Goal: Task Accomplishment & Management: Manage account settings

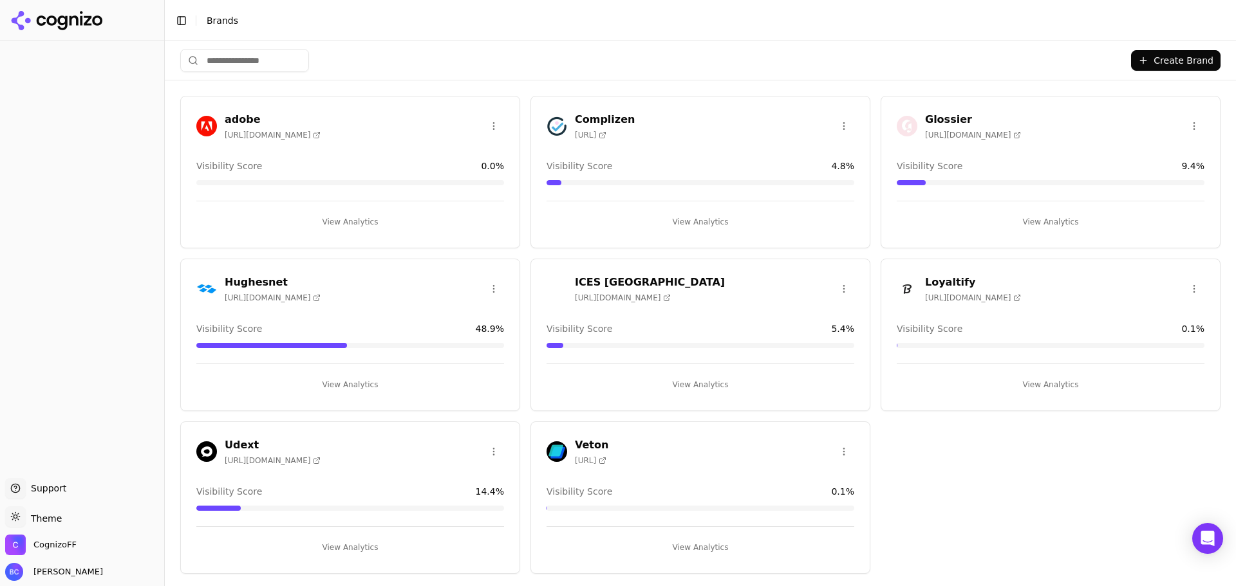
click at [1179, 59] on button "Create Brand" at bounding box center [1175, 60] width 89 height 21
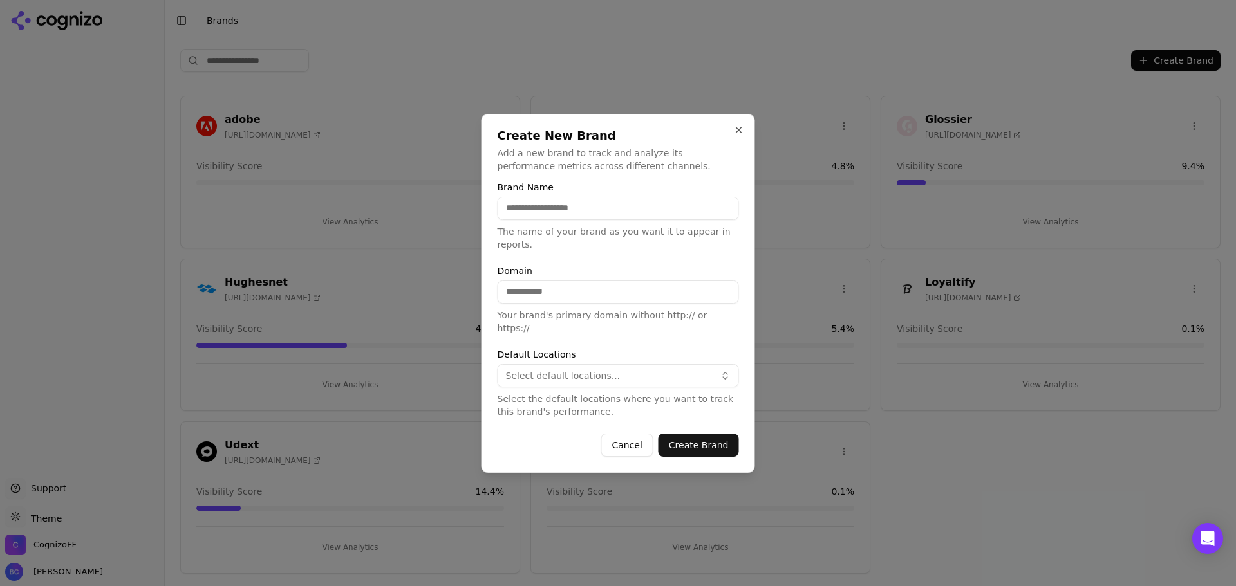
click at [648, 434] on button "Cancel" at bounding box center [627, 445] width 52 height 23
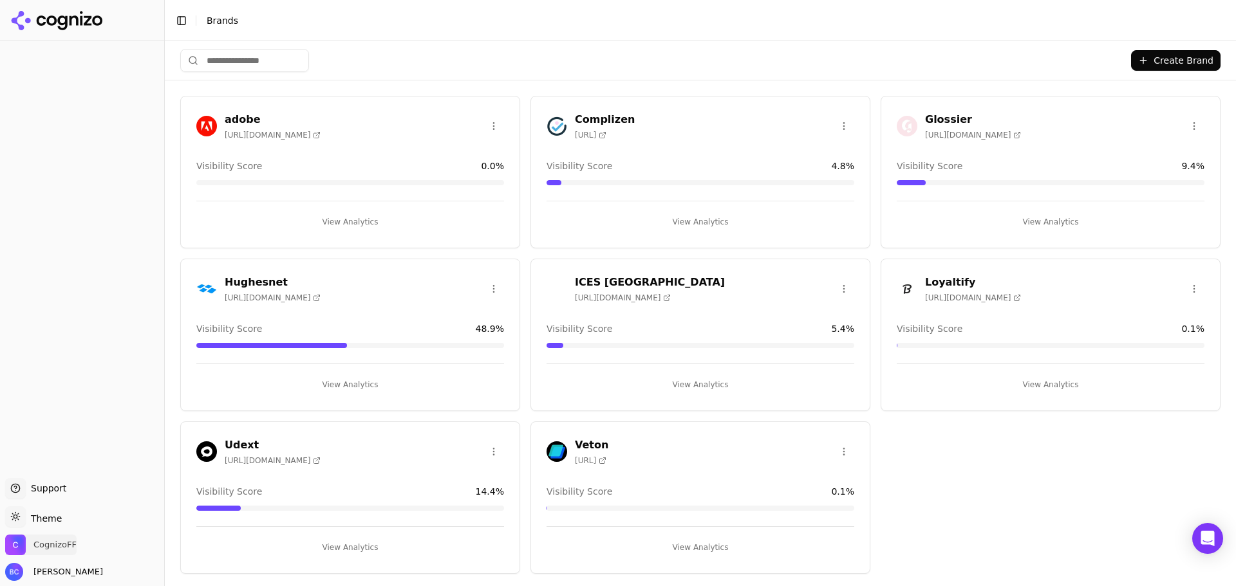
click at [51, 545] on span "CognizoFF" at bounding box center [54, 545] width 43 height 12
click at [51, 542] on span "CognizoFF" at bounding box center [54, 545] width 43 height 12
click at [44, 523] on html "Support Support Toggle theme Theme CognizoFF [PERSON_NAME] Toggle Sidebar Brand…" at bounding box center [618, 293] width 1236 height 586
click at [27, 472] on div "Dark" at bounding box center [46, 470] width 76 height 21
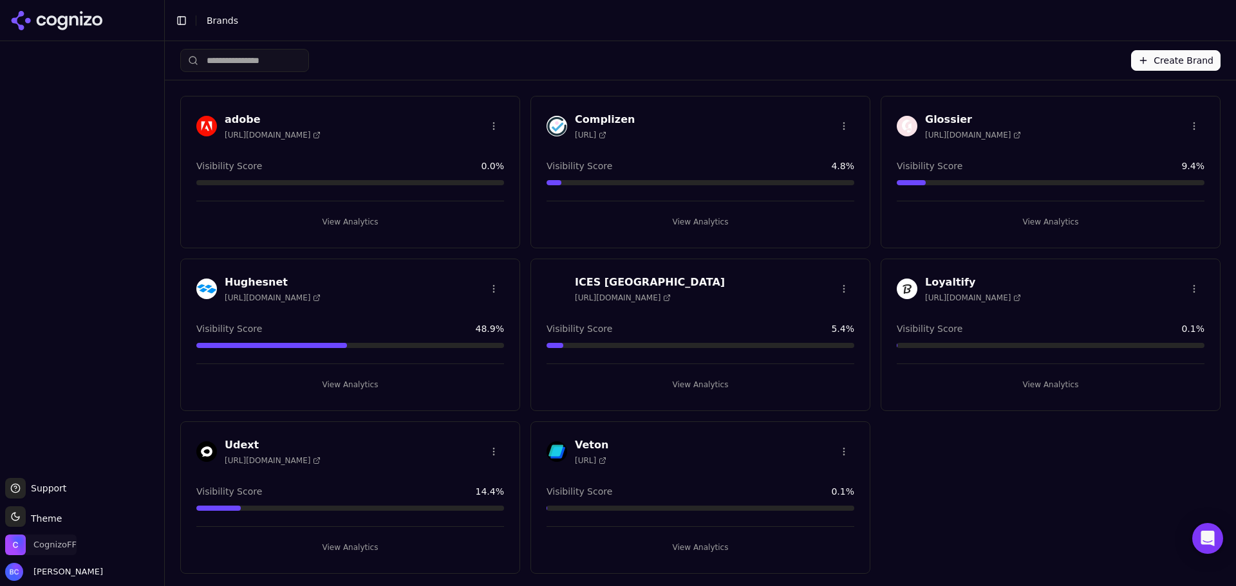
click at [53, 544] on span "CognizoFF" at bounding box center [54, 545] width 43 height 12
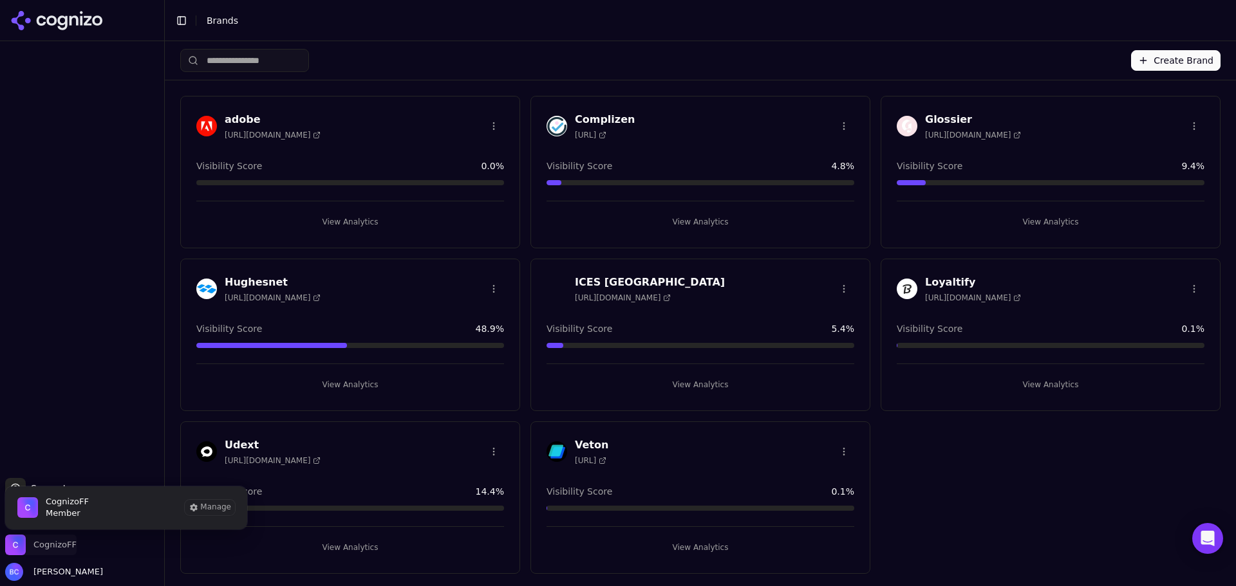
click at [45, 546] on span "CognizoFF" at bounding box center [54, 545] width 43 height 12
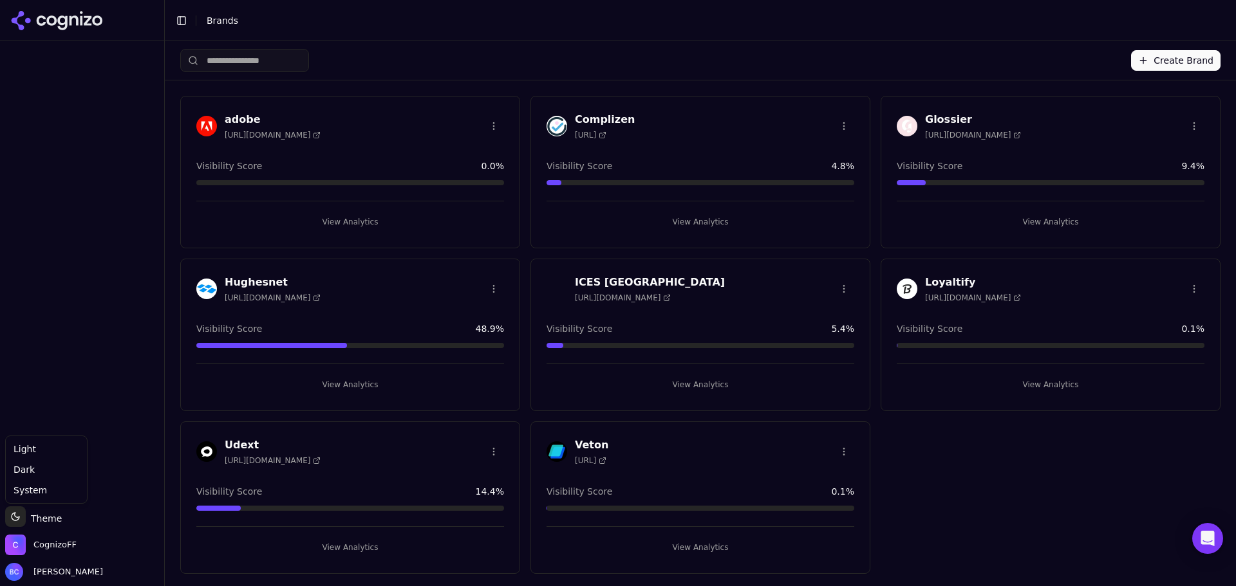
click at [54, 514] on html "Support Support Toggle theme Theme CognizoFF [PERSON_NAME] Toggle Sidebar Brand…" at bounding box center [618, 293] width 1236 height 586
click at [19, 452] on div "Light" at bounding box center [46, 449] width 76 height 21
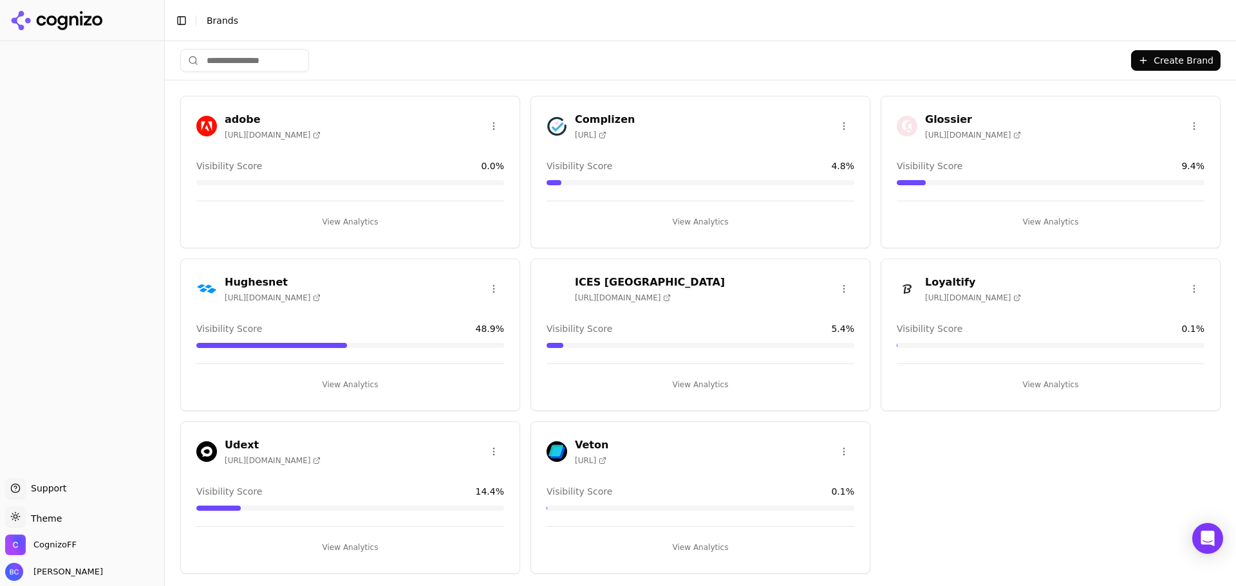
click at [1153, 55] on button "Create Brand" at bounding box center [1175, 60] width 89 height 21
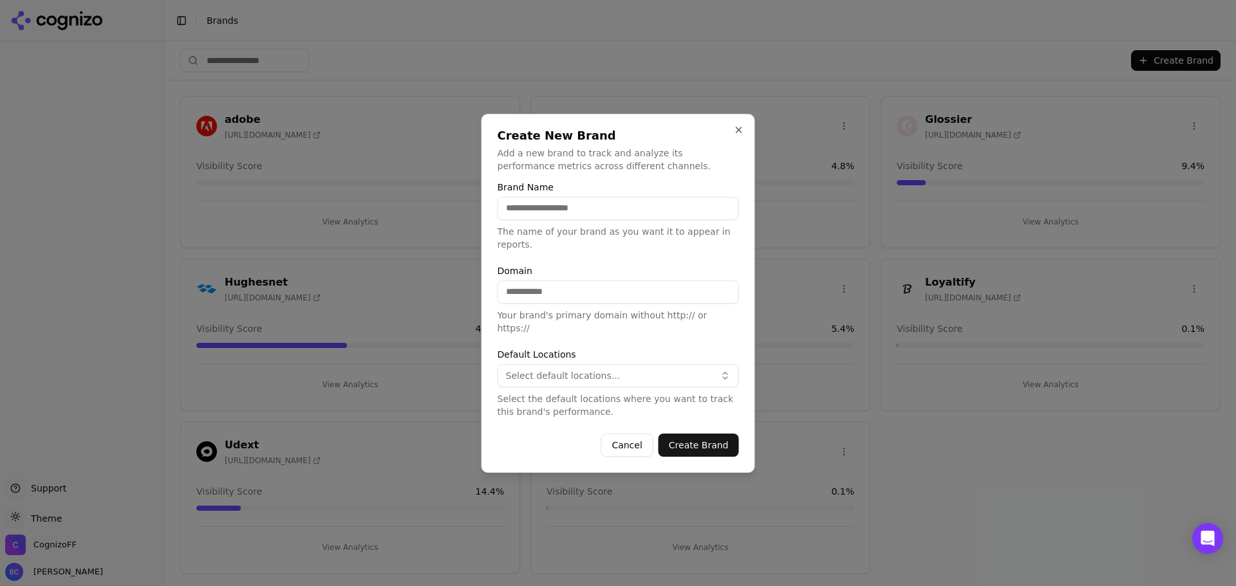
click at [570, 220] on input "Brand Name" at bounding box center [618, 208] width 241 height 23
click at [738, 135] on button "Close" at bounding box center [739, 130] width 10 height 10
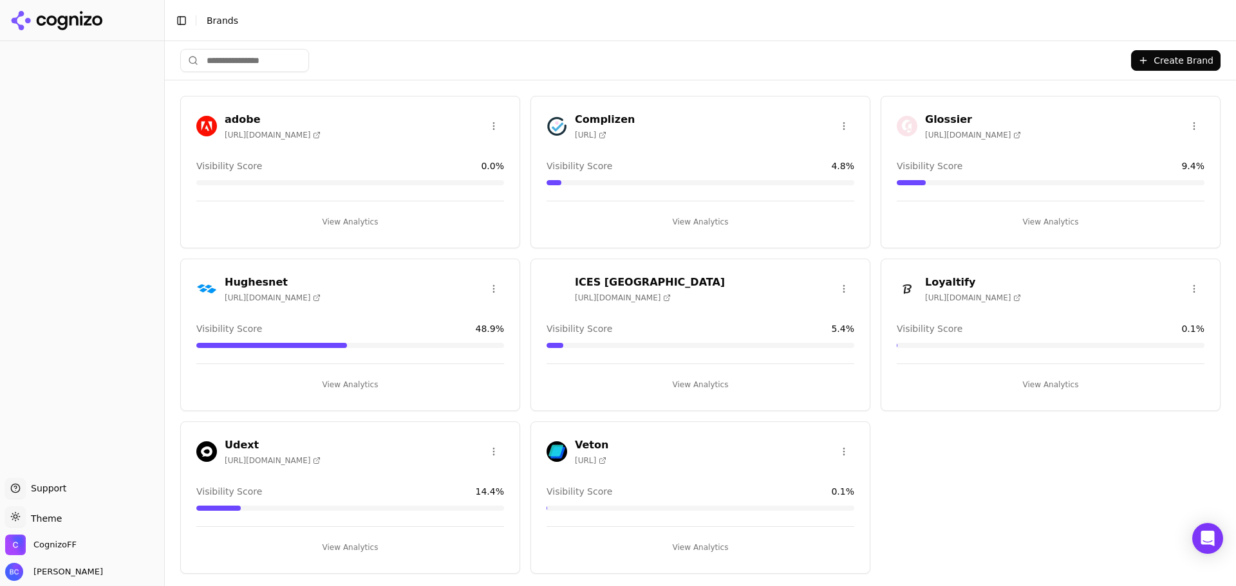
click at [1027, 150] on div "Glossier [URL][DOMAIN_NAME] Visibility Score 9.4 % View Analytics" at bounding box center [1050, 172] width 340 height 153
click at [1039, 226] on button "View Analytics" at bounding box center [1051, 222] width 308 height 21
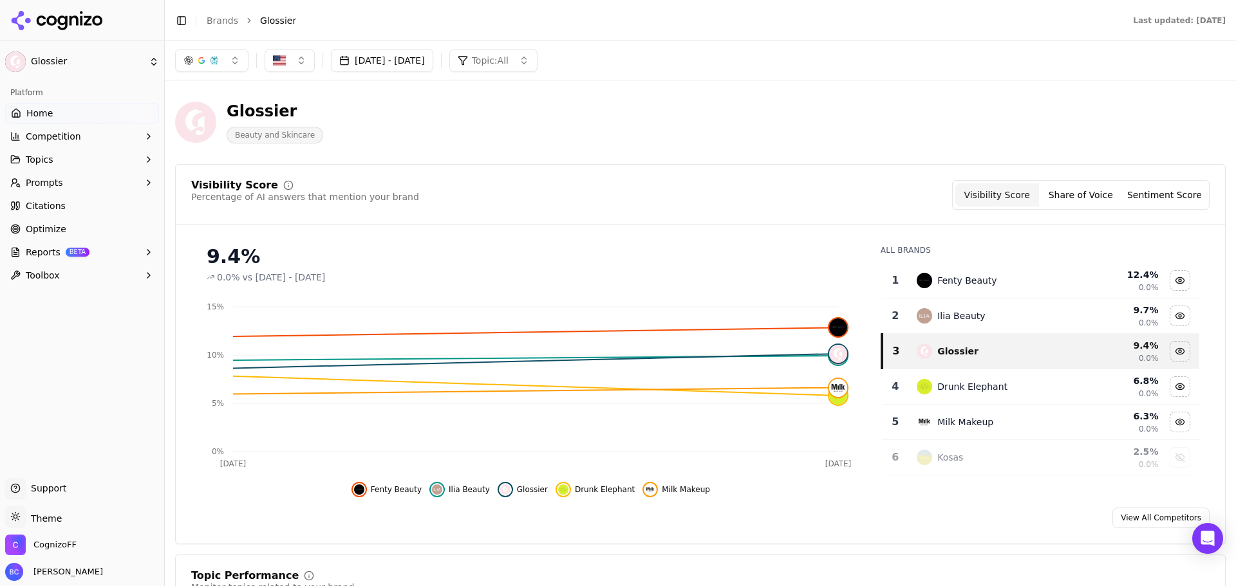
click at [106, 145] on button "Competition" at bounding box center [82, 136] width 154 height 21
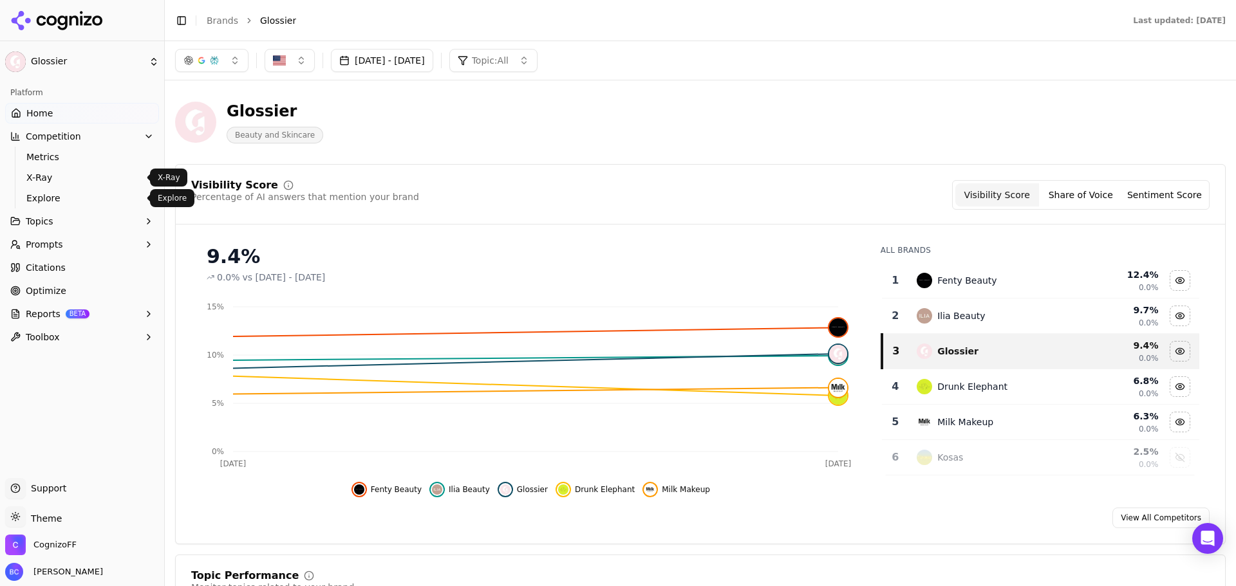
click at [55, 200] on span "Explore" at bounding box center [82, 198] width 112 height 13
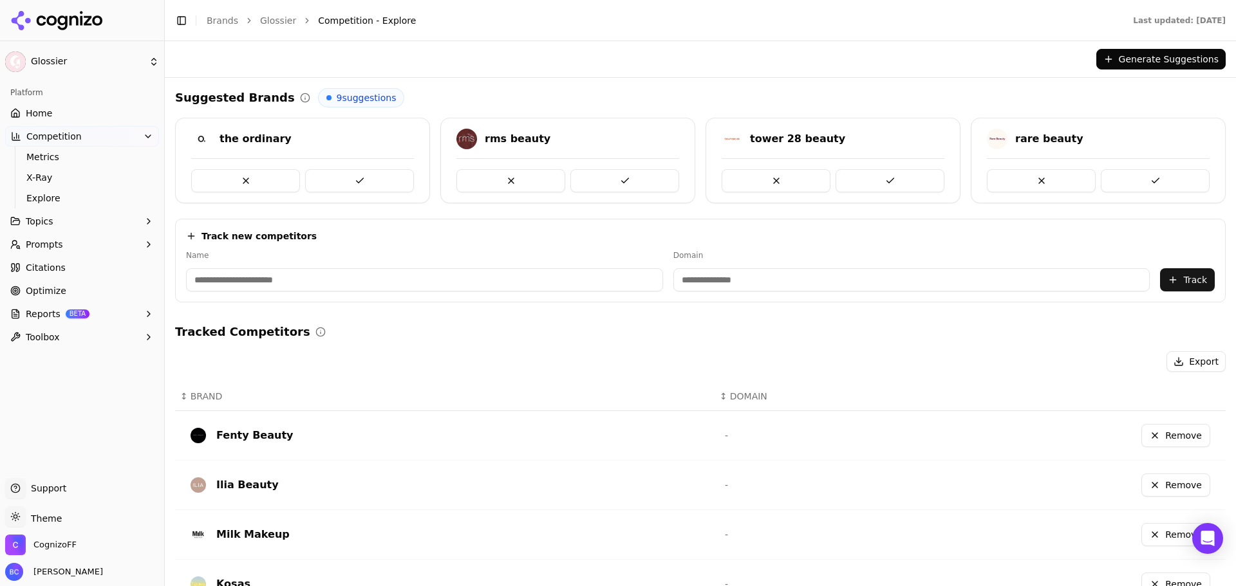
scroll to position [11, 0]
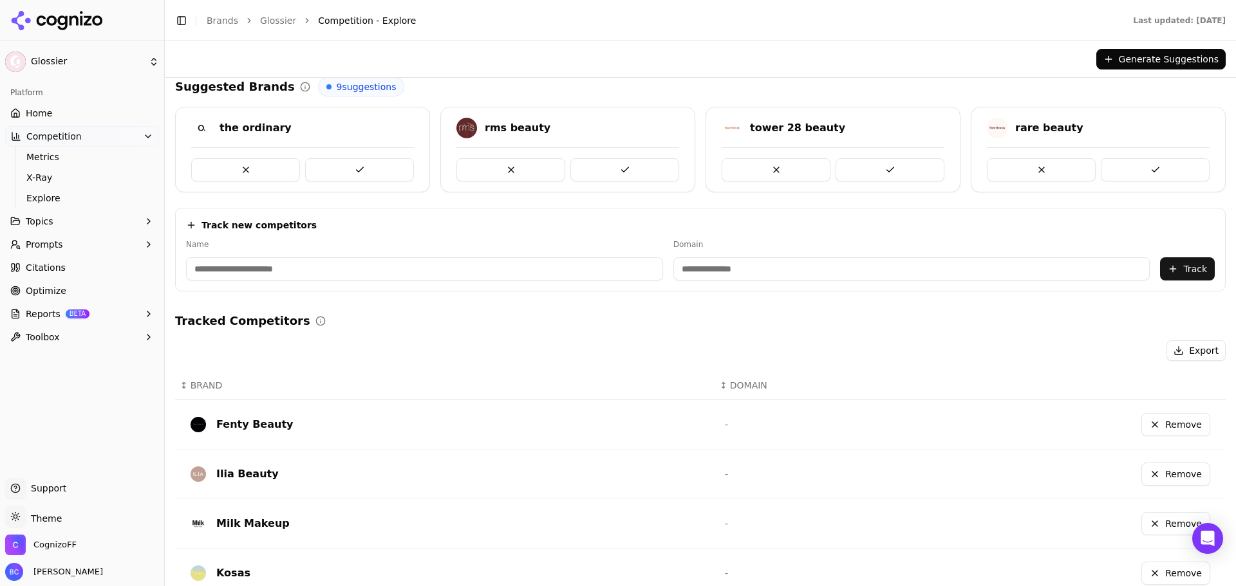
click at [337, 90] on span "9 suggestions" at bounding box center [367, 86] width 60 height 13
click at [337, 86] on span "9 suggestions" at bounding box center [367, 86] width 60 height 13
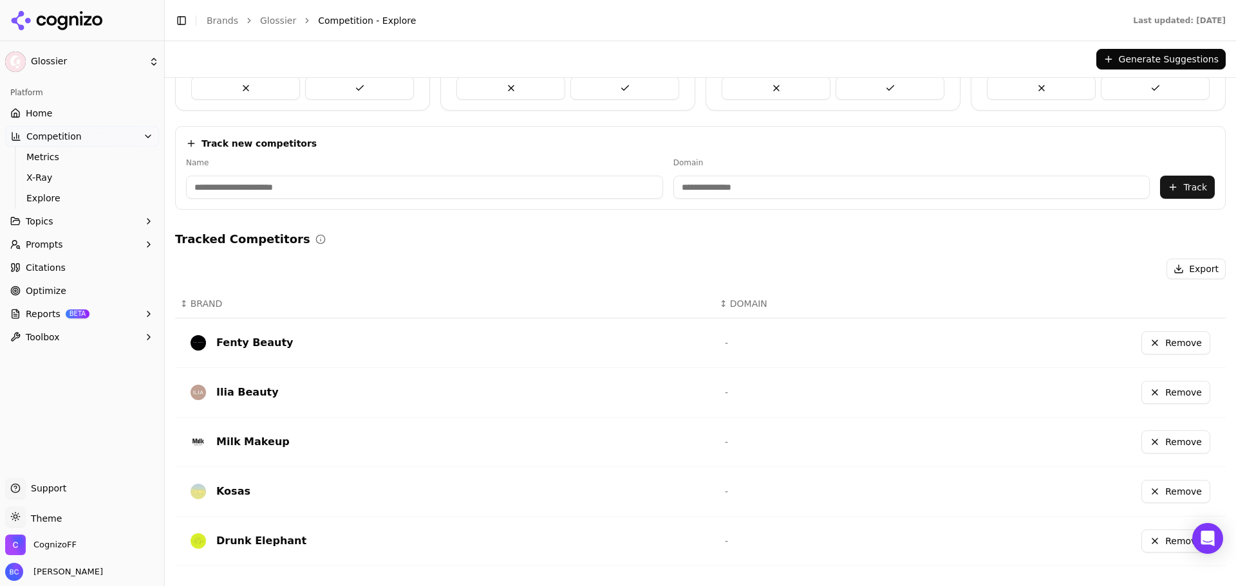
scroll to position [0, 0]
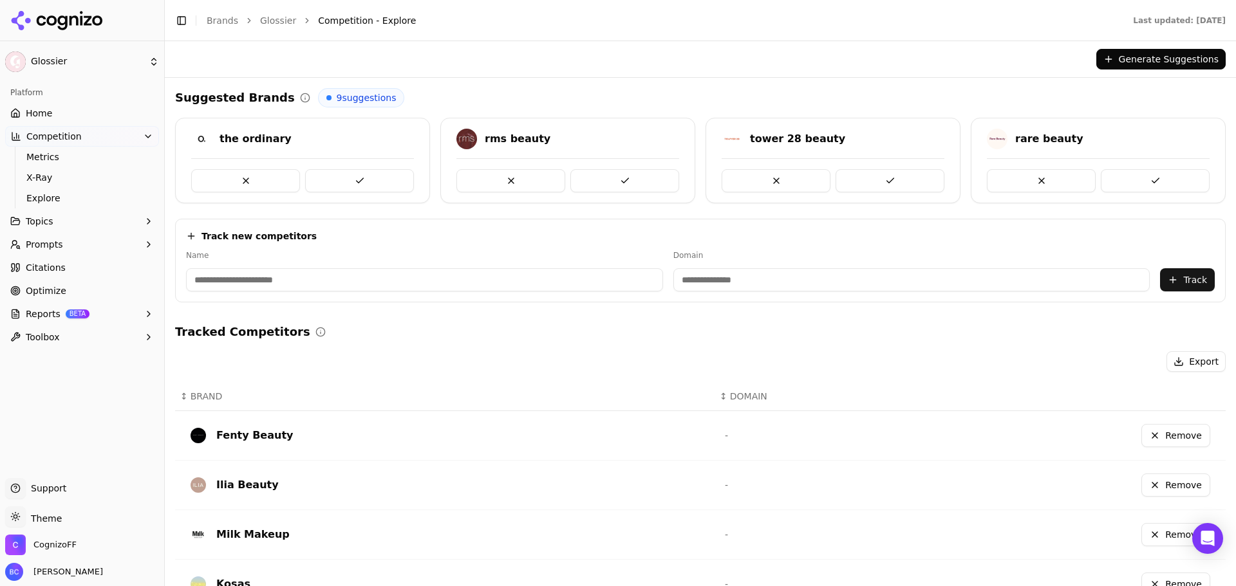
click at [1130, 64] on button "Generate Suggestions" at bounding box center [1160, 59] width 129 height 21
click at [336, 180] on button at bounding box center [359, 180] width 109 height 23
click at [616, 182] on button at bounding box center [624, 180] width 109 height 23
click at [900, 191] on div "rare beauty" at bounding box center [832, 161] width 255 height 86
click at [890, 182] on button at bounding box center [889, 180] width 109 height 23
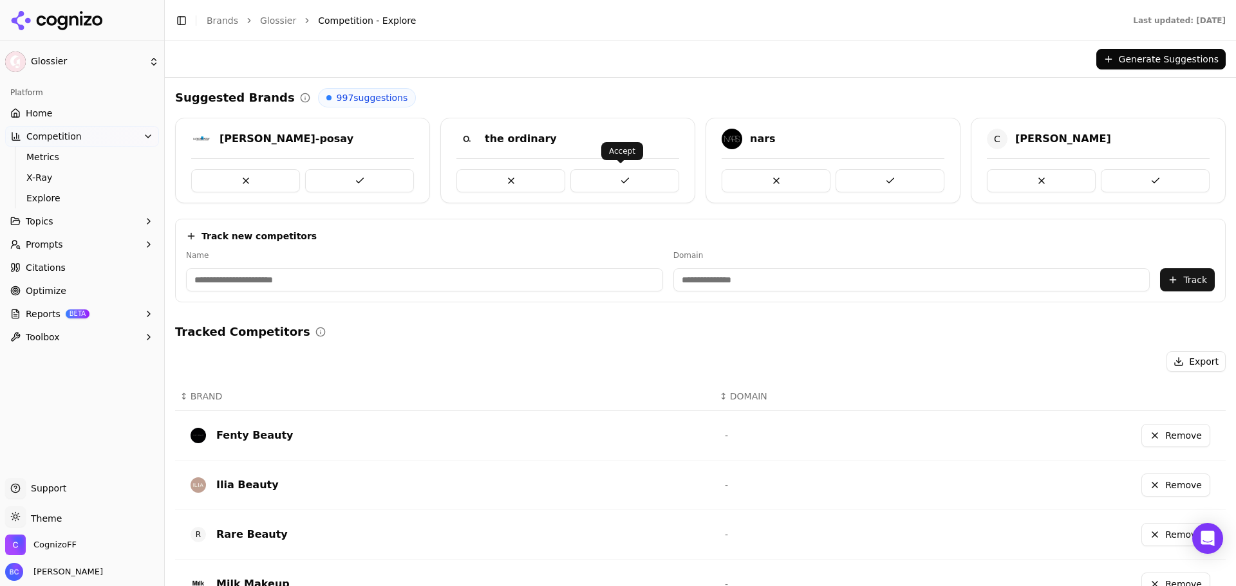
click at [615, 174] on button at bounding box center [624, 180] width 109 height 23
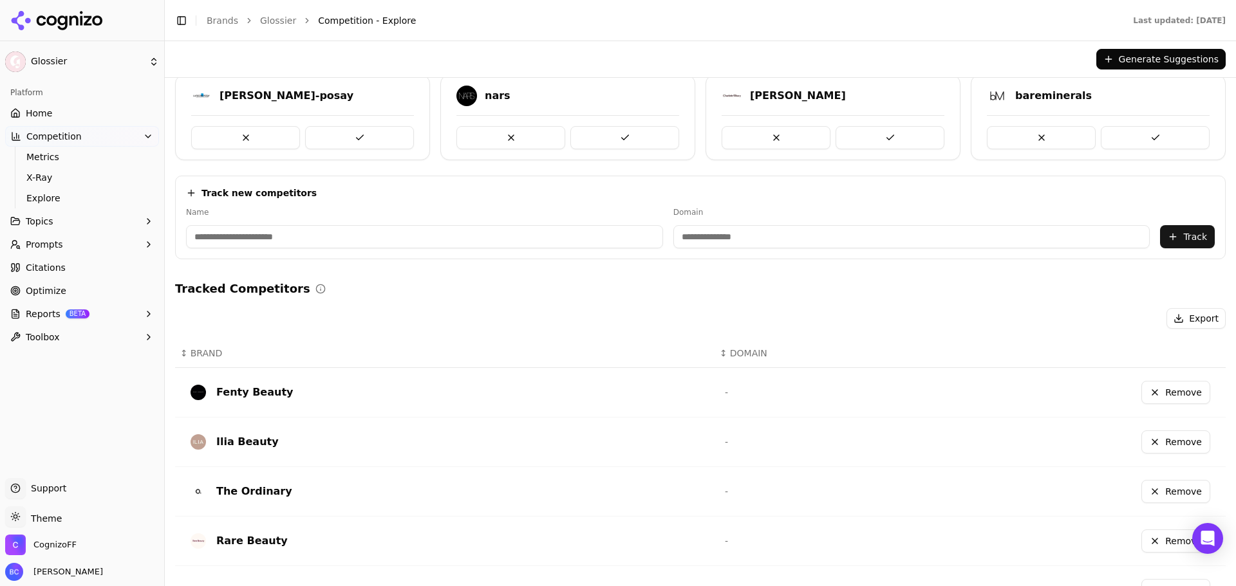
scroll to position [88, 0]
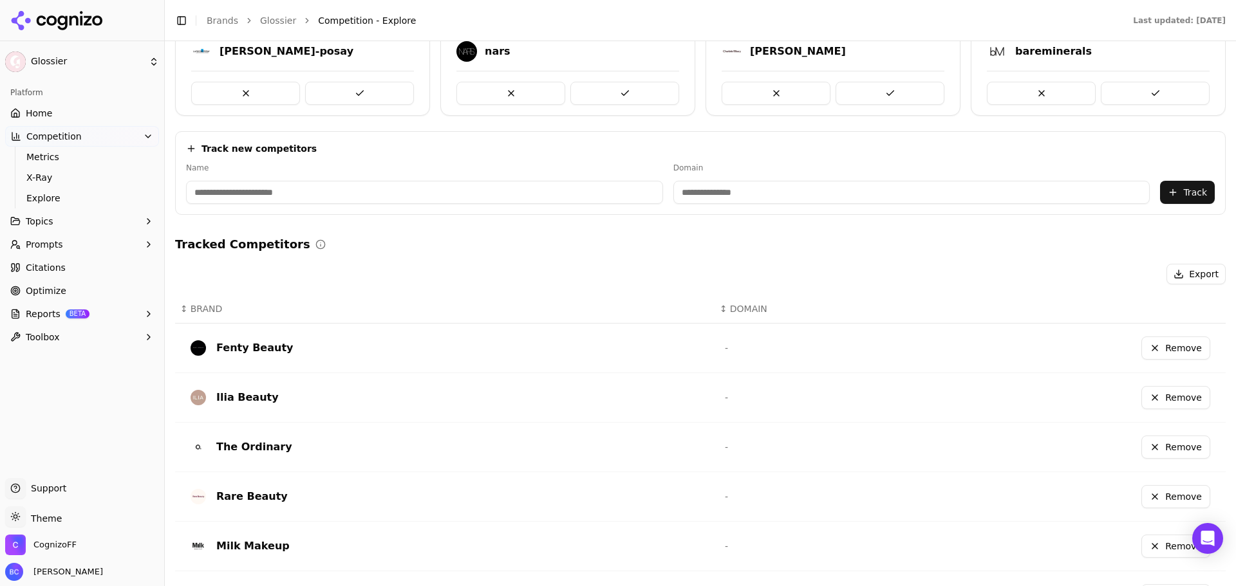
click at [280, 198] on input at bounding box center [424, 192] width 477 height 23
click at [718, 195] on input at bounding box center [911, 192] width 477 height 23
click at [463, 188] on input at bounding box center [424, 192] width 477 height 23
click at [575, 191] on input at bounding box center [424, 192] width 477 height 23
type input "****"
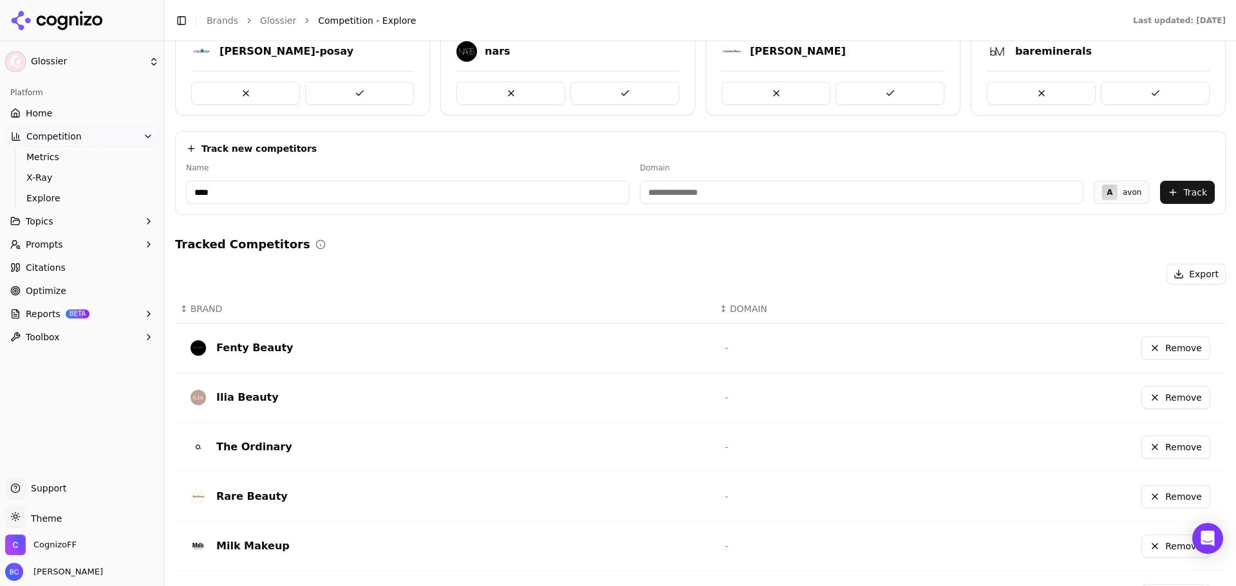
click at [740, 221] on div "Suggested Brands 996 suggestions [PERSON_NAME]-posay nars [PERSON_NAME] baremin…" at bounding box center [700, 390] width 1050 height 779
type input "********"
click at [516, 184] on input "****" at bounding box center [398, 192] width 425 height 23
click at [519, 154] on div "Track new competitors" at bounding box center [700, 148] width 1029 height 13
click at [420, 200] on input "****" at bounding box center [398, 192] width 425 height 23
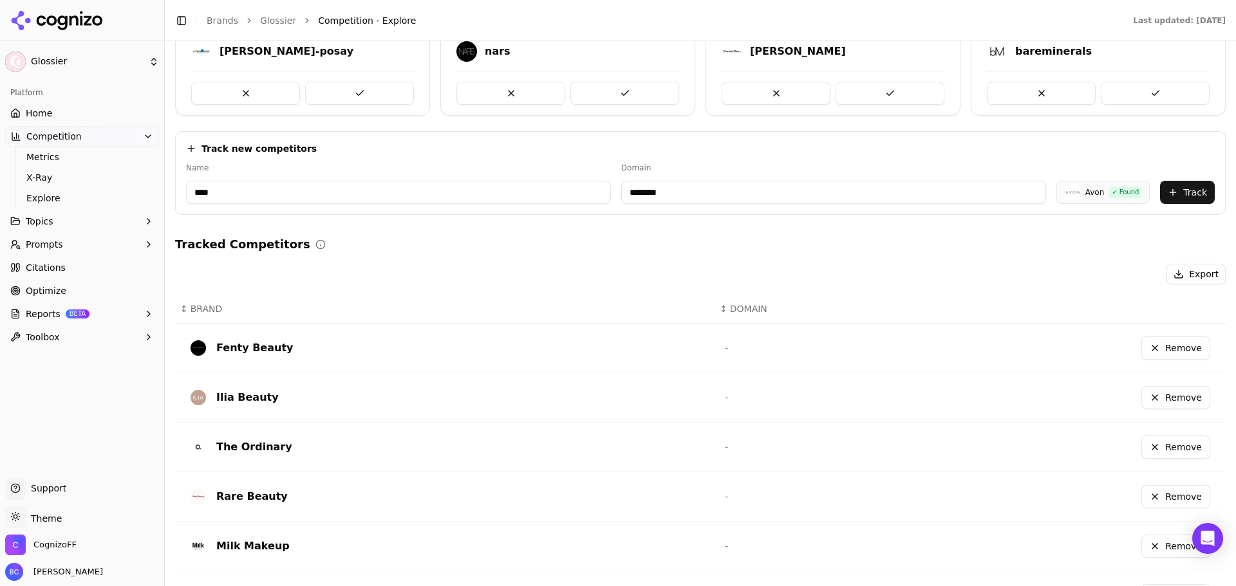
click at [428, 163] on label "Name" at bounding box center [398, 168] width 425 height 10
click at [508, 198] on input "****" at bounding box center [398, 192] width 425 height 23
click at [362, 195] on input "****" at bounding box center [398, 192] width 425 height 23
click at [719, 195] on input "********" at bounding box center [833, 192] width 425 height 23
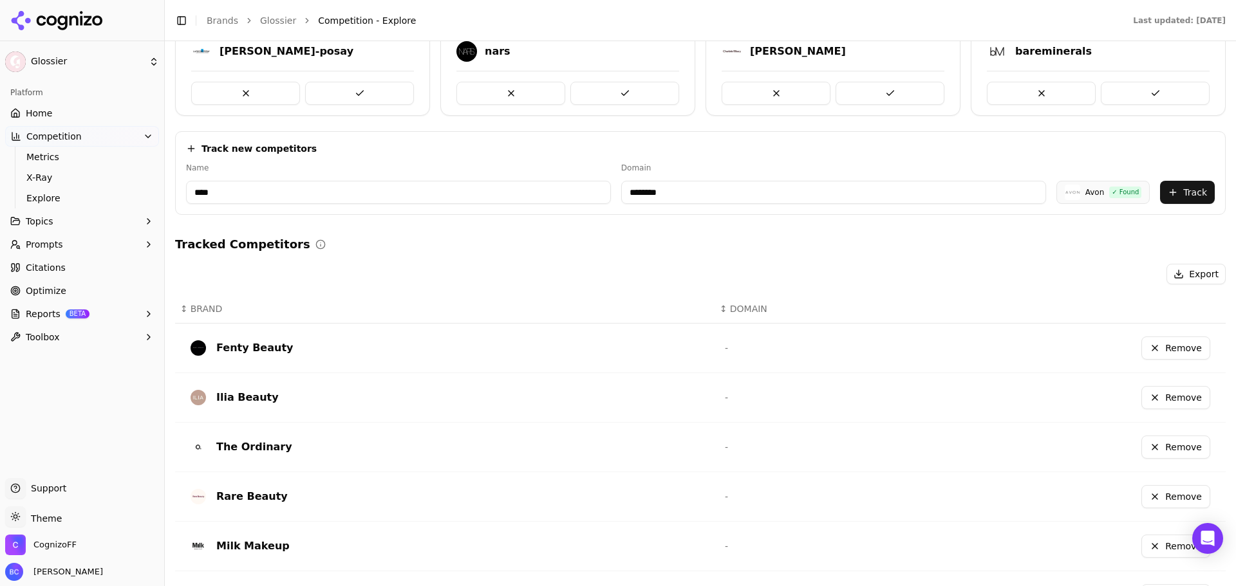
click at [715, 174] on div "Domain ********" at bounding box center [833, 183] width 425 height 41
click at [705, 182] on input "********" at bounding box center [833, 192] width 425 height 23
click at [494, 163] on label "Name" at bounding box center [398, 168] width 425 height 10
click at [487, 160] on div "Track new competitors Name **** Domain ******** A Avon ✓ Found Track" at bounding box center [700, 173] width 1050 height 84
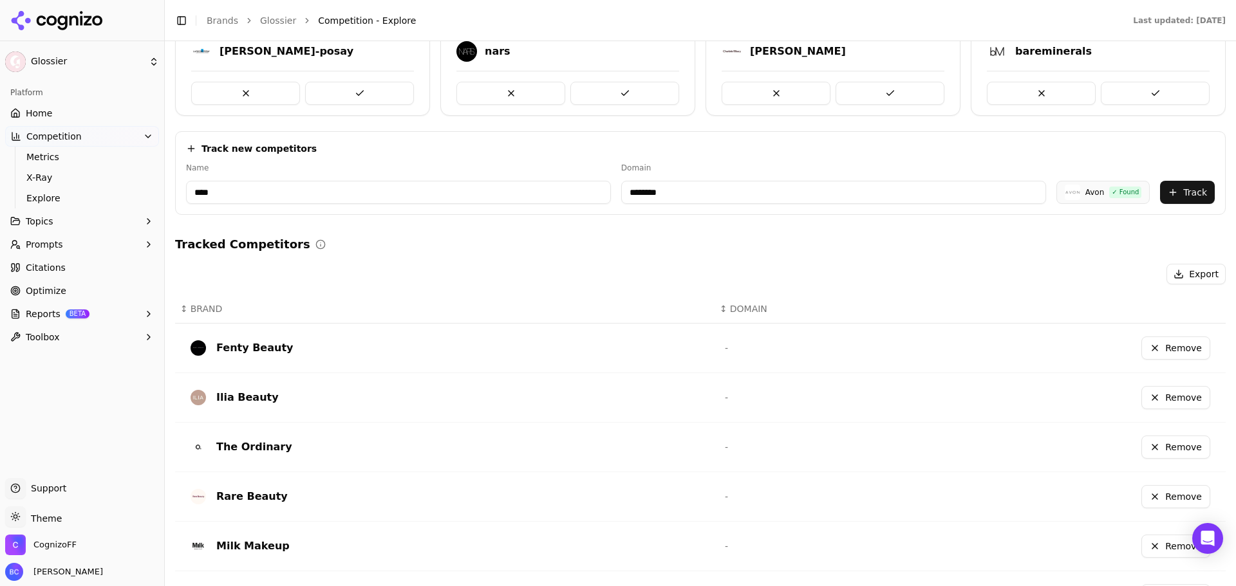
click at [498, 182] on input "****" at bounding box center [398, 192] width 425 height 23
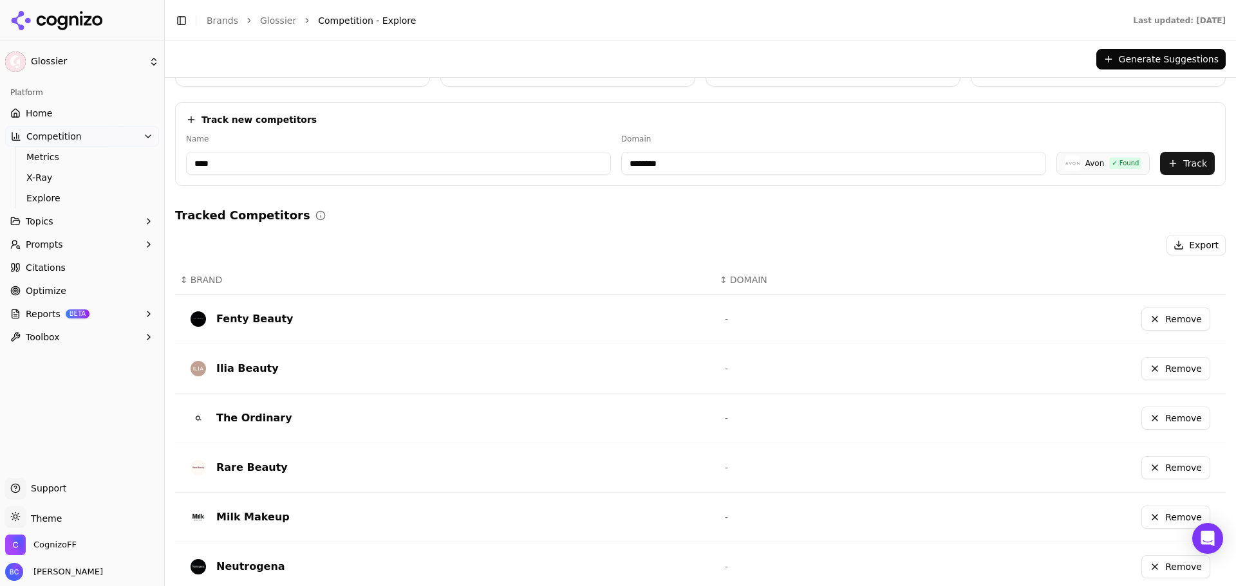
scroll to position [113, 0]
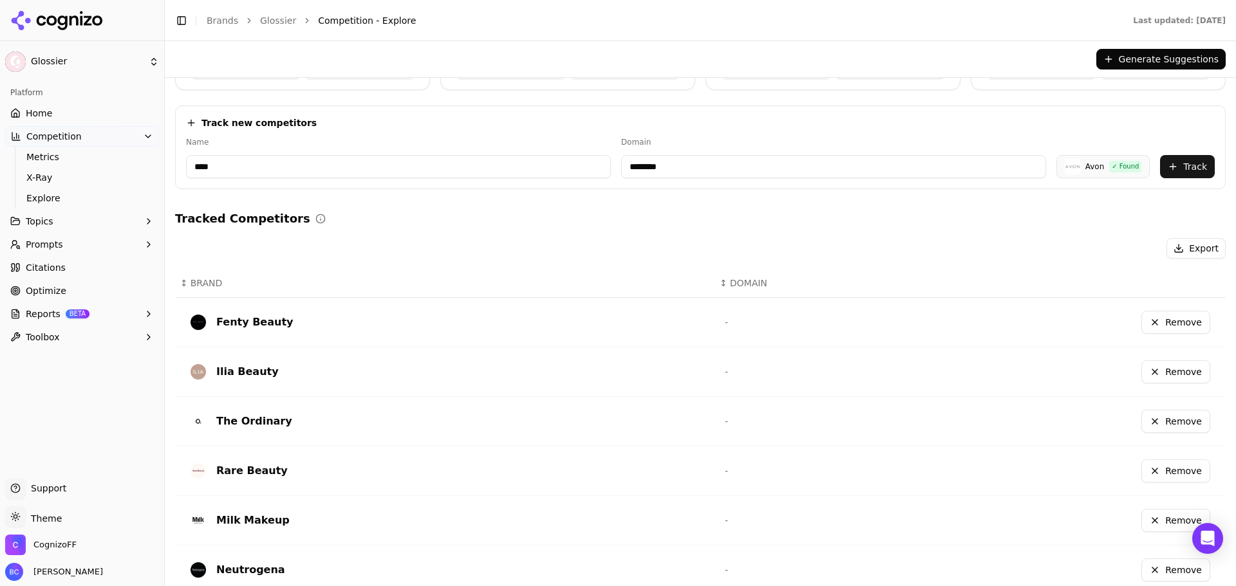
click at [1180, 170] on button "Track" at bounding box center [1187, 166] width 55 height 23
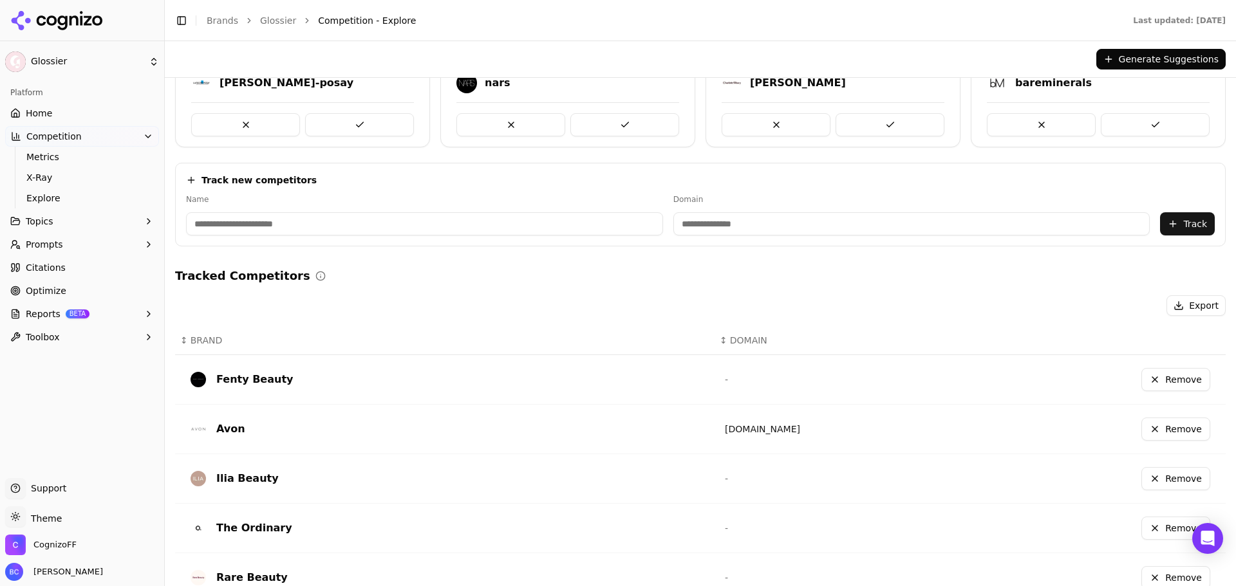
scroll to position [59, 0]
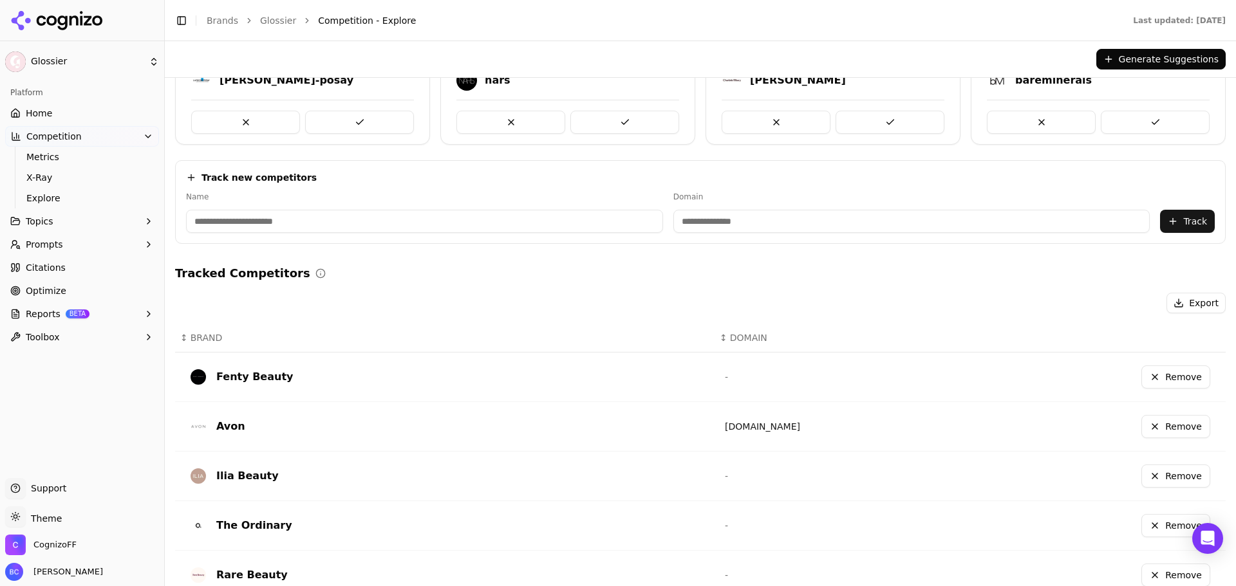
click at [608, 228] on input at bounding box center [424, 221] width 477 height 23
click at [724, 234] on div "Track new competitors Name Domain Track" at bounding box center [700, 202] width 1050 height 84
click at [717, 231] on input at bounding box center [911, 221] width 477 height 23
click at [589, 214] on input at bounding box center [424, 221] width 477 height 23
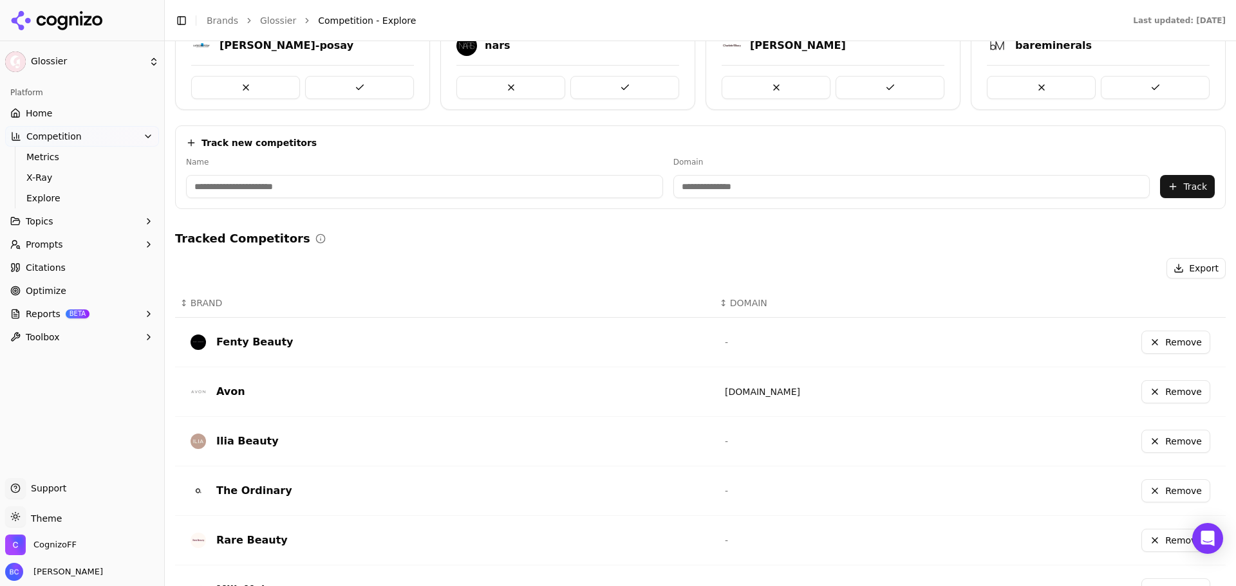
scroll to position [98, 0]
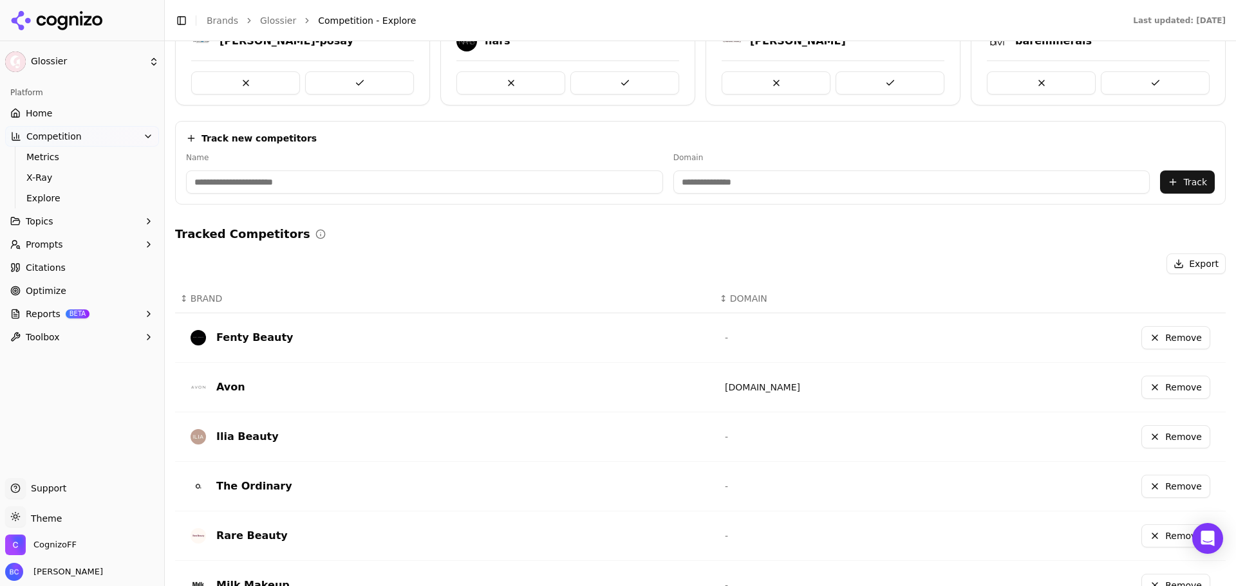
click at [80, 64] on html "Glossier Platform Home Competition Metrics X-Ray Explore Topics Prompts Citatio…" at bounding box center [618, 293] width 1236 height 586
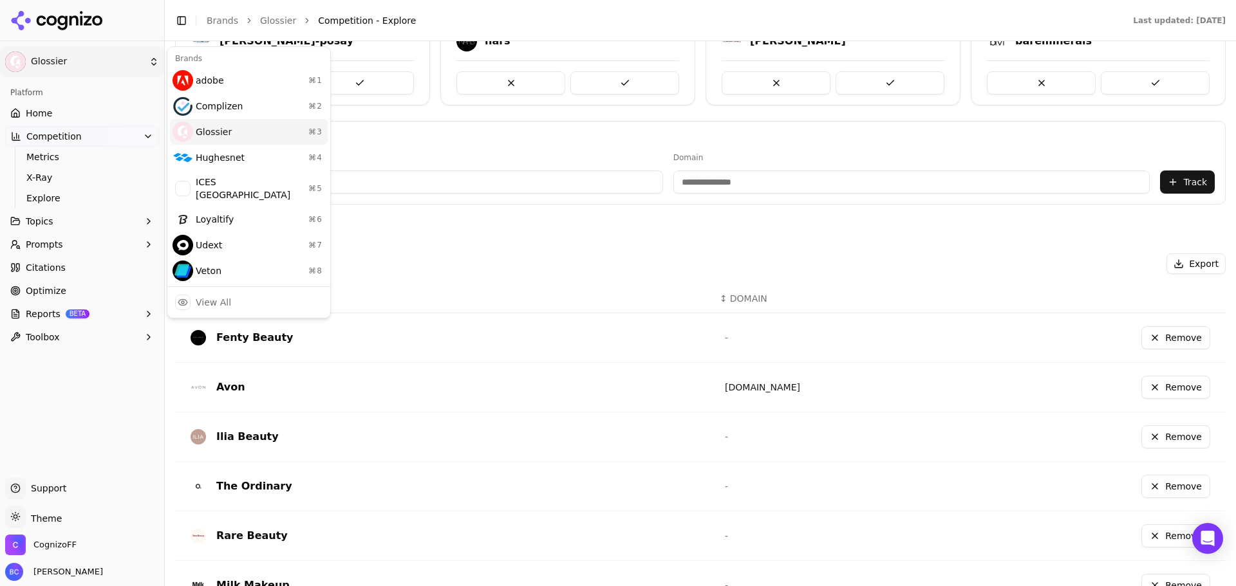
click at [236, 135] on div "Glossier ⌘ 3" at bounding box center [249, 132] width 158 height 26
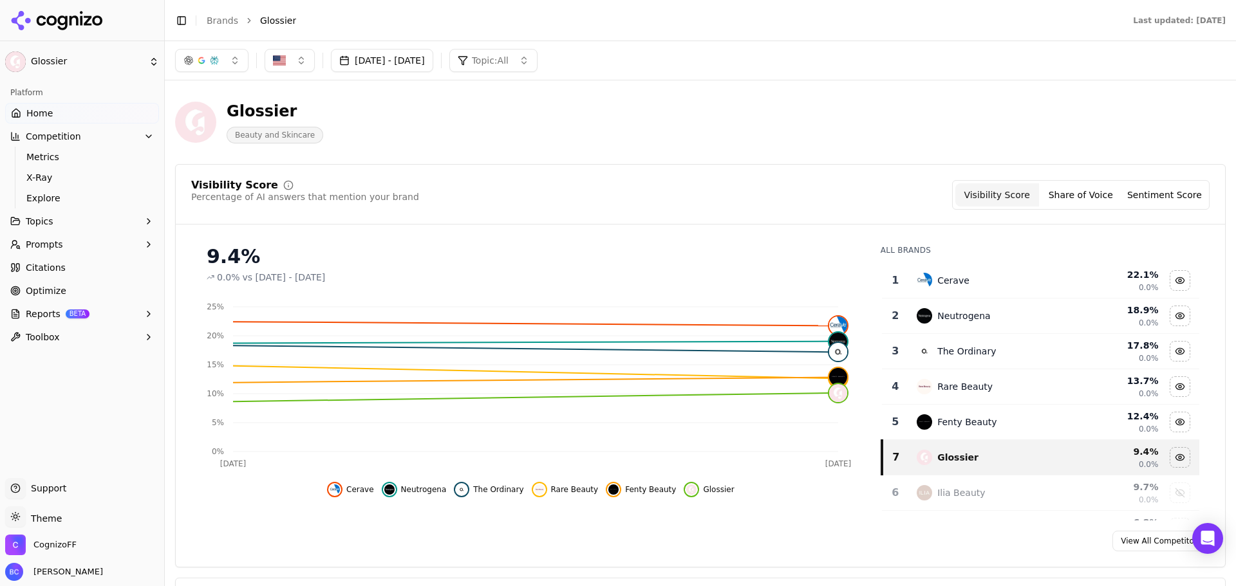
click at [78, 11] on icon at bounding box center [56, 20] width 93 height 19
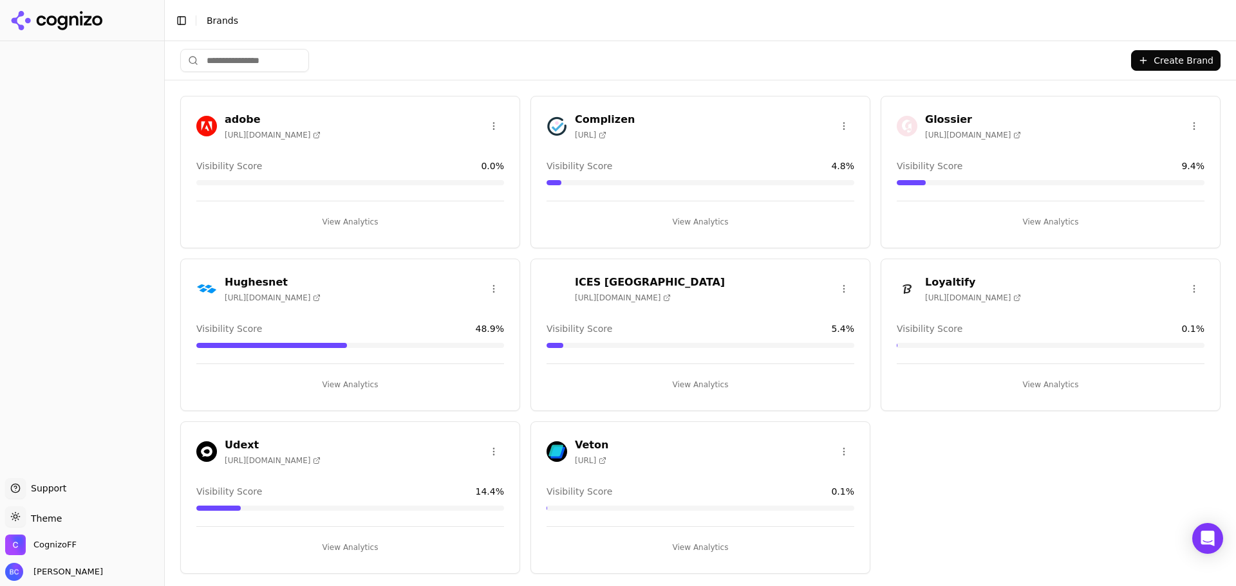
click at [1156, 61] on button "Create Brand" at bounding box center [1175, 60] width 89 height 21
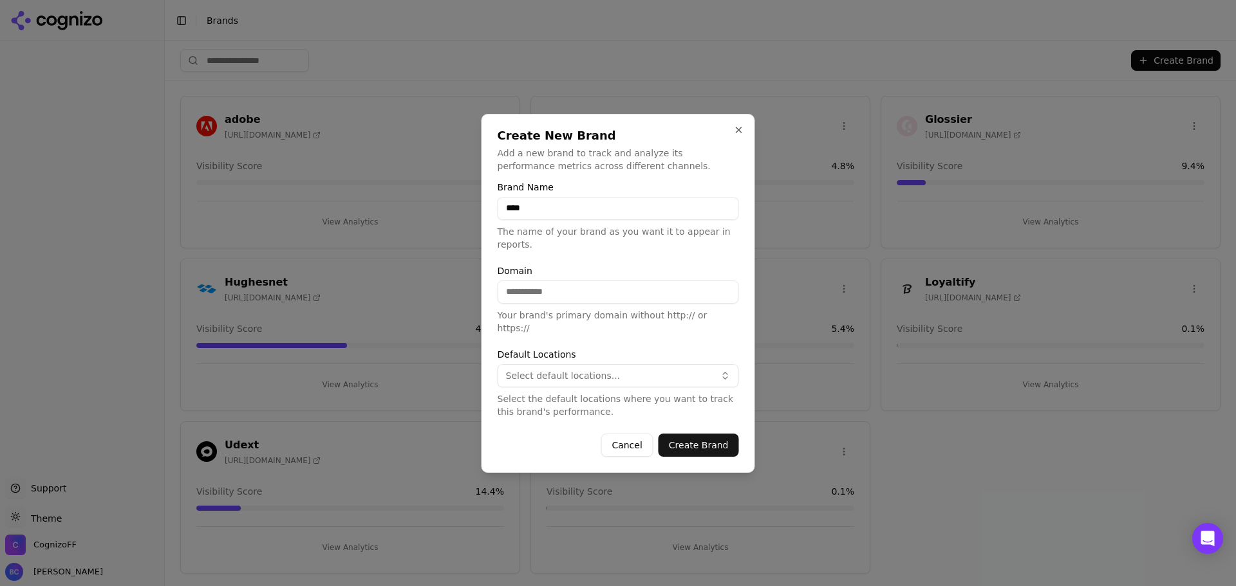
click at [589, 288] on input "Domain" at bounding box center [618, 292] width 241 height 23
click at [592, 282] on input "Domain" at bounding box center [618, 292] width 241 height 23
click at [569, 303] on input "Domain" at bounding box center [618, 292] width 241 height 23
click at [536, 219] on input "****" at bounding box center [618, 208] width 241 height 23
click at [536, 220] on input "****" at bounding box center [618, 208] width 241 height 23
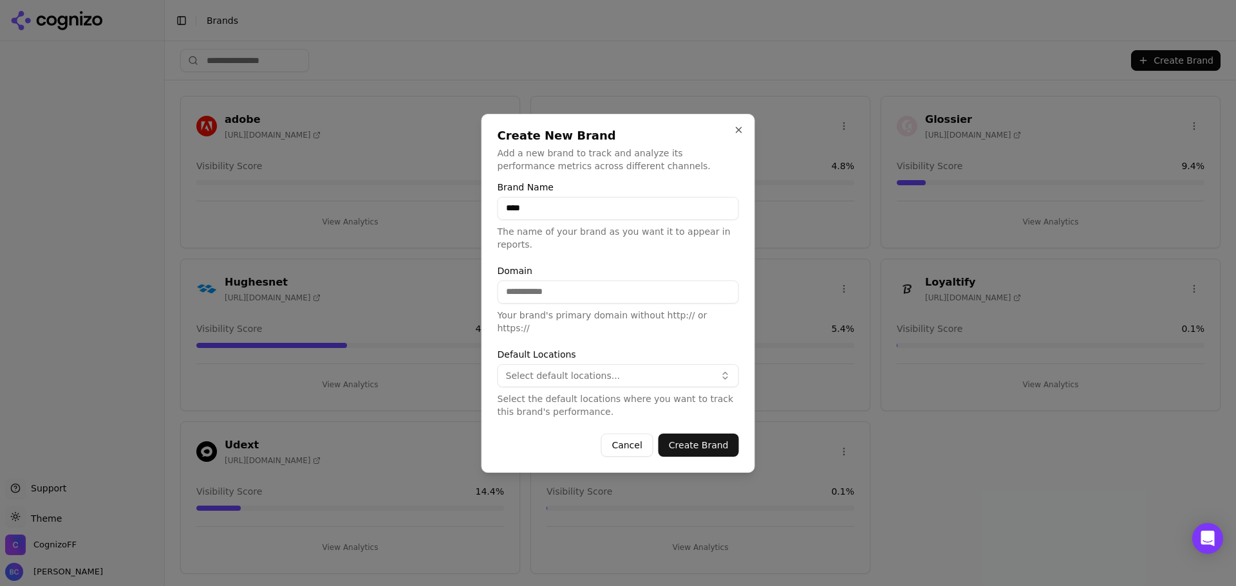
click at [536, 220] on input "****" at bounding box center [618, 208] width 241 height 23
type input "****"
click at [554, 256] on form "Brand Name **** The name of your brand as you want it to appear in reports. Dom…" at bounding box center [618, 320] width 241 height 274
click at [544, 298] on input "Domain" at bounding box center [618, 292] width 241 height 23
click at [582, 220] on input "****" at bounding box center [618, 208] width 241 height 23
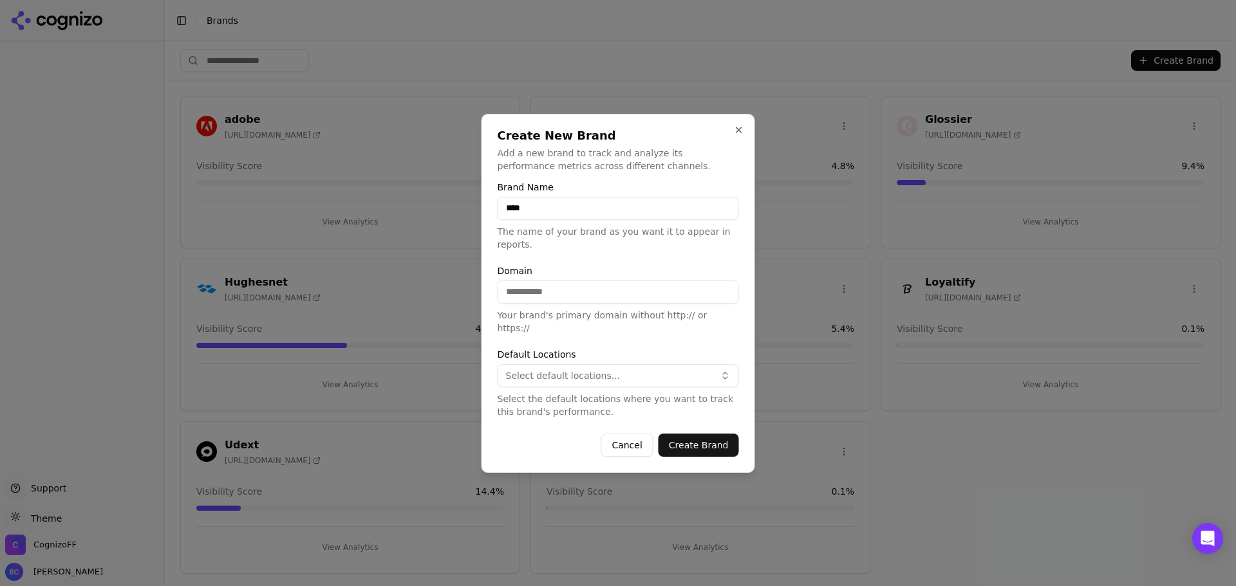
click at [563, 290] on input "Domain" at bounding box center [618, 292] width 241 height 23
click at [511, 295] on input "Domain" at bounding box center [618, 292] width 241 height 23
type input "********"
click at [581, 369] on span "Select default locations..." at bounding box center [563, 375] width 115 height 13
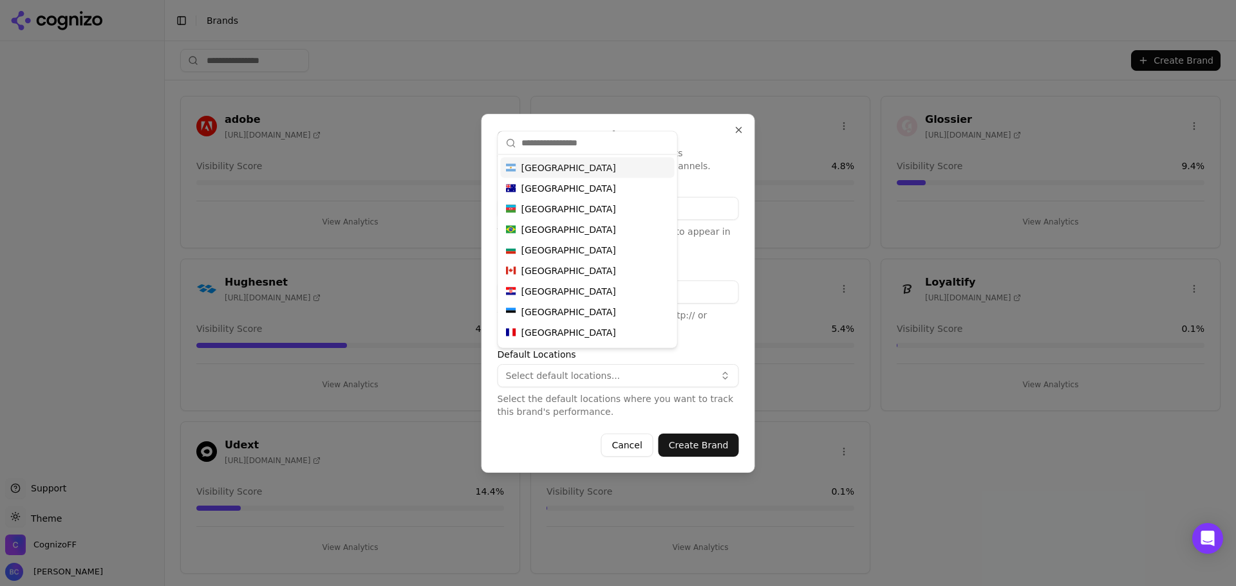
click at [543, 143] on input "text" at bounding box center [595, 143] width 148 height 26
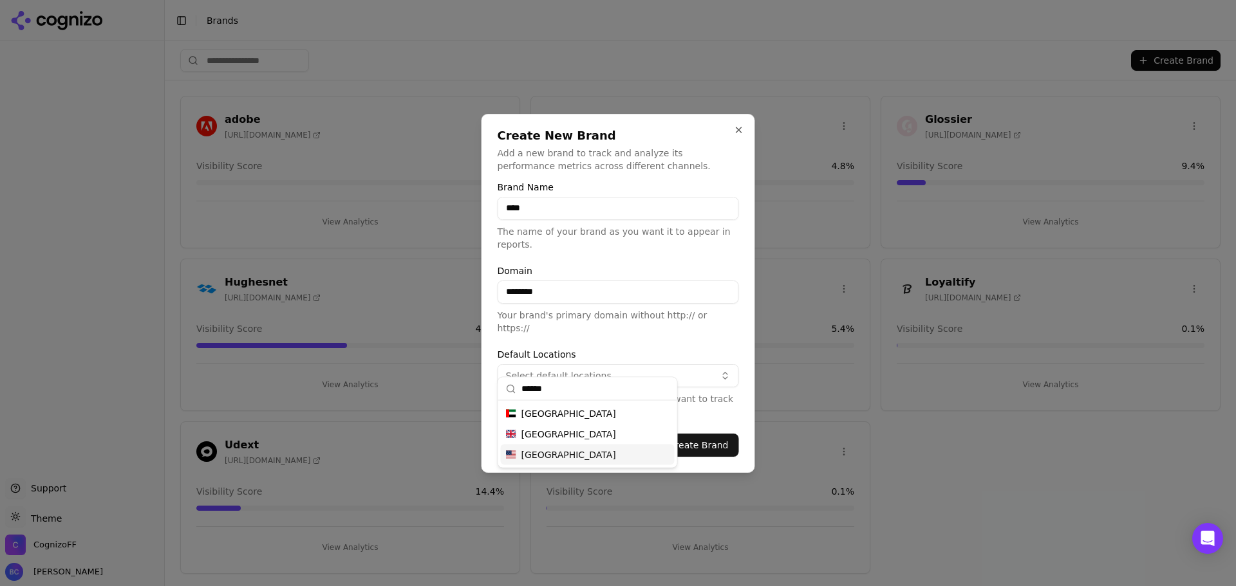
type input "******"
click at [573, 458] on span "[GEOGRAPHIC_DATA]" at bounding box center [568, 455] width 95 height 13
click at [657, 350] on label "Default Locations" at bounding box center [618, 354] width 241 height 9
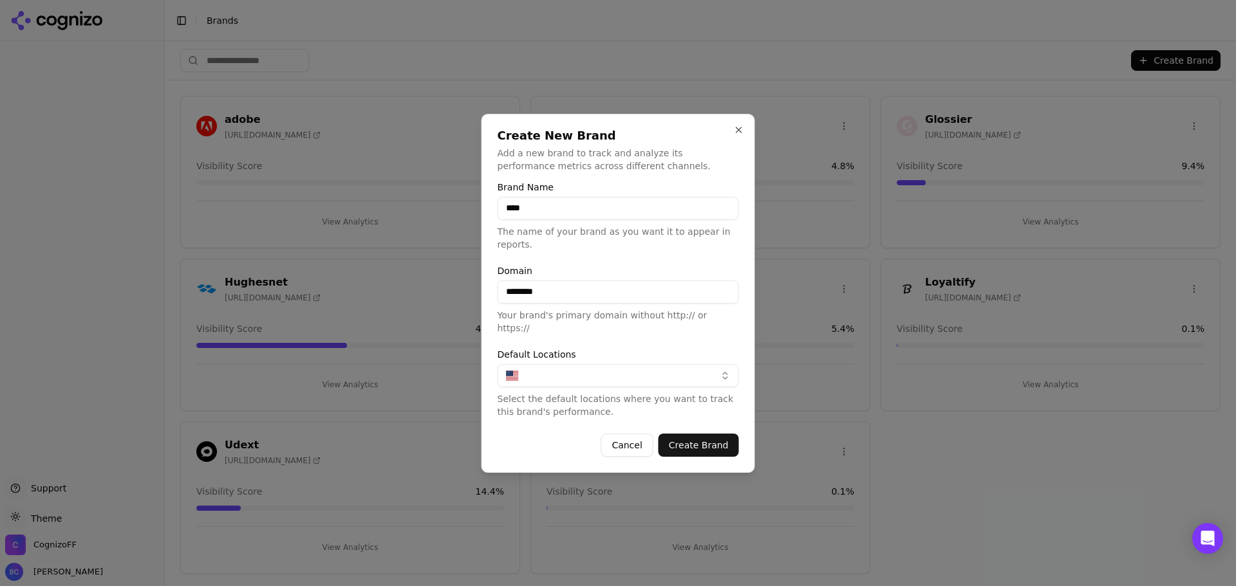
click at [641, 290] on input "********" at bounding box center [618, 292] width 241 height 23
click at [711, 434] on button "Create Brand" at bounding box center [698, 445] width 80 height 23
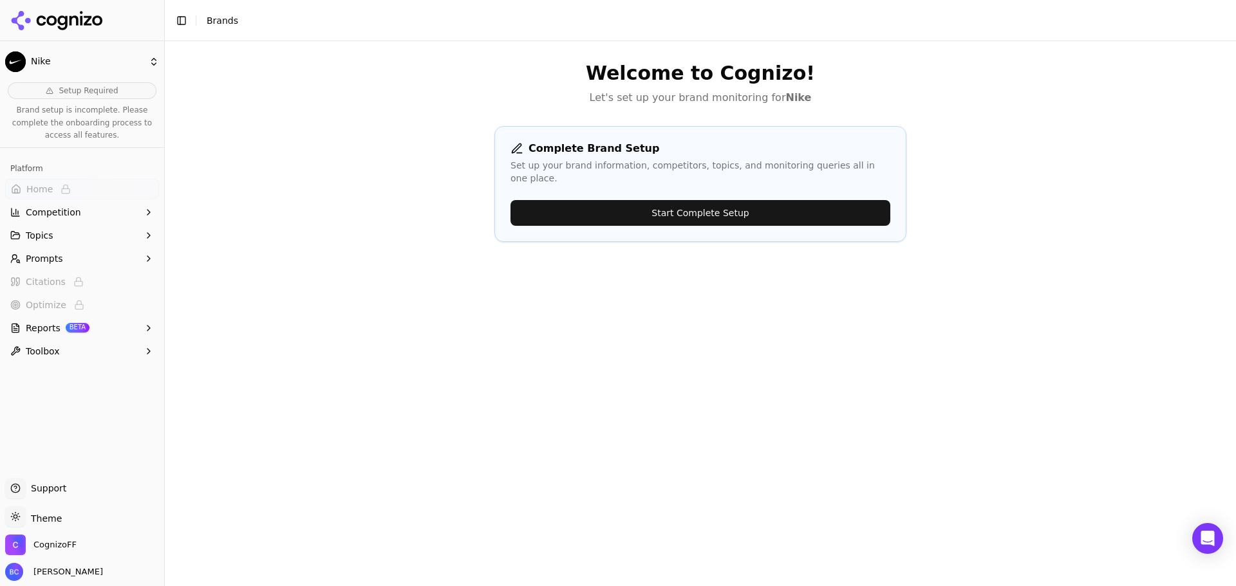
click at [627, 200] on button "Start Complete Setup" at bounding box center [700, 213] width 380 height 26
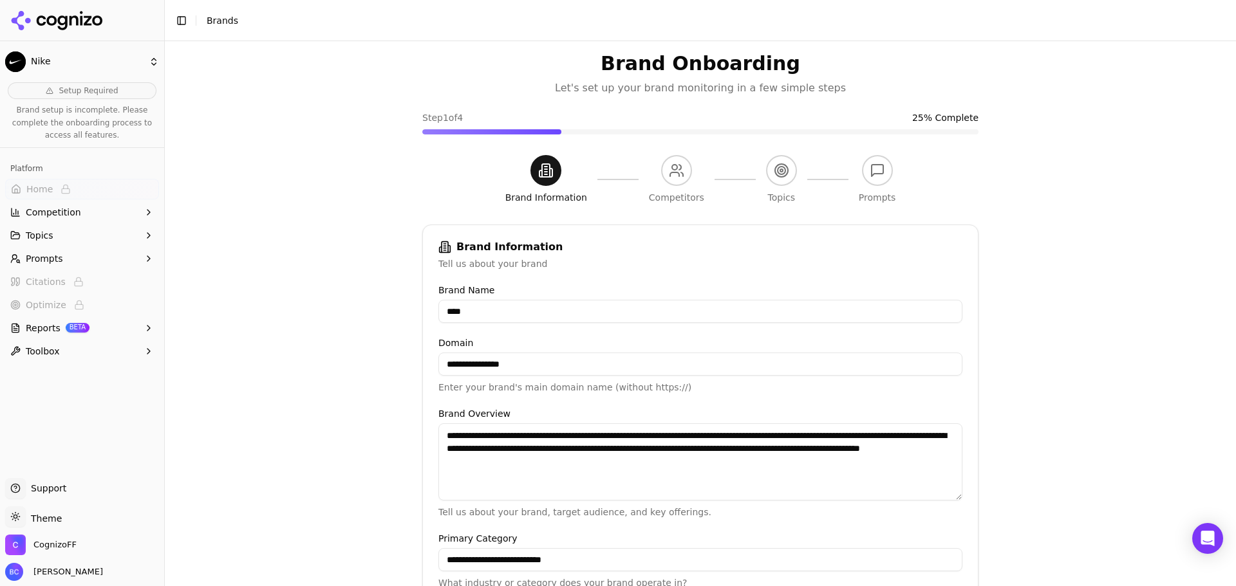
scroll to position [10, 0]
drag, startPoint x: 412, startPoint y: 122, endPoint x: 642, endPoint y: 119, distance: 229.8
click at [642, 119] on div "**********" at bounding box center [700, 426] width 577 height 790
click at [640, 119] on div "Step 1 of 4 25 % Complete" at bounding box center [700, 117] width 556 height 13
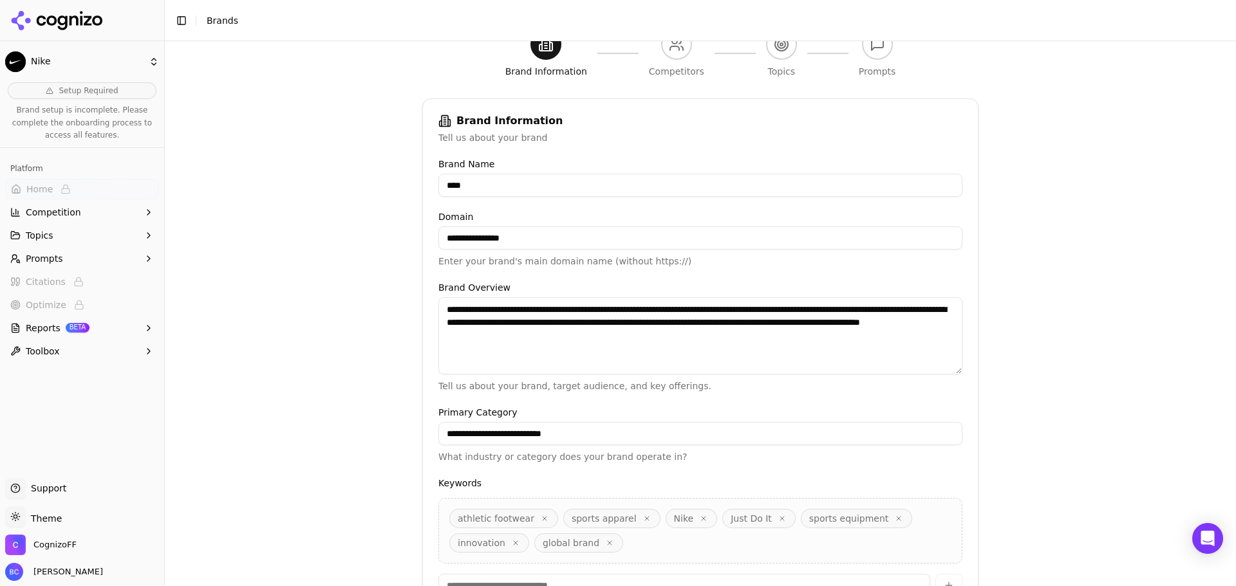
scroll to position [245, 0]
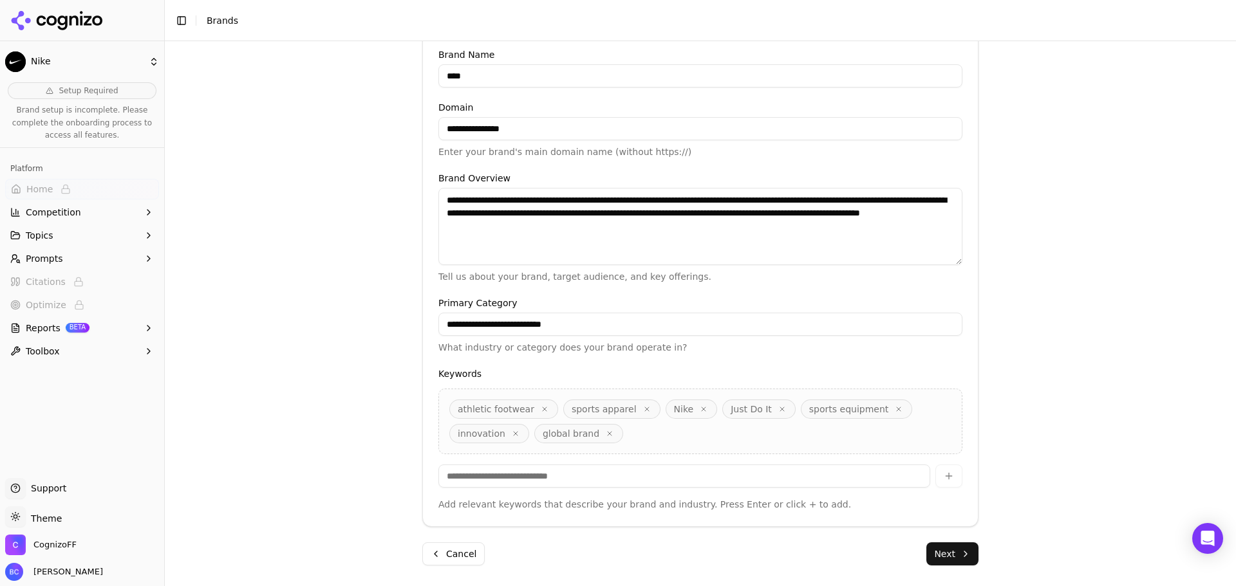
click at [588, 474] on input at bounding box center [684, 476] width 492 height 23
click at [500, 480] on input at bounding box center [684, 476] width 492 height 23
click at [955, 551] on button "Next" at bounding box center [952, 554] width 52 height 23
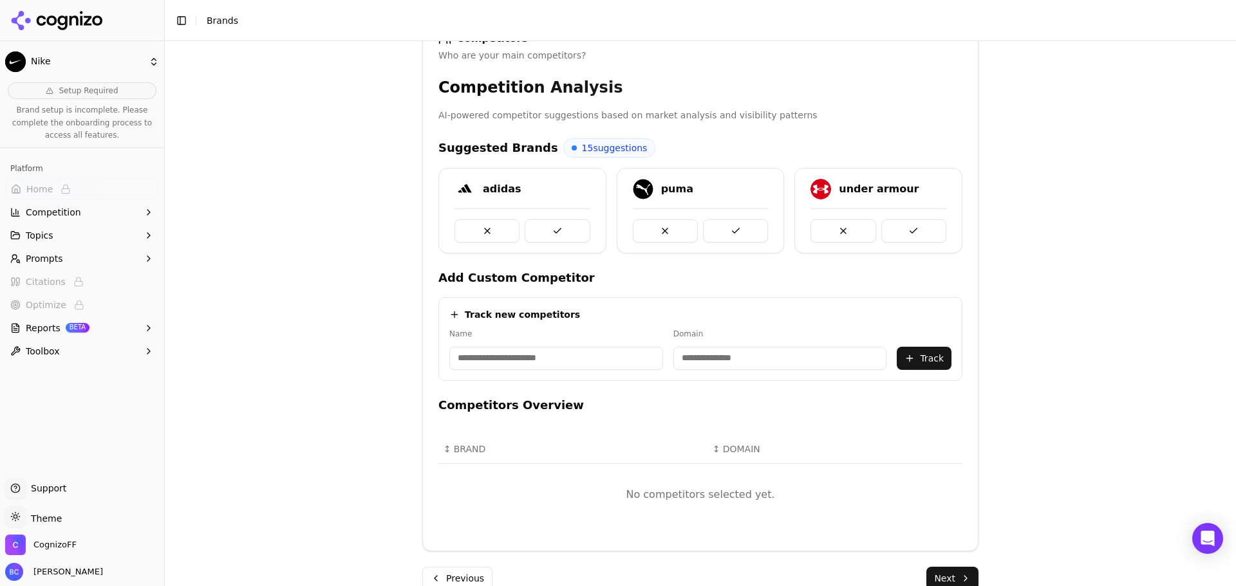
scroll to position [243, 0]
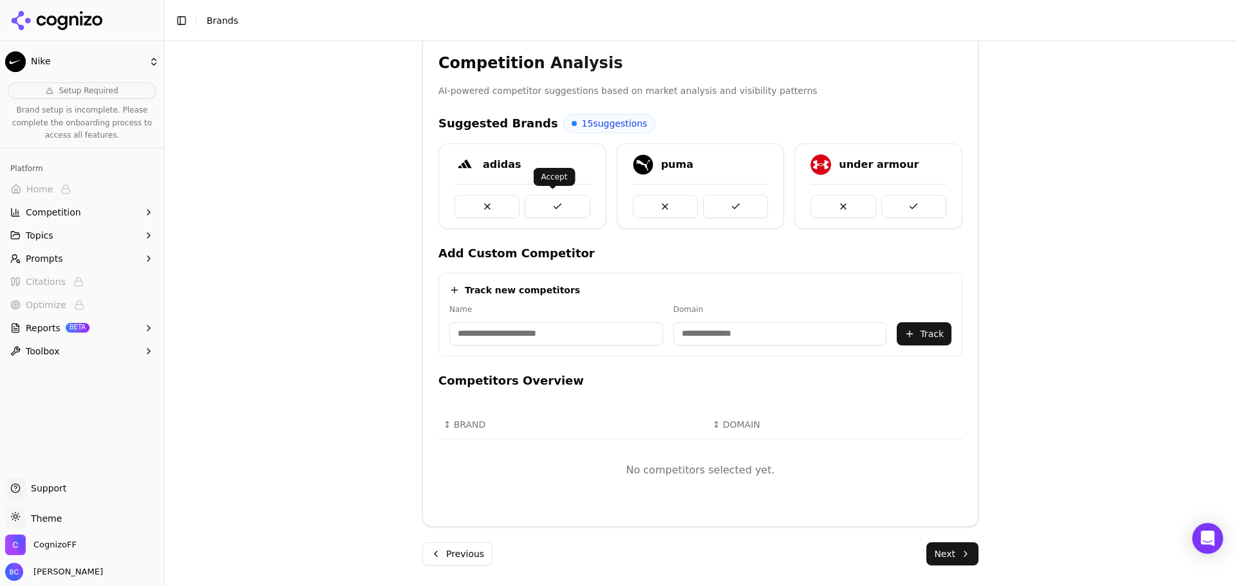
click at [549, 209] on button at bounding box center [557, 206] width 65 height 23
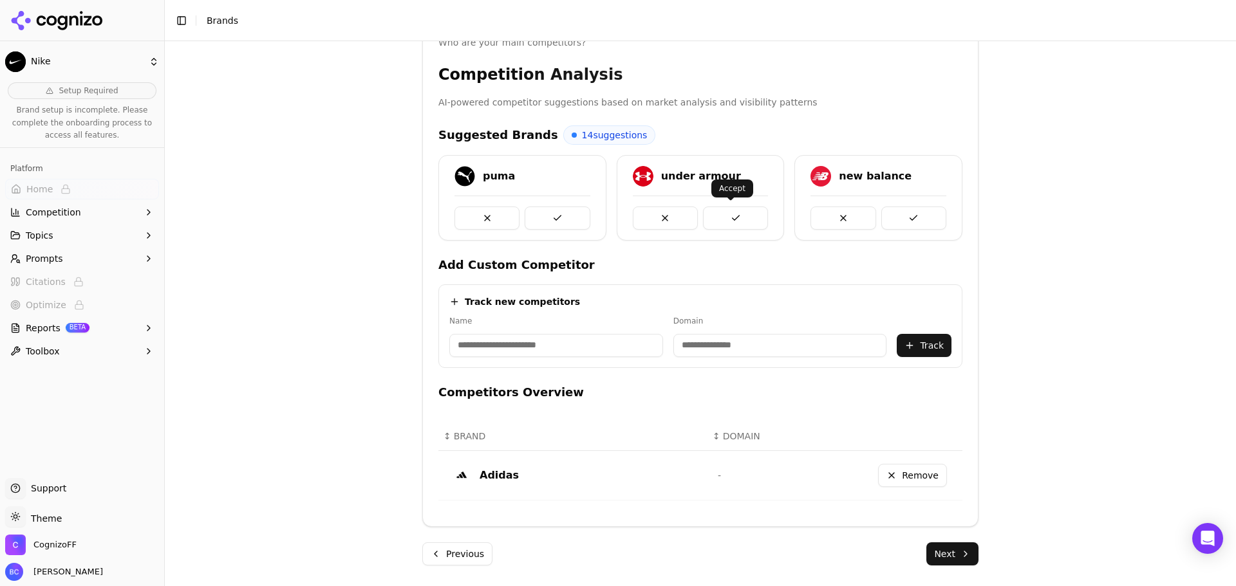
click at [732, 221] on button at bounding box center [735, 218] width 65 height 23
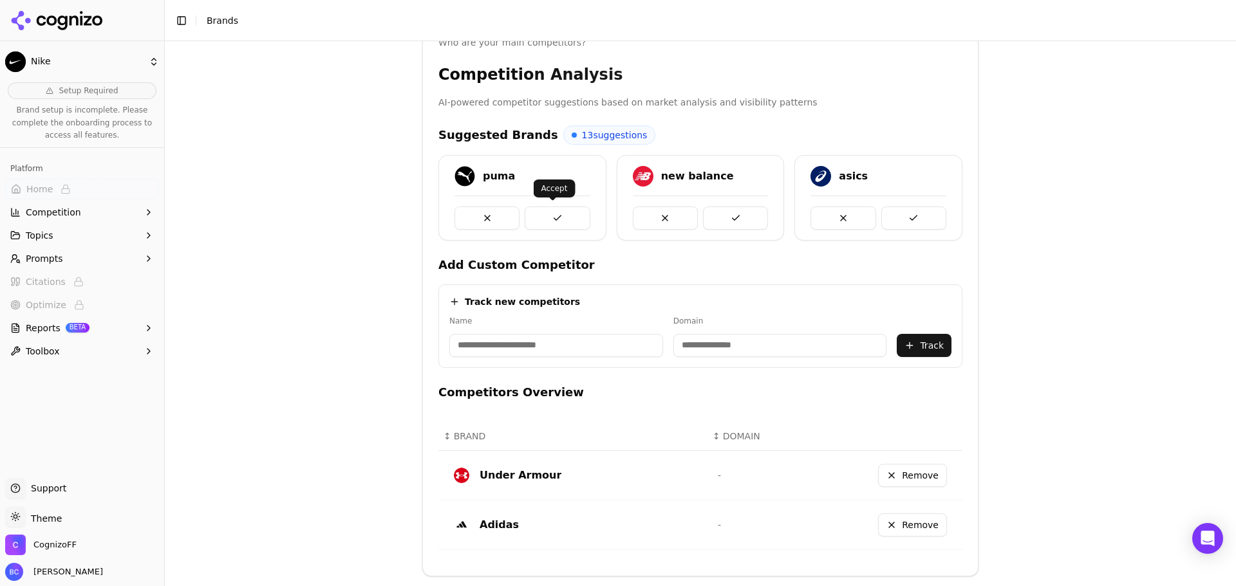
click at [553, 216] on button at bounding box center [557, 218] width 65 height 23
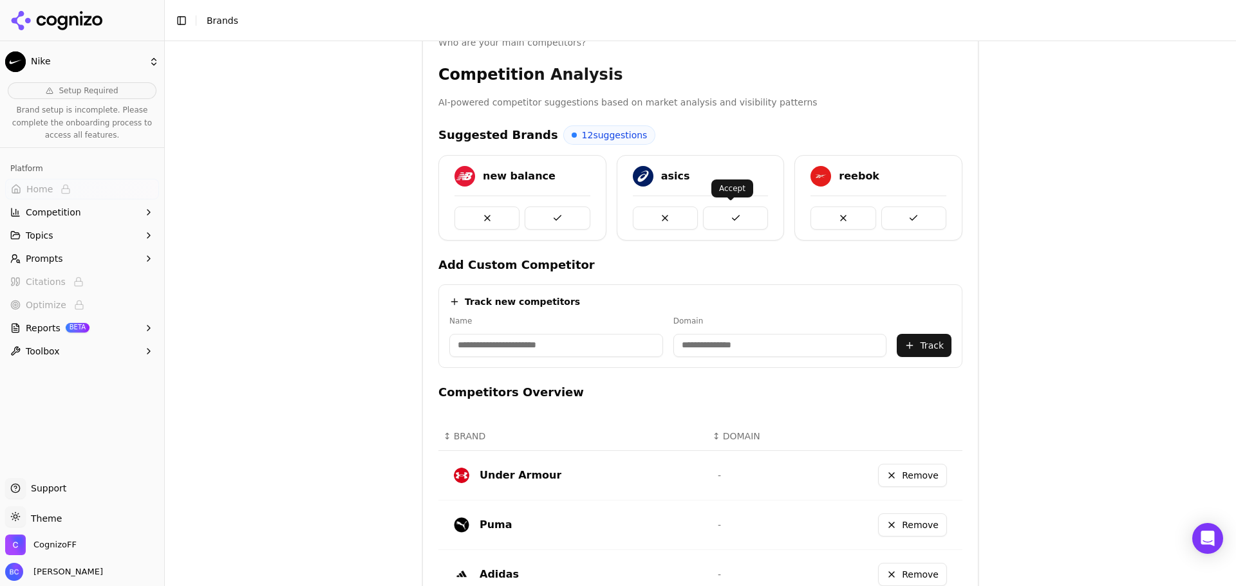
click at [727, 214] on button at bounding box center [735, 218] width 65 height 23
click at [559, 220] on button at bounding box center [557, 218] width 65 height 23
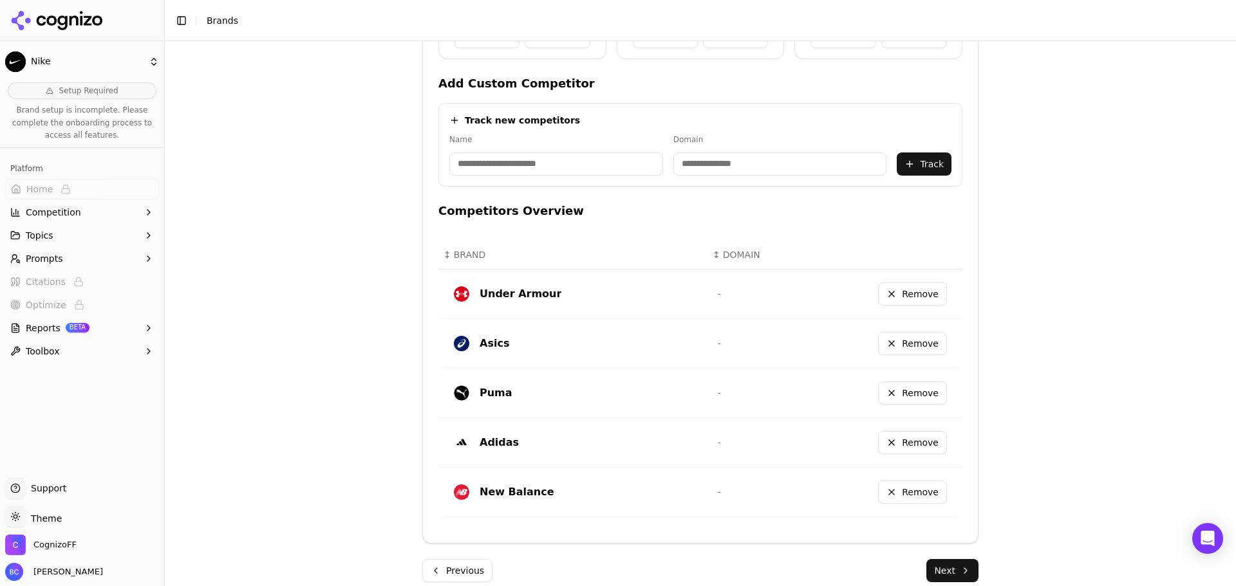
scroll to position [425, 0]
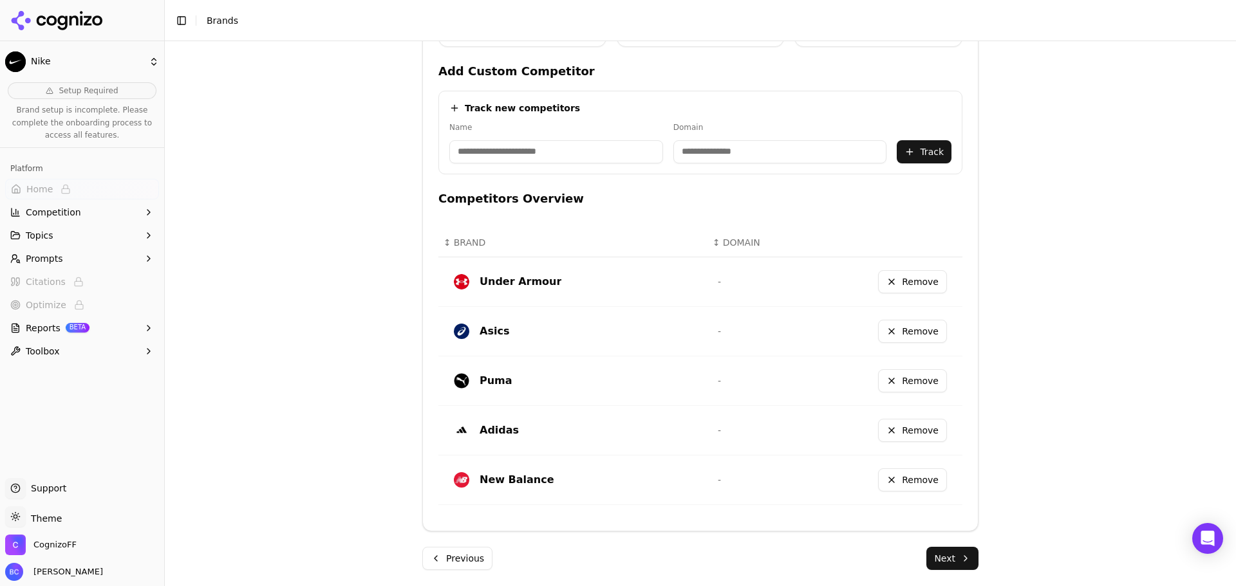
click at [513, 158] on input at bounding box center [556, 151] width 214 height 23
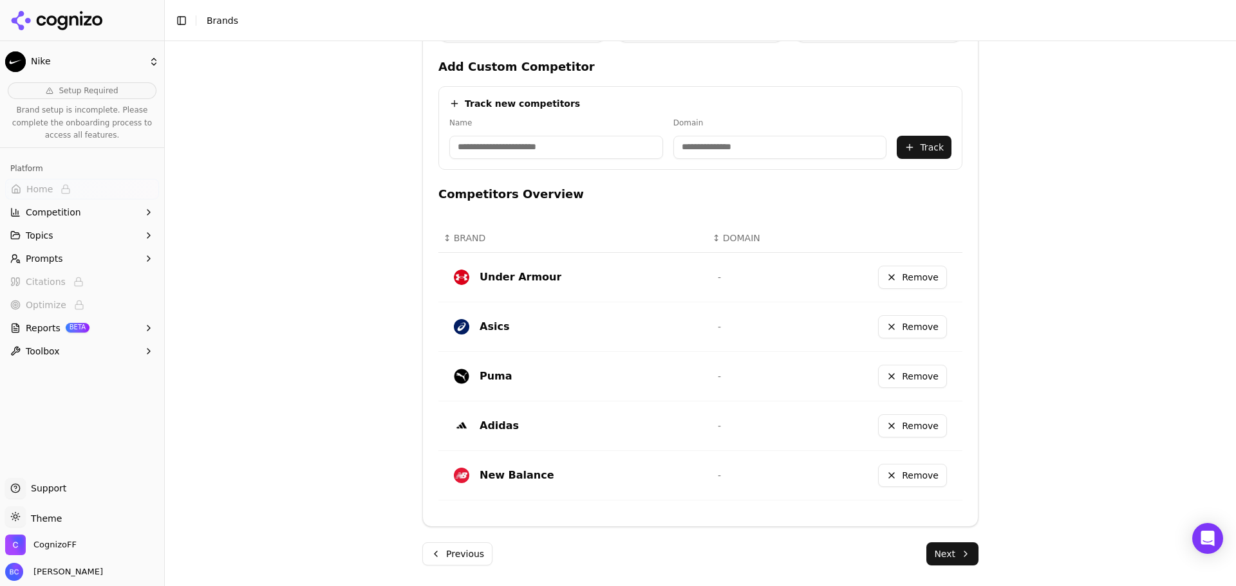
click at [948, 550] on button "Next" at bounding box center [952, 554] width 52 height 23
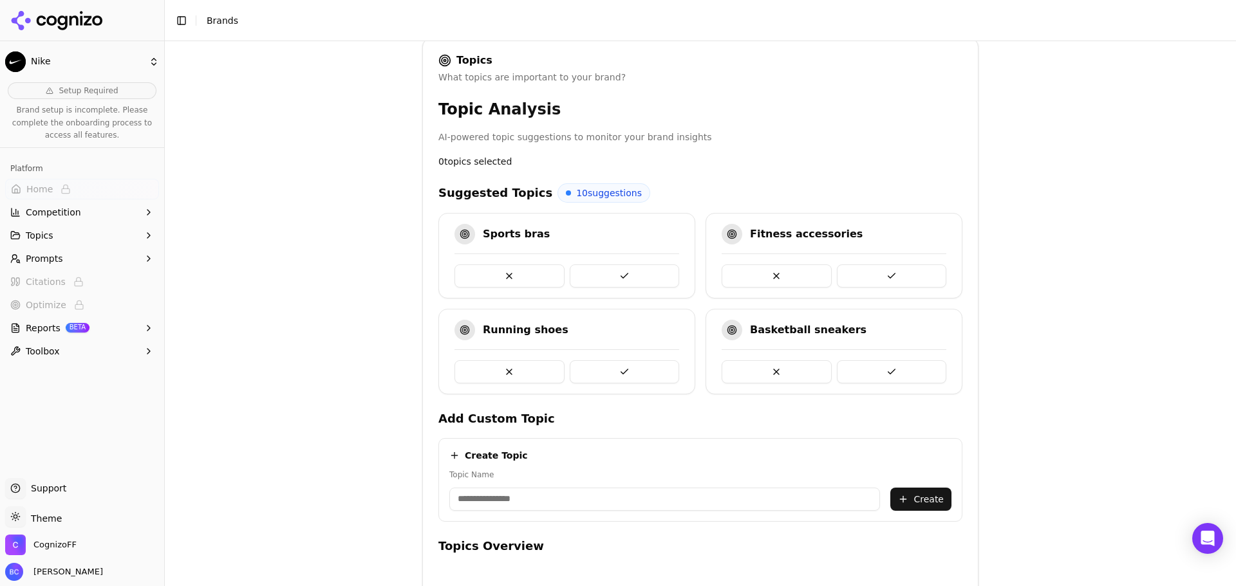
scroll to position [197, 0]
click at [576, 195] on span "10 suggestions" at bounding box center [609, 192] width 66 height 13
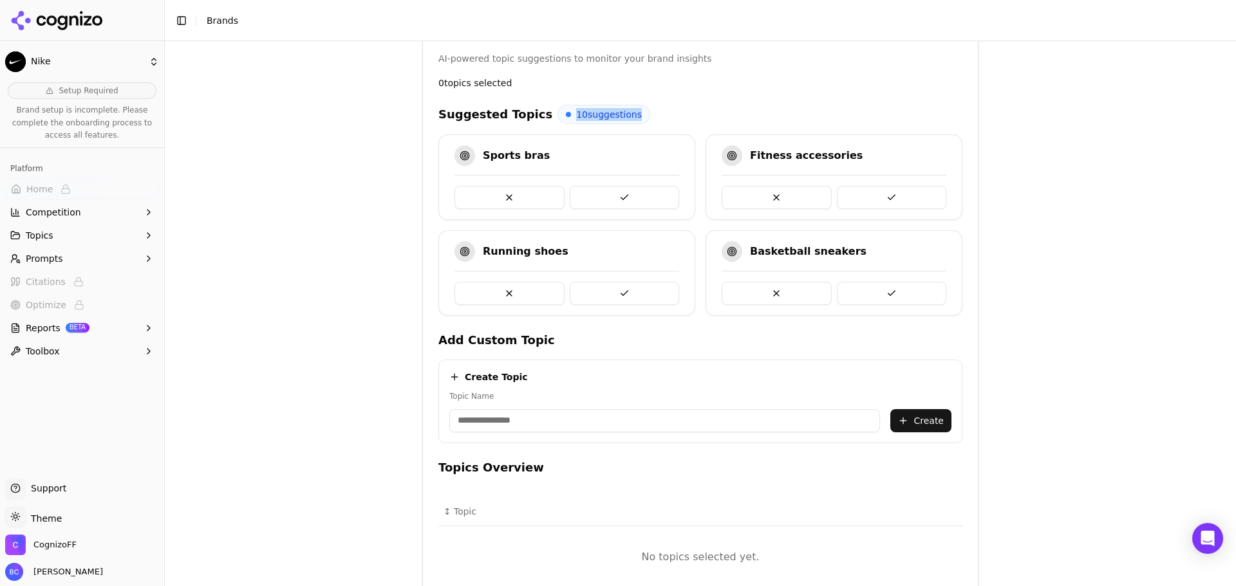
click at [628, 202] on button at bounding box center [625, 197] width 110 height 23
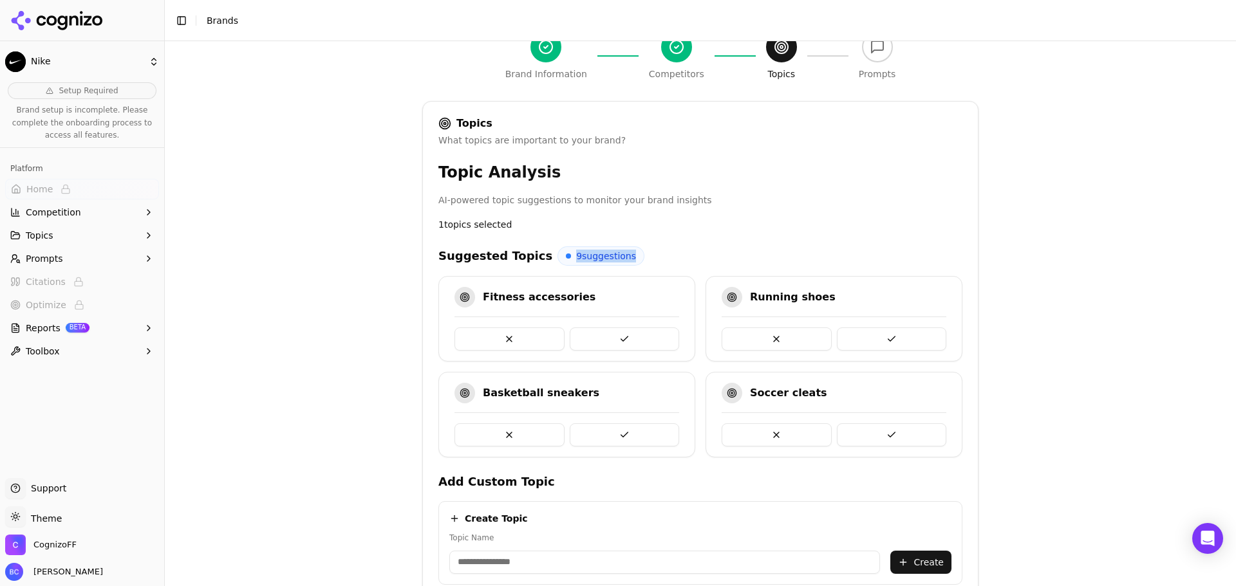
click at [675, 243] on div "Topic Analysis AI-powered topic suggestions to monitor your brand insights 1 to…" at bounding box center [700, 448] width 524 height 573
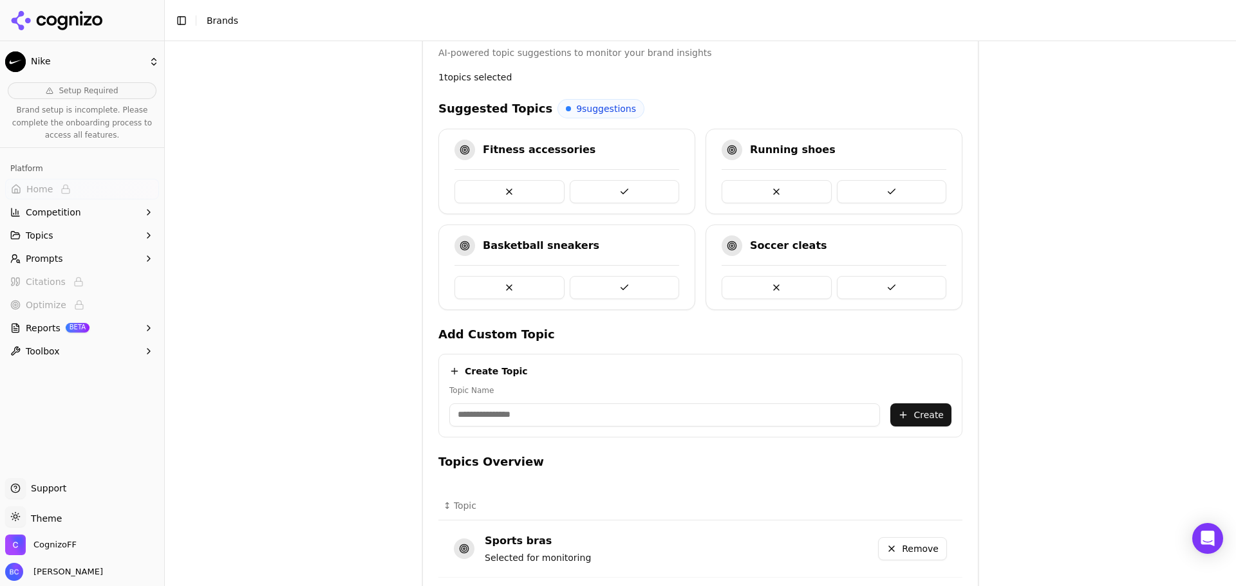
scroll to position [358, 0]
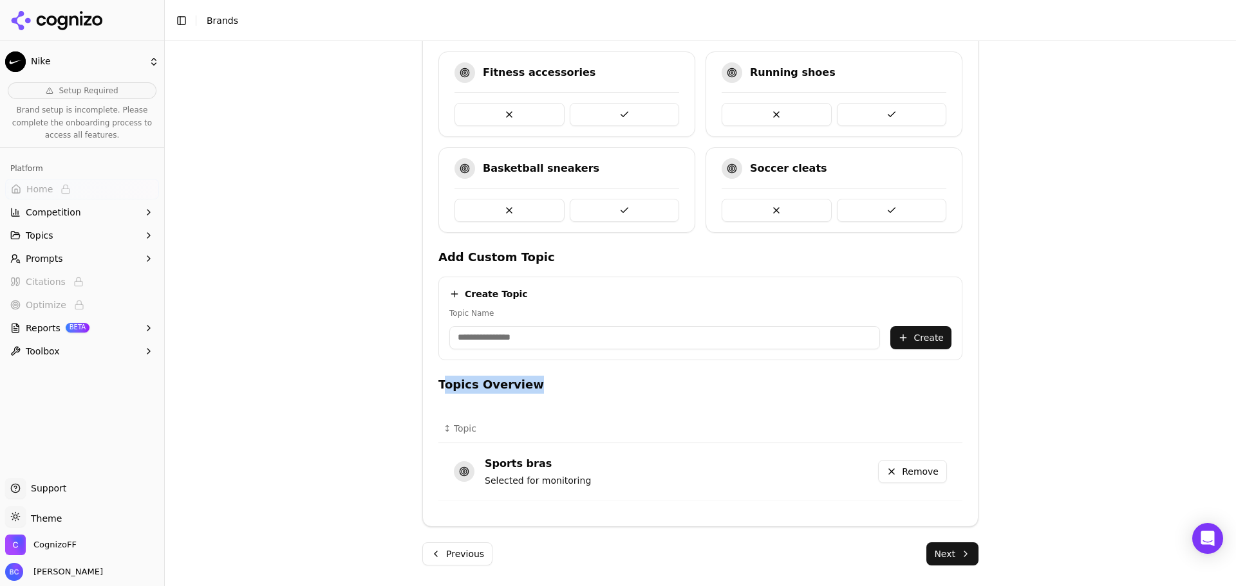
drag, startPoint x: 437, startPoint y: 383, endPoint x: 577, endPoint y: 387, distance: 140.4
click at [577, 387] on h4 "Topics Overview" at bounding box center [700, 385] width 524 height 18
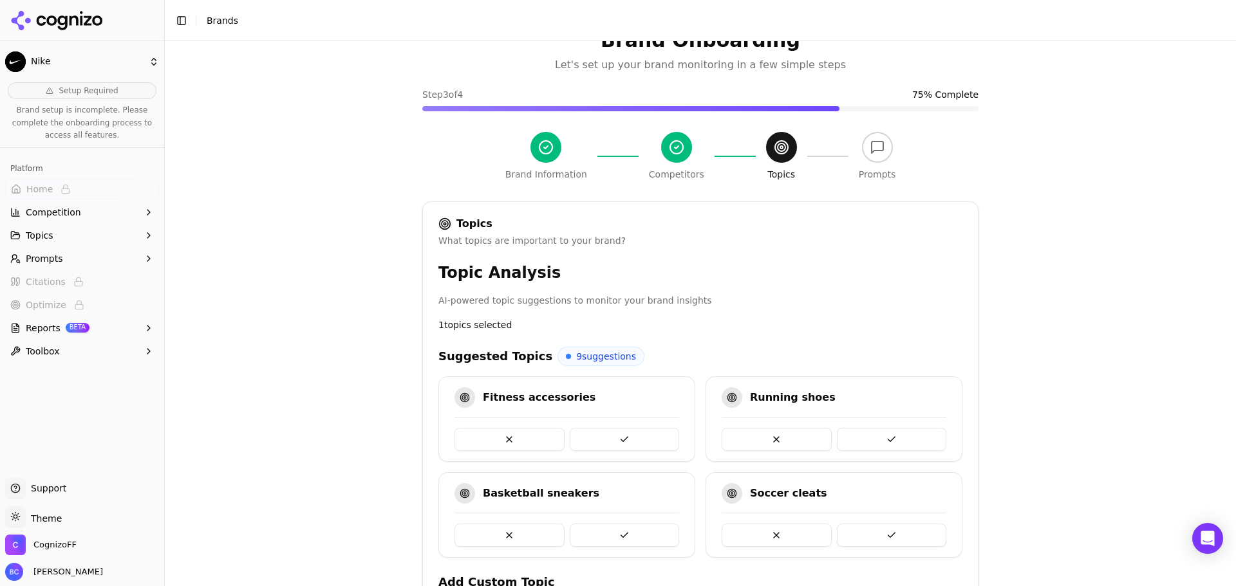
scroll to position [212, 0]
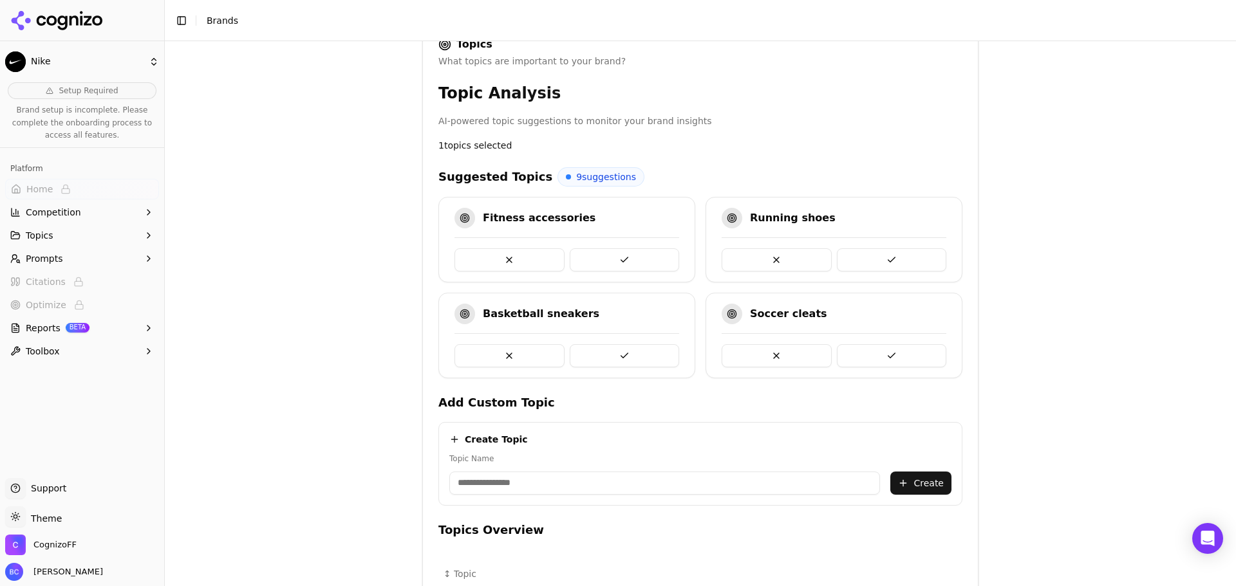
click at [503, 322] on div "Basketball sneakers" at bounding box center [567, 316] width 256 height 24
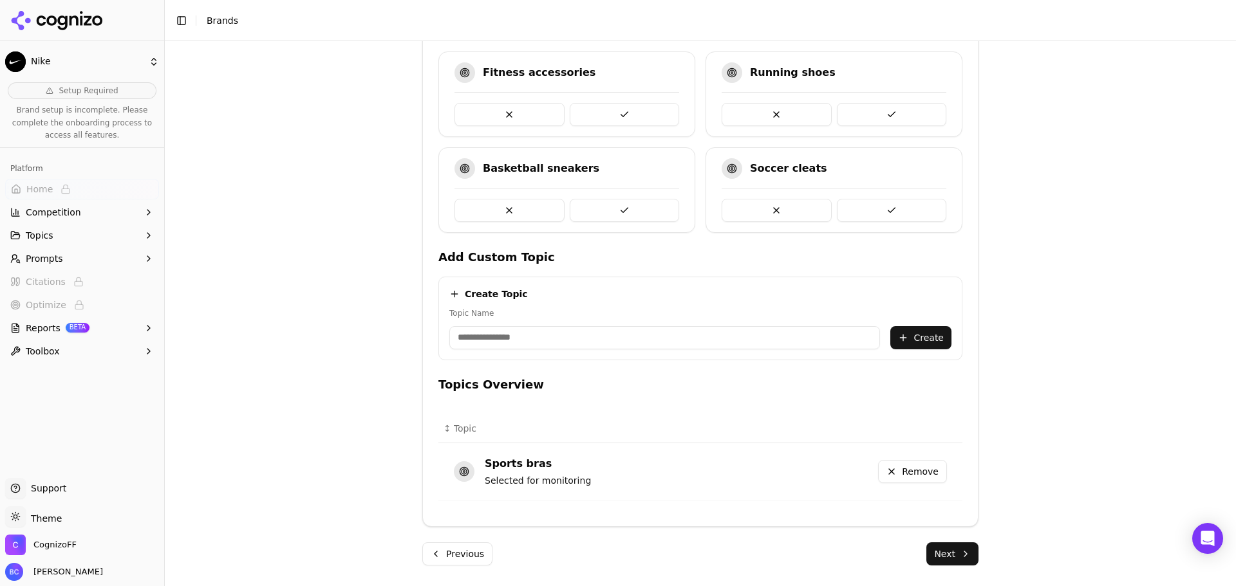
click at [440, 554] on button "Previous" at bounding box center [457, 554] width 70 height 23
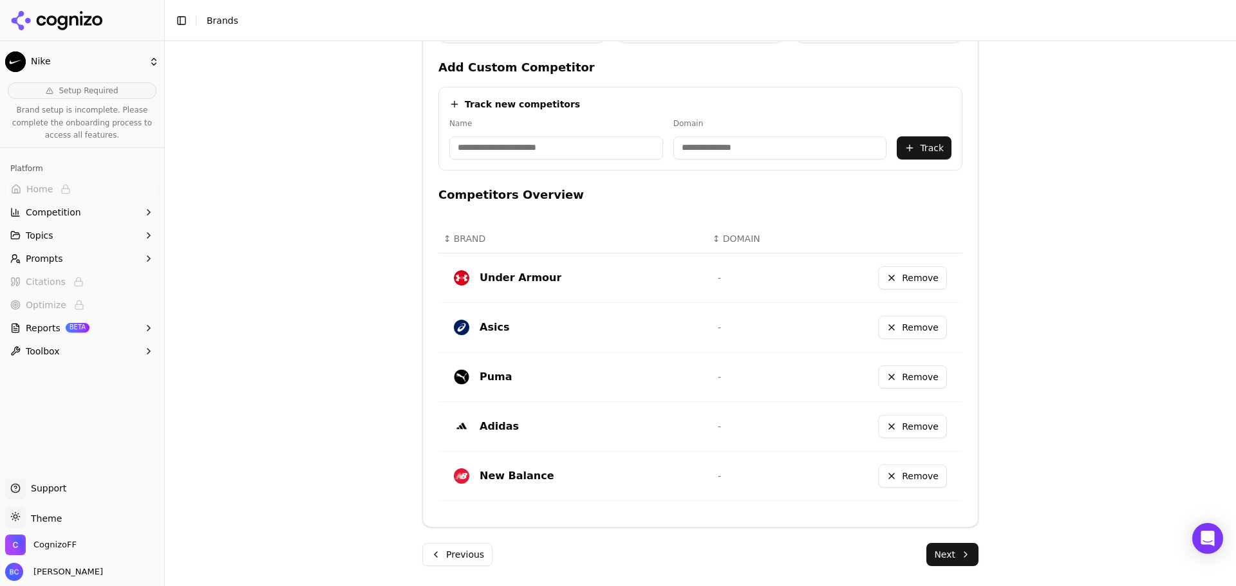
click at [427, 563] on button "Previous" at bounding box center [457, 554] width 70 height 23
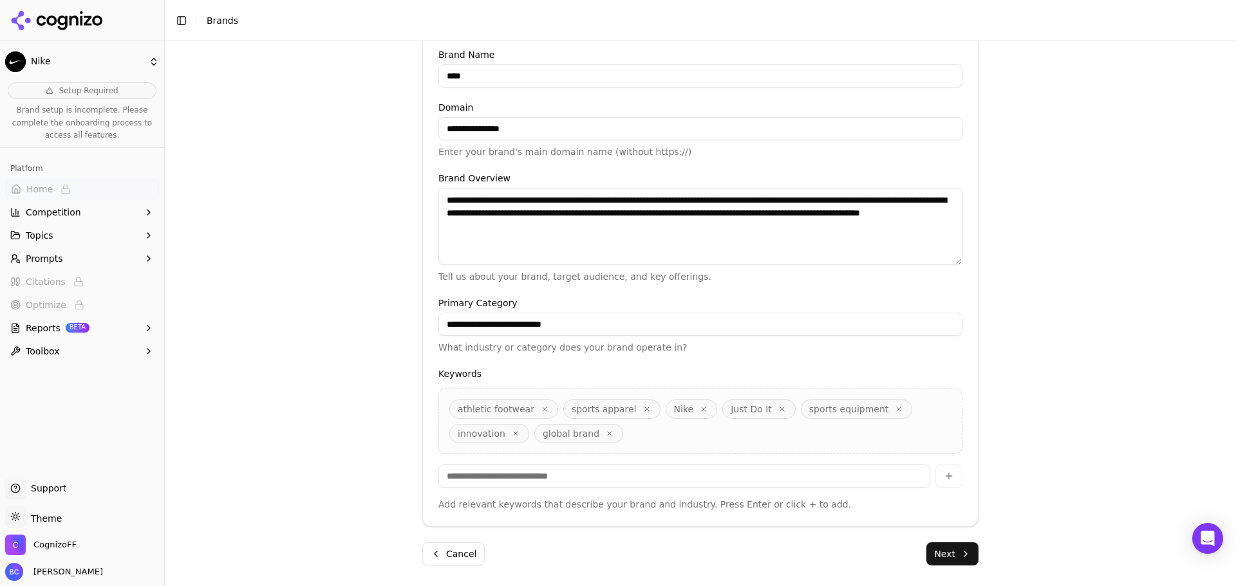
click at [958, 559] on button "Next" at bounding box center [952, 554] width 52 height 23
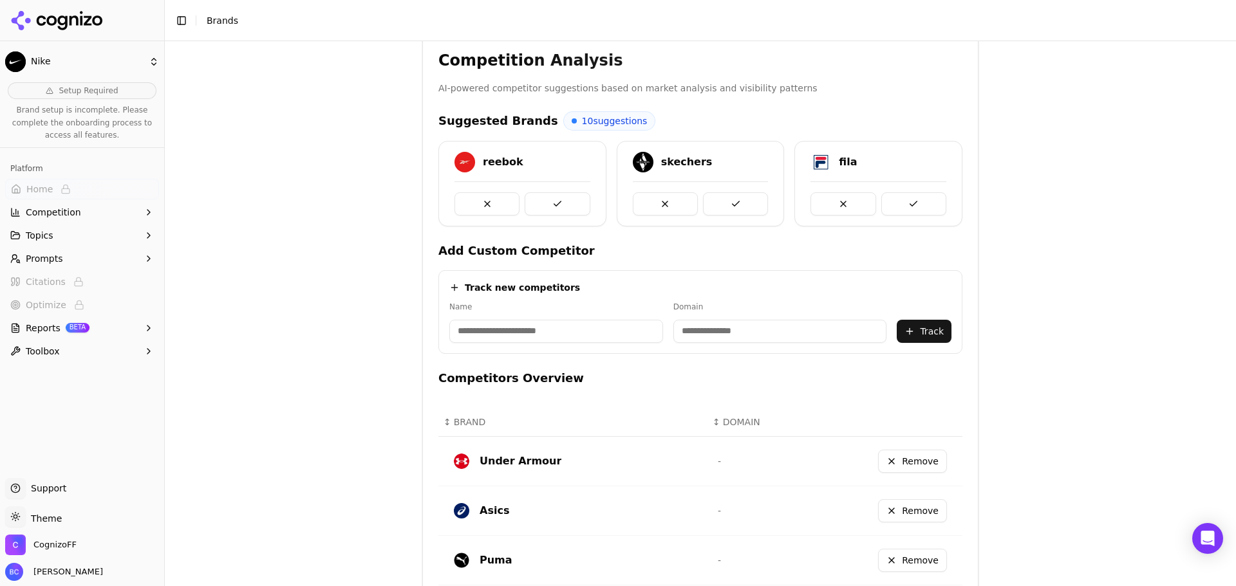
scroll to position [429, 0]
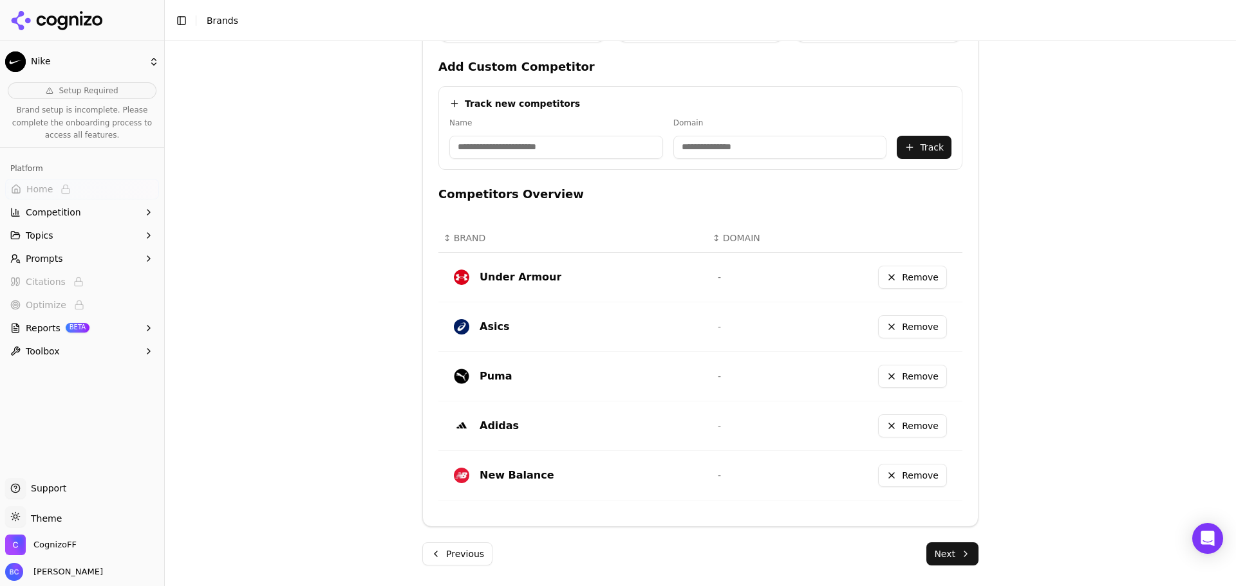
click at [946, 553] on button "Next" at bounding box center [952, 554] width 52 height 23
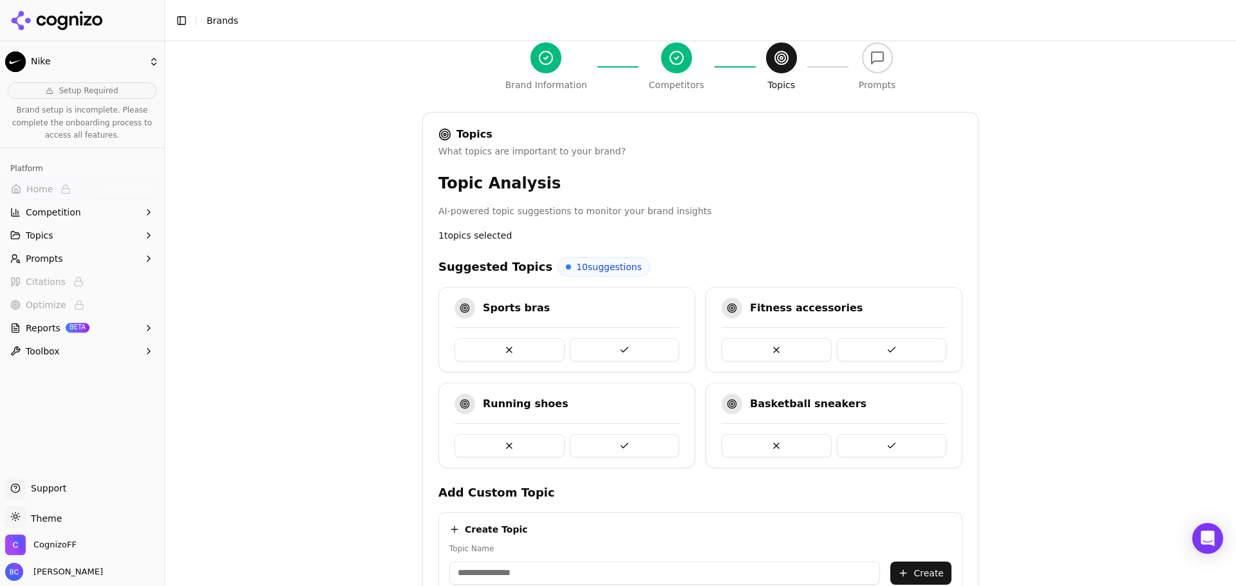
scroll to position [123, 0]
drag, startPoint x: 433, startPoint y: 232, endPoint x: 535, endPoint y: 233, distance: 102.3
click at [535, 233] on div "Topic Analysis AI-powered topic suggestions to monitor your brand insights 1 to…" at bounding box center [700, 458] width 555 height 573
click at [534, 233] on div "1 topics selected" at bounding box center [700, 234] width 524 height 13
drag, startPoint x: 531, startPoint y: 235, endPoint x: 403, endPoint y: 197, distance: 133.6
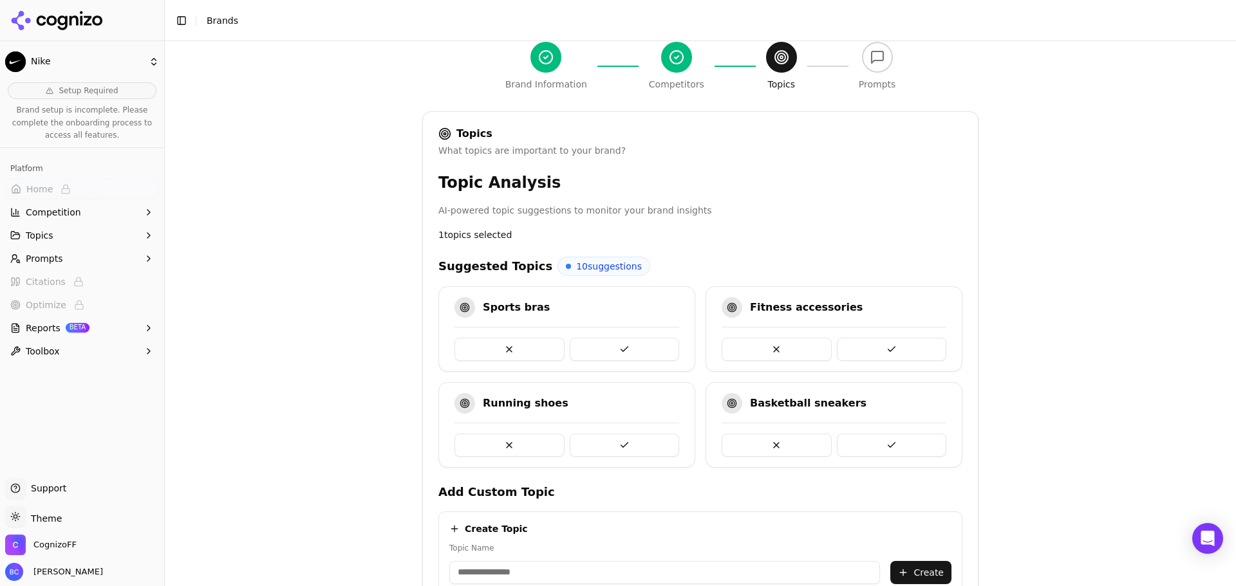
click at [403, 197] on div "Brand Onboarding Let's set up your brand monitoring in a few simple steps Step …" at bounding box center [700, 211] width 1071 height 586
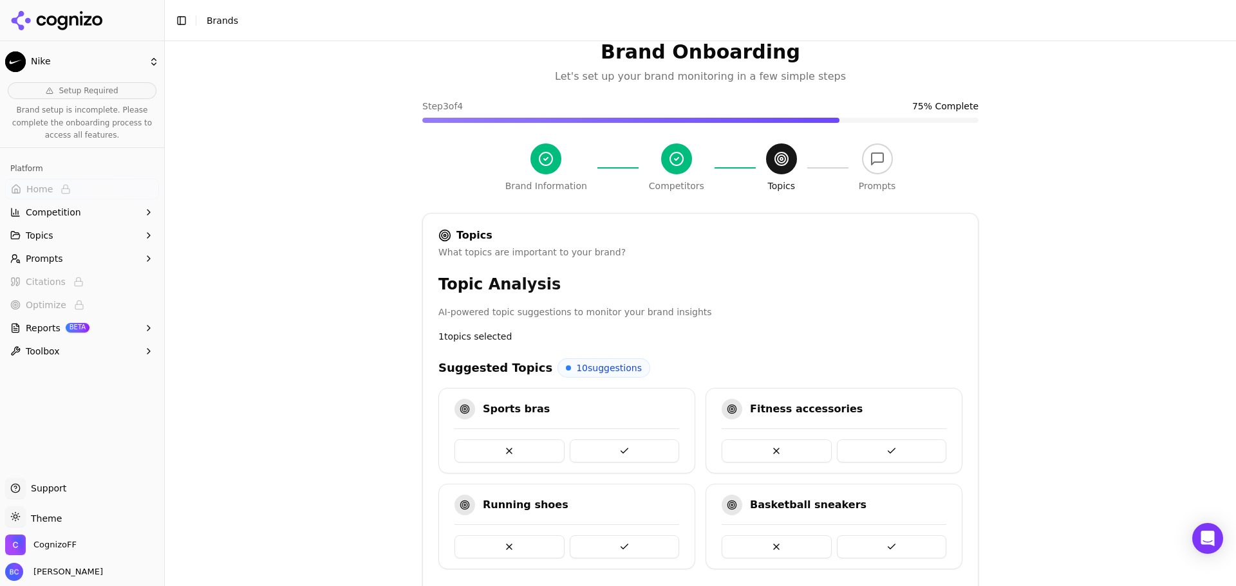
click at [521, 460] on button at bounding box center [509, 451] width 110 height 23
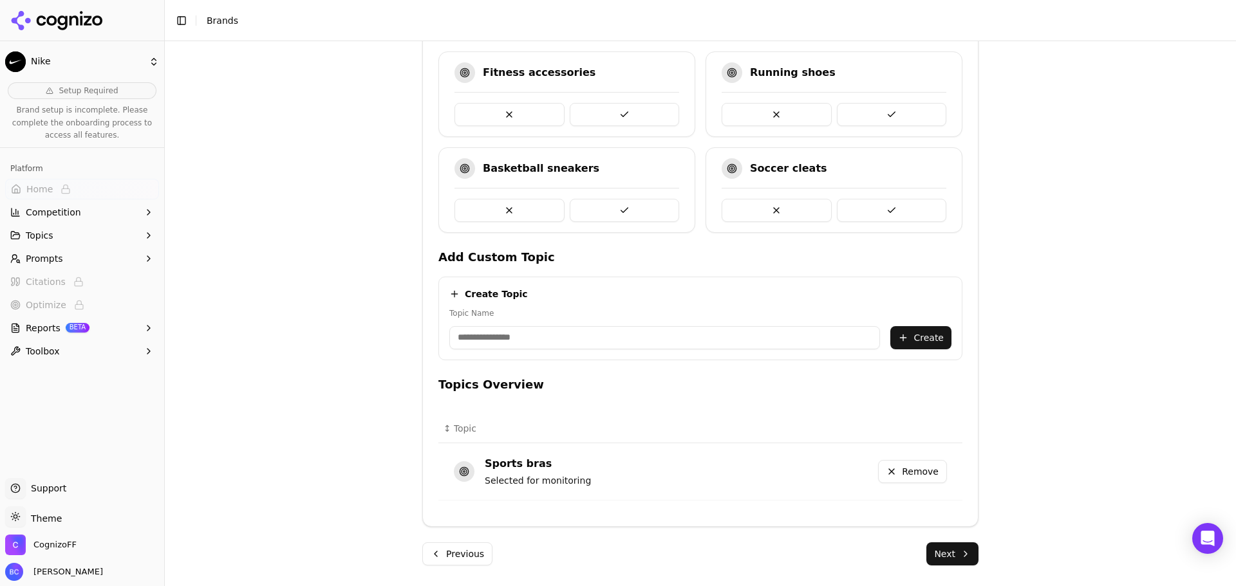
click at [455, 545] on button "Previous" at bounding box center [457, 554] width 70 height 23
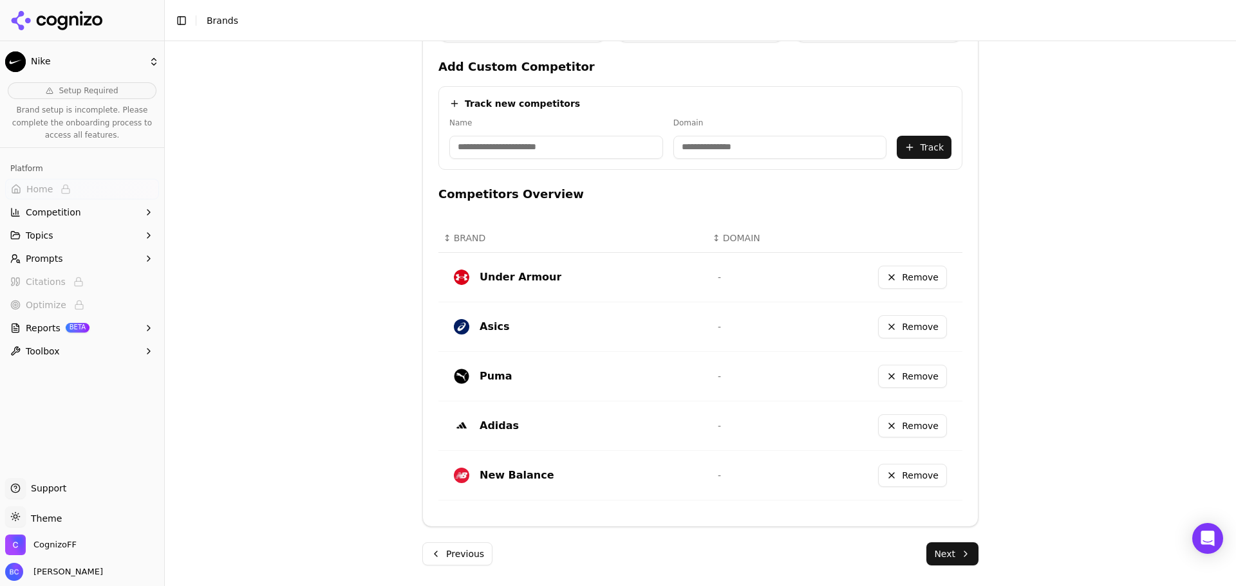
click at [437, 554] on button "Previous" at bounding box center [457, 554] width 70 height 23
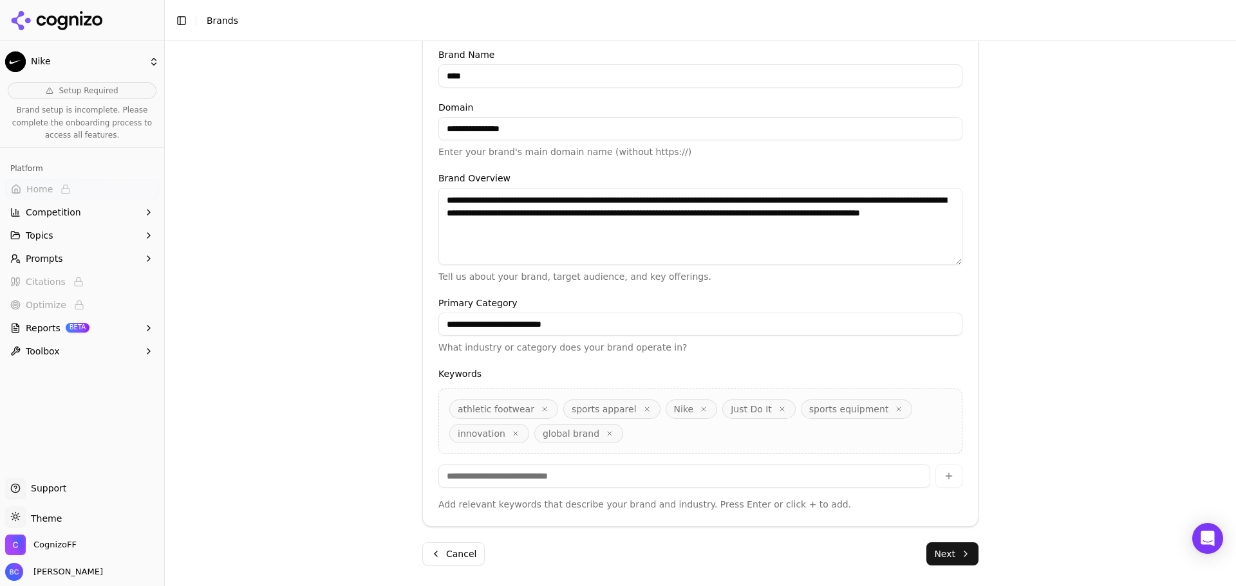
click at [947, 548] on button "Next" at bounding box center [952, 554] width 52 height 23
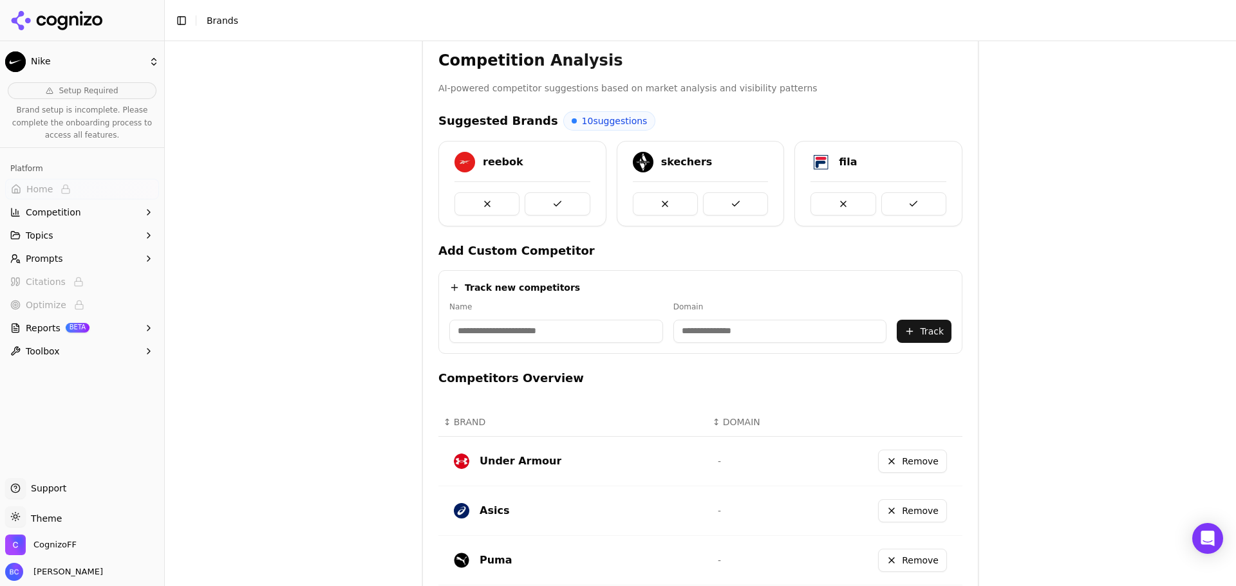
scroll to position [429, 0]
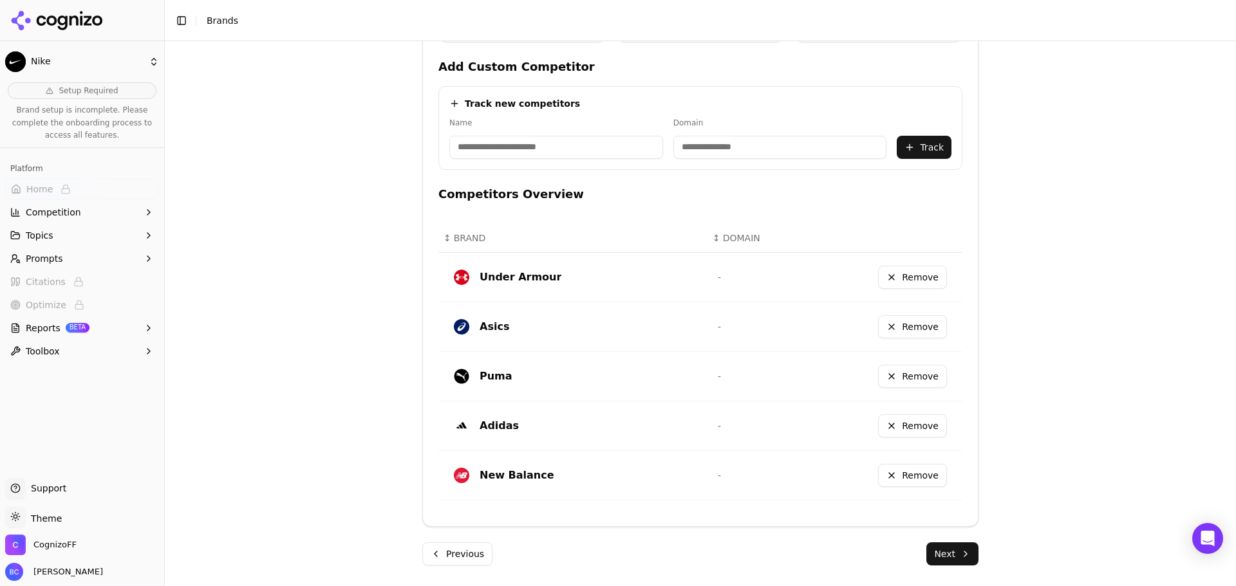
click at [945, 551] on button "Next" at bounding box center [952, 554] width 52 height 23
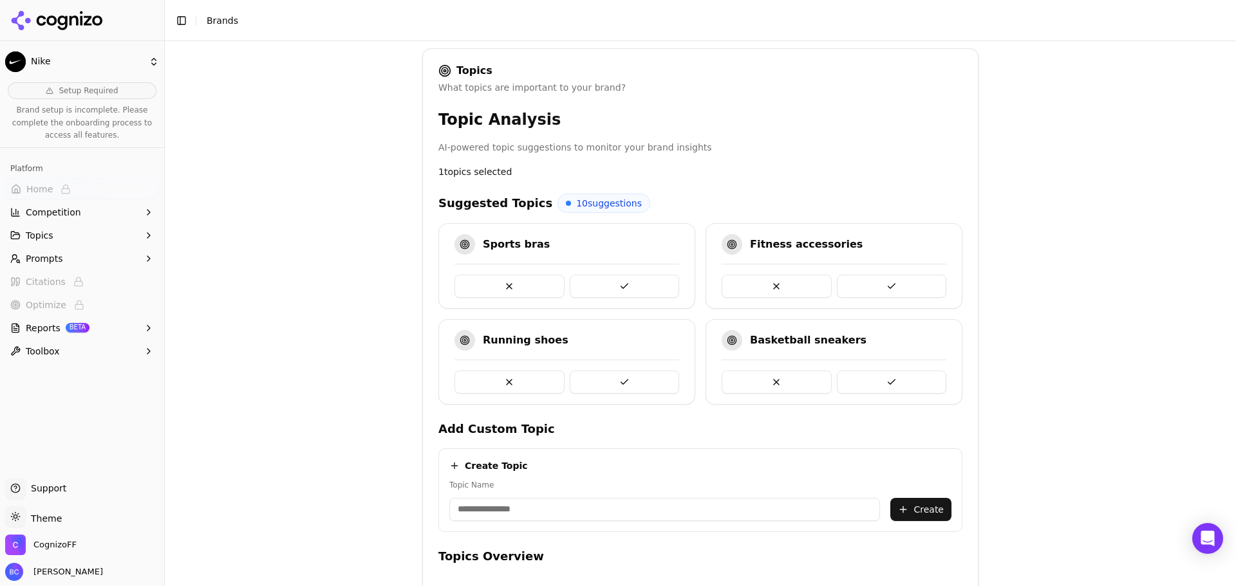
scroll to position [185, 0]
click at [666, 147] on p "AI-powered topic suggestions to monitor your brand insights" at bounding box center [700, 148] width 524 height 15
click at [675, 153] on p "AI-powered topic suggestions to monitor your brand insights" at bounding box center [700, 148] width 524 height 15
drag, startPoint x: 689, startPoint y: 153, endPoint x: 420, endPoint y: 144, distance: 268.5
click at [423, 144] on div "Topic Analysis AI-powered topic suggestions to monitor your brand insights 1 to…" at bounding box center [700, 396] width 555 height 573
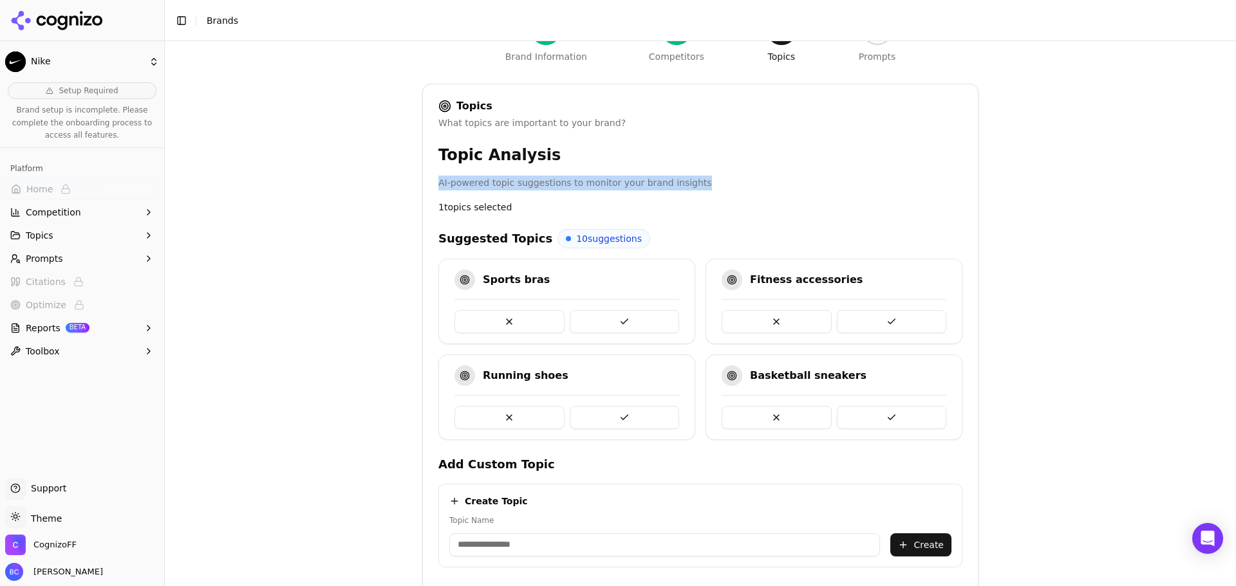
scroll to position [149, 0]
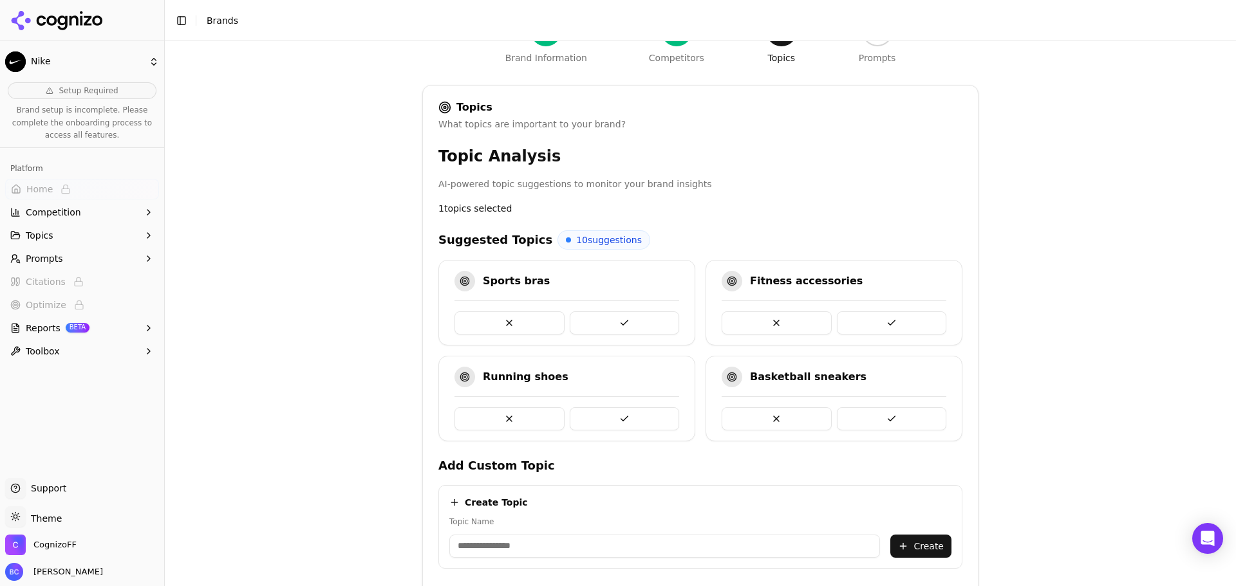
click at [525, 195] on div "Topic Analysis AI-powered topic suggestions to monitor your brand insights 1 to…" at bounding box center [700, 180] width 524 height 69
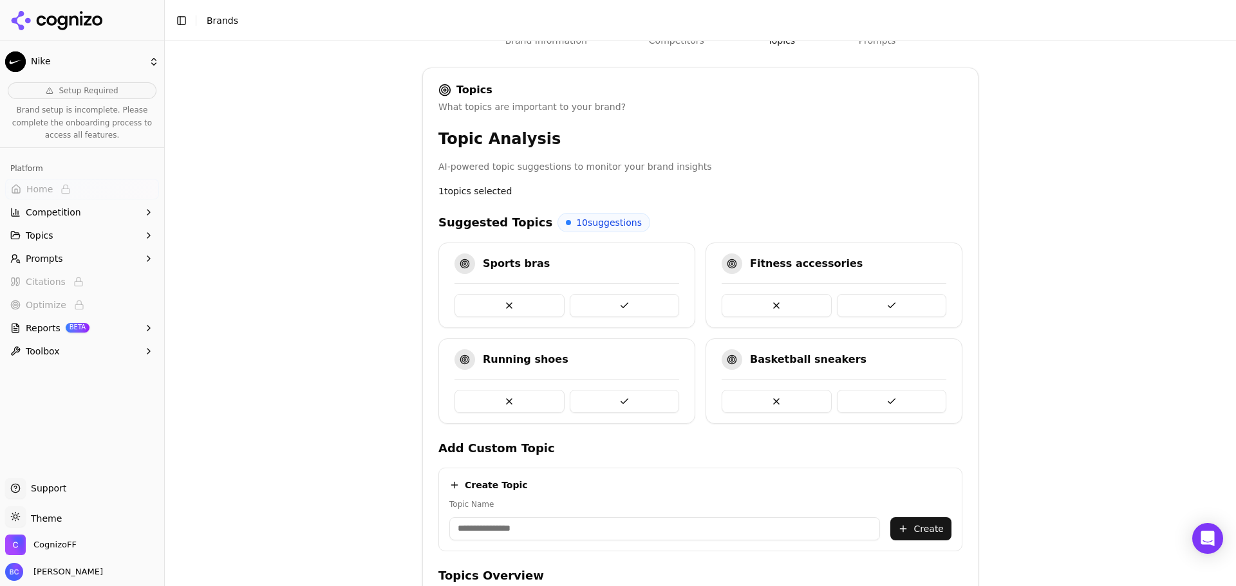
scroll to position [167, 0]
click at [576, 225] on span "10 suggestions" at bounding box center [609, 222] width 66 height 13
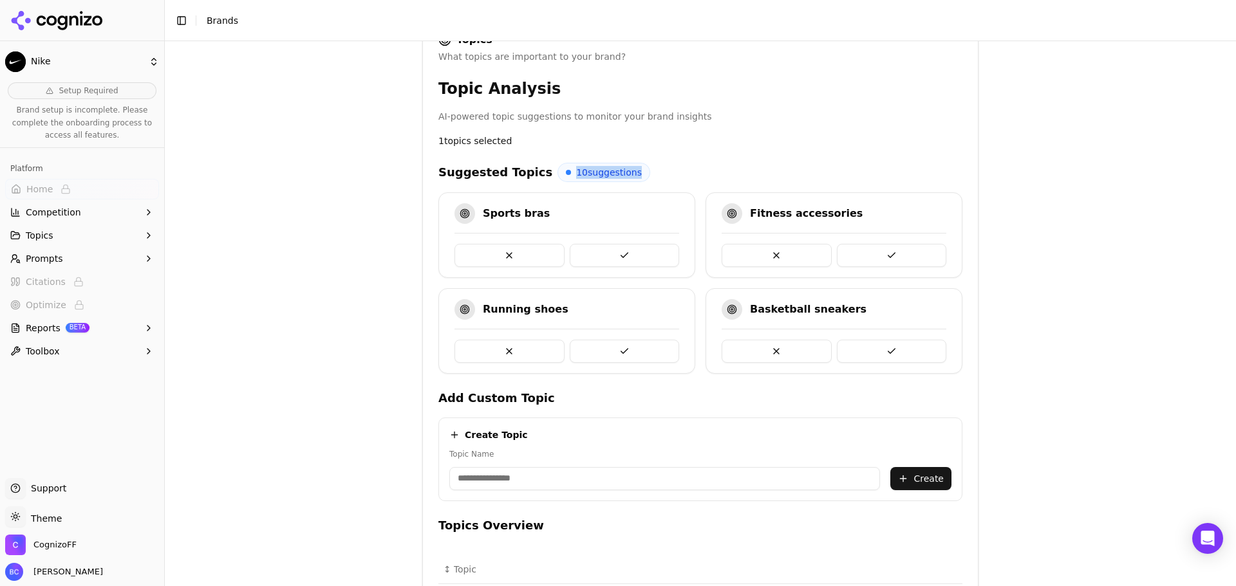
scroll to position [258, 0]
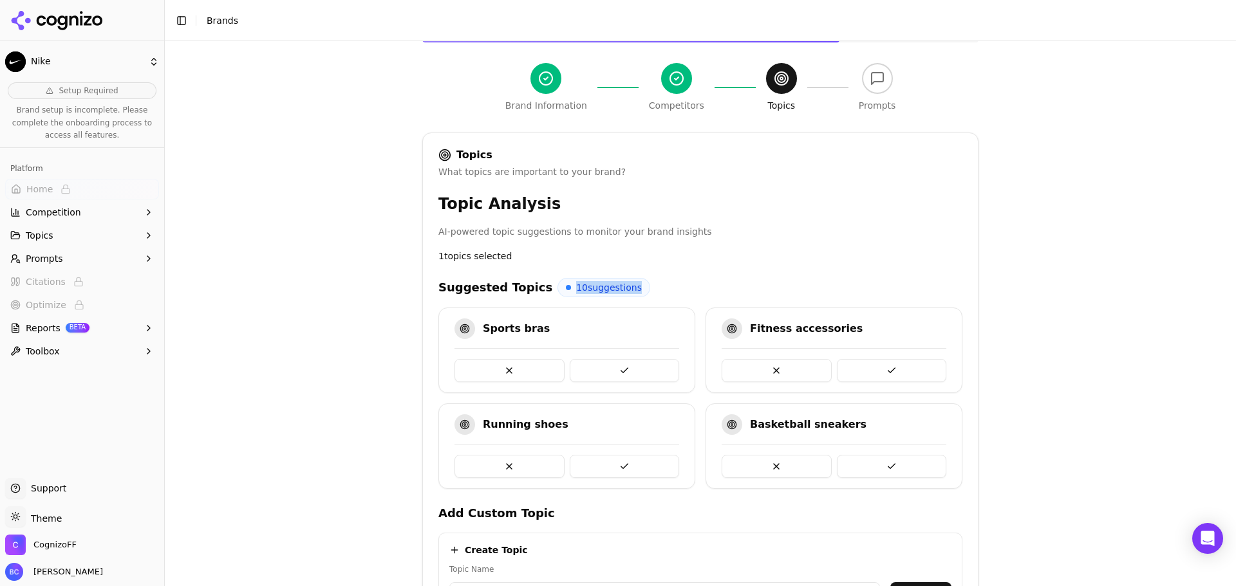
click at [659, 265] on div "Topic Analysis AI-powered topic suggestions to monitor your brand insights 1 to…" at bounding box center [700, 480] width 524 height 573
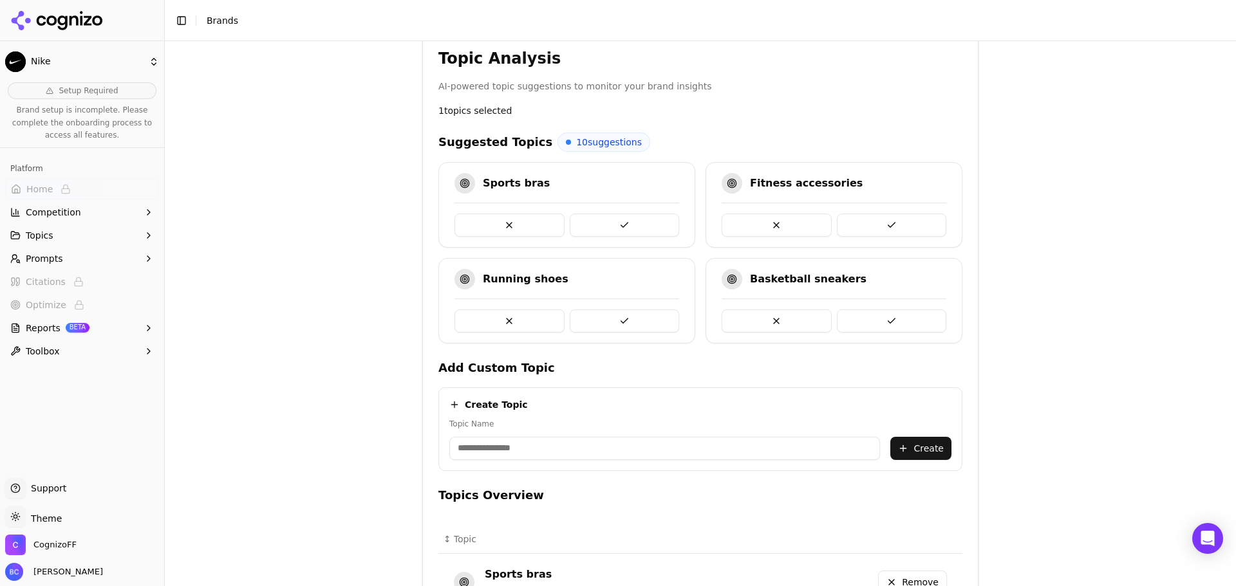
scroll to position [358, 0]
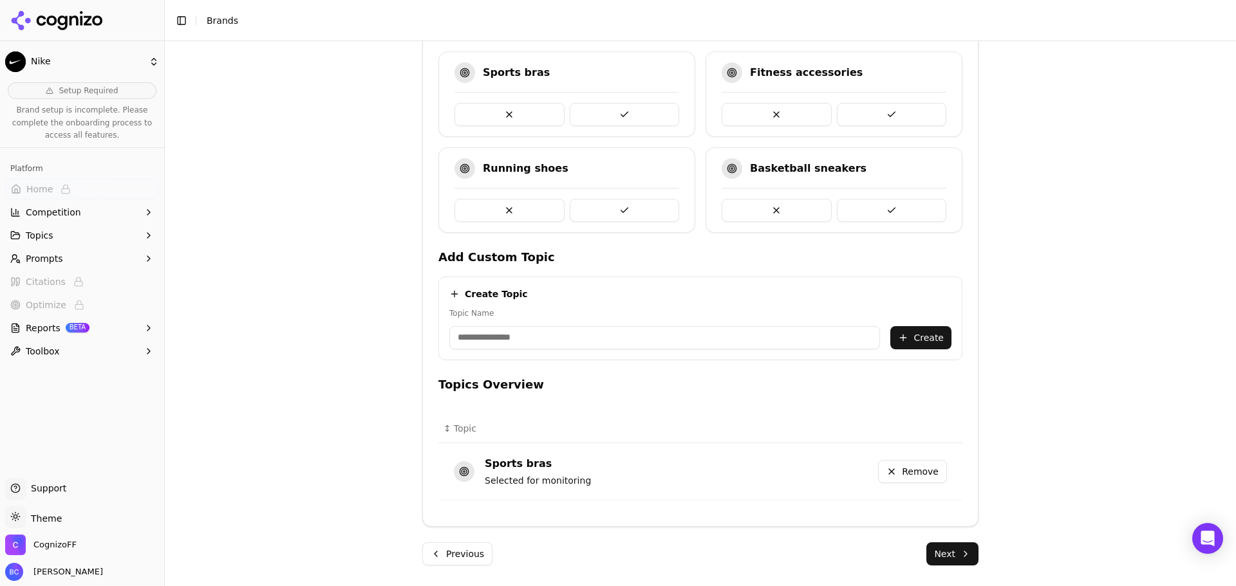
click at [947, 559] on button "Next" at bounding box center [952, 554] width 52 height 23
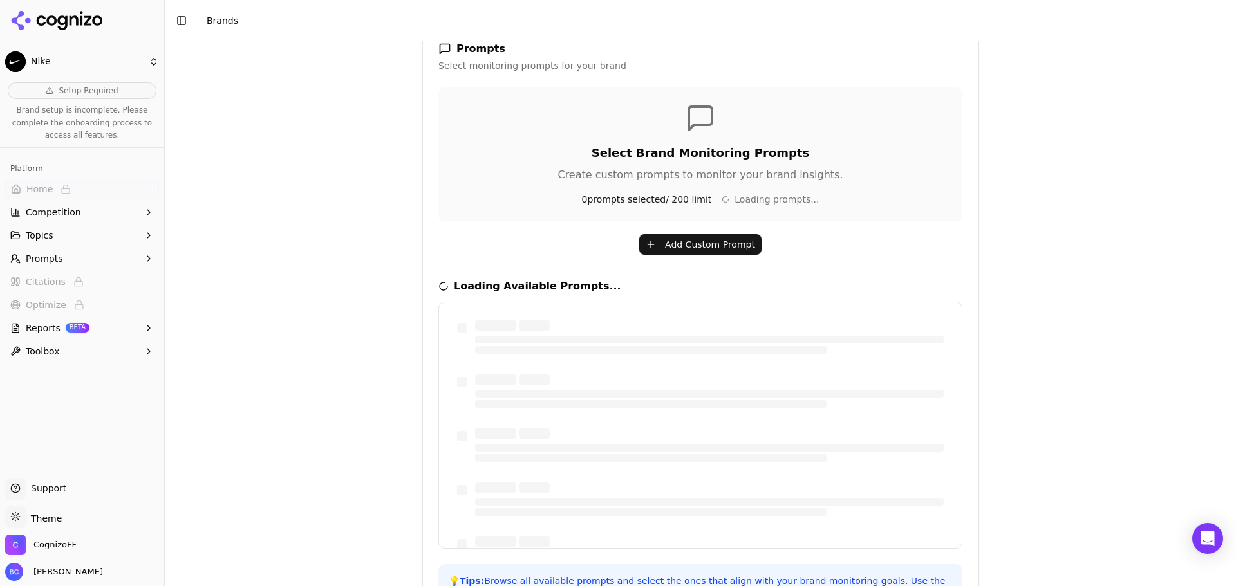
scroll to position [308, 0]
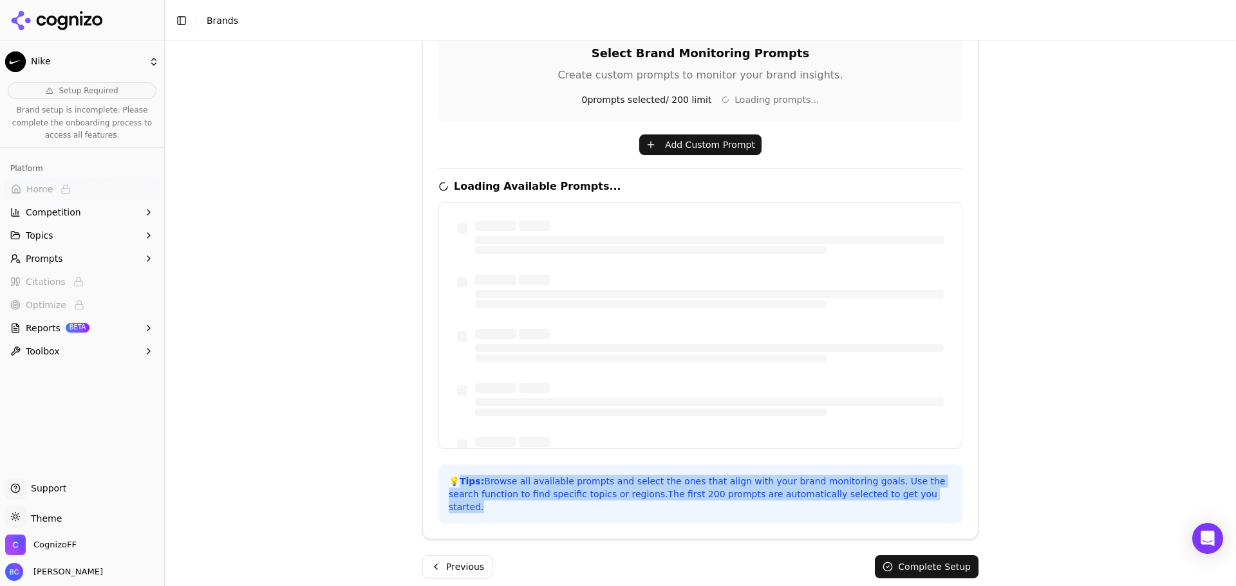
drag, startPoint x: 458, startPoint y: 478, endPoint x: 926, endPoint y: 501, distance: 467.8
click at [926, 501] on div "💡 Tips: Browse all available prompts and select the ones that align with your b…" at bounding box center [700, 494] width 524 height 59
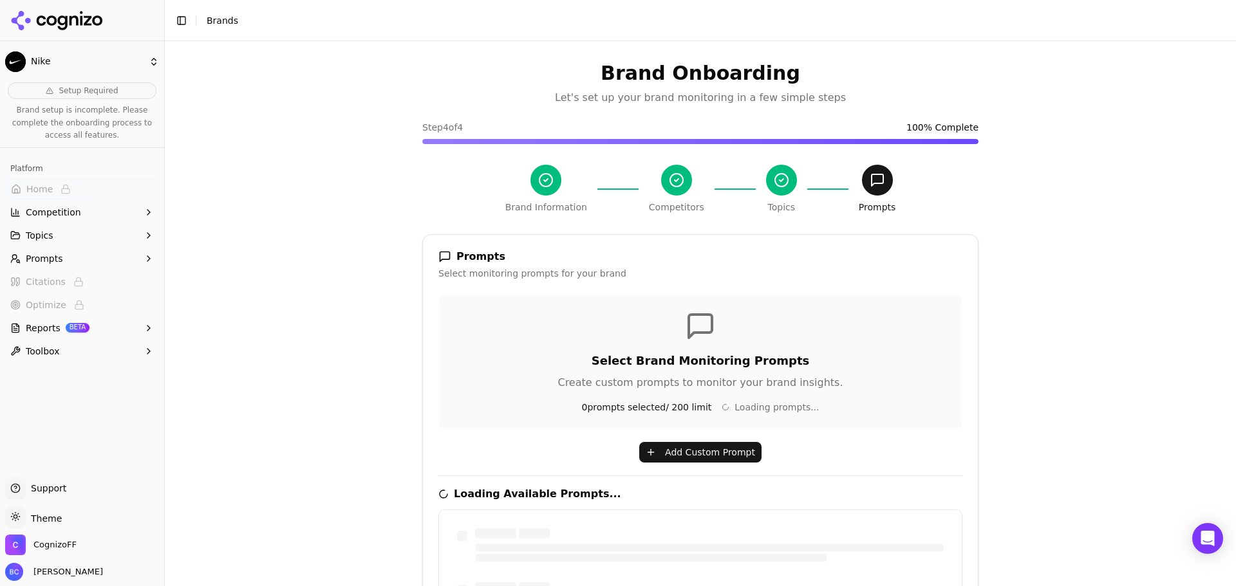
click at [387, 295] on div "Brand Onboarding Let's set up your brand monitoring in a few simple steps Step …" at bounding box center [700, 334] width 1071 height 586
drag, startPoint x: 450, startPoint y: 257, endPoint x: 485, endPoint y: 257, distance: 35.4
click at [485, 257] on div "Prompts" at bounding box center [700, 256] width 524 height 13
drag, startPoint x: 446, startPoint y: 277, endPoint x: 602, endPoint y: 275, distance: 156.4
click at [602, 275] on div "Select monitoring prompts for your brand" at bounding box center [700, 273] width 524 height 13
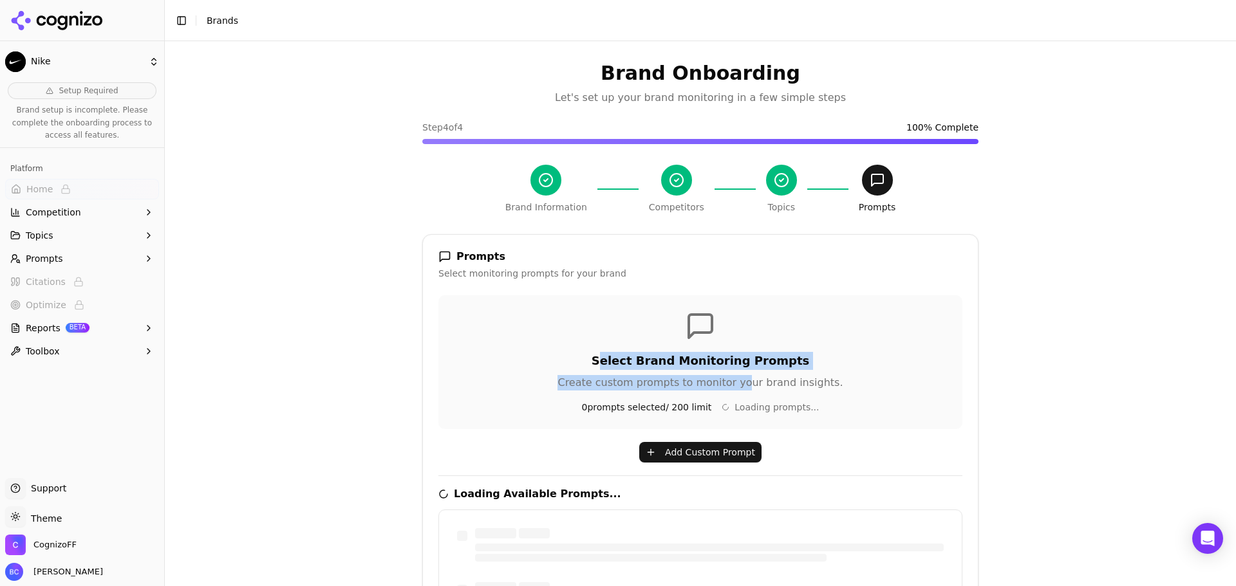
drag, startPoint x: 617, startPoint y: 366, endPoint x: 740, endPoint y: 380, distance: 123.8
click at [740, 380] on div "Select Brand Monitoring Prompts Create custom prompts to monitor your brand ins…" at bounding box center [700, 362] width 524 height 134
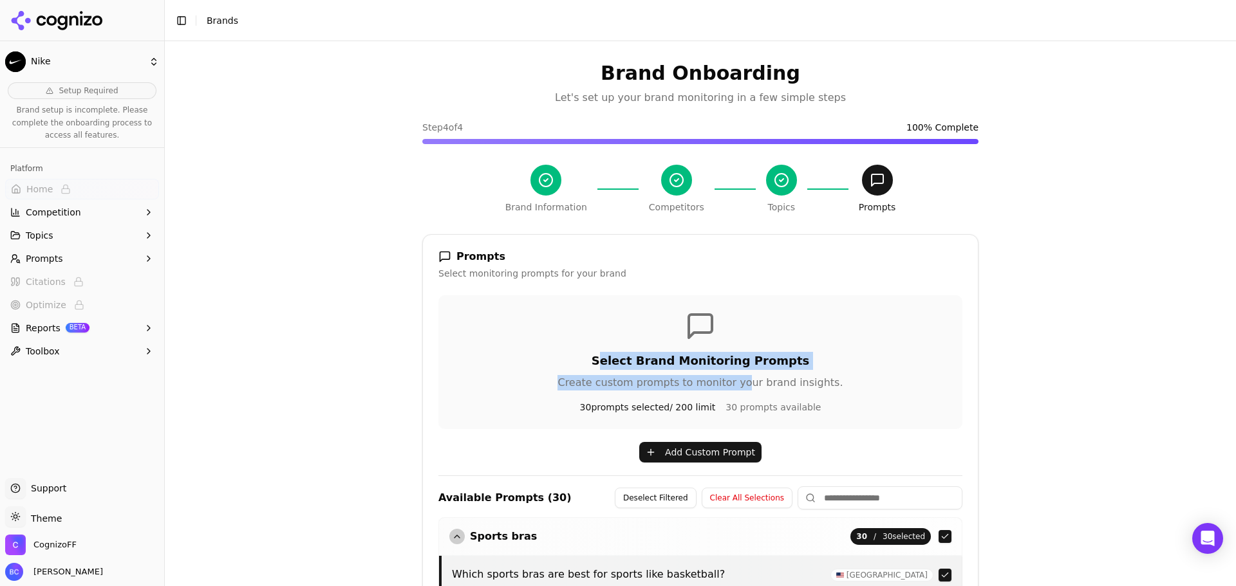
scroll to position [76, 0]
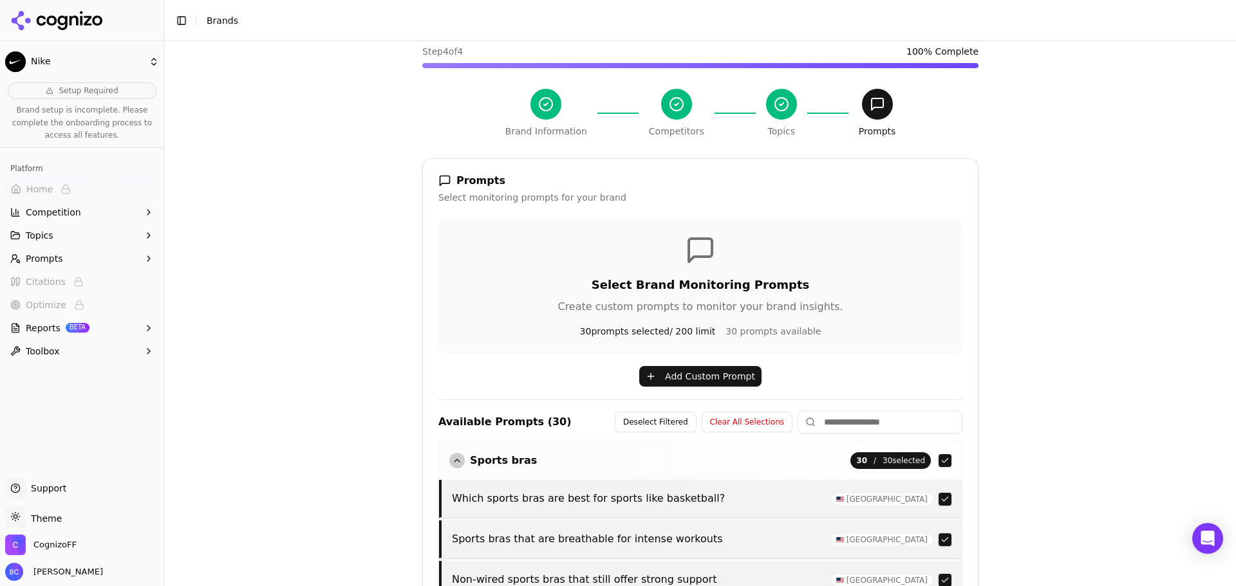
click at [516, 228] on div "Select Brand Monitoring Prompts Create custom prompts to monitor your brand ins…" at bounding box center [700, 286] width 524 height 134
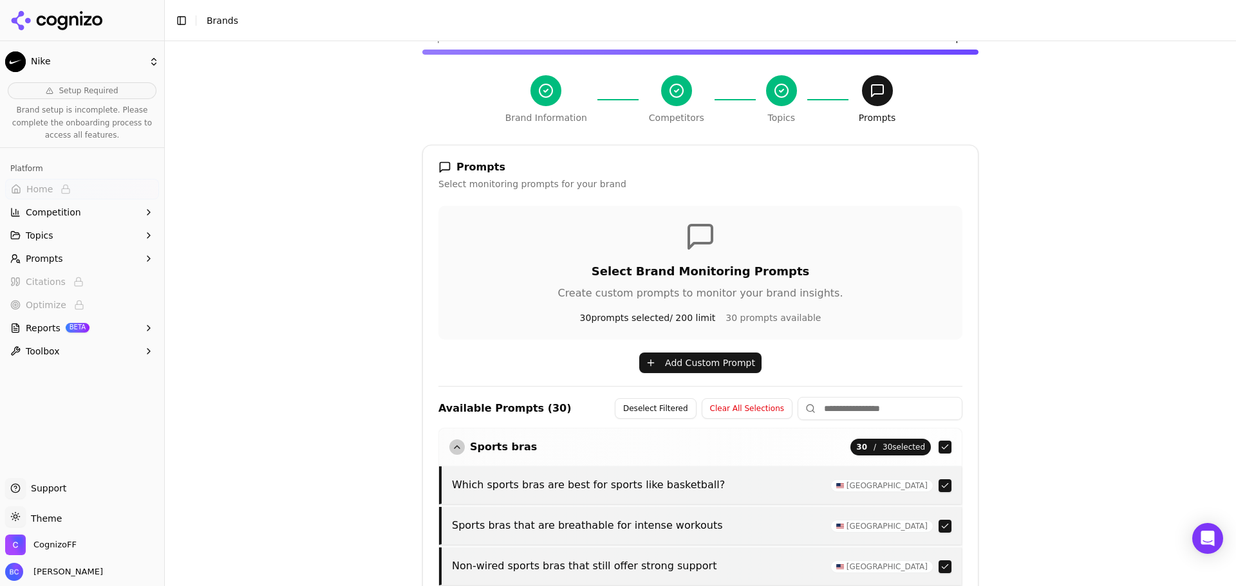
scroll to position [0, 0]
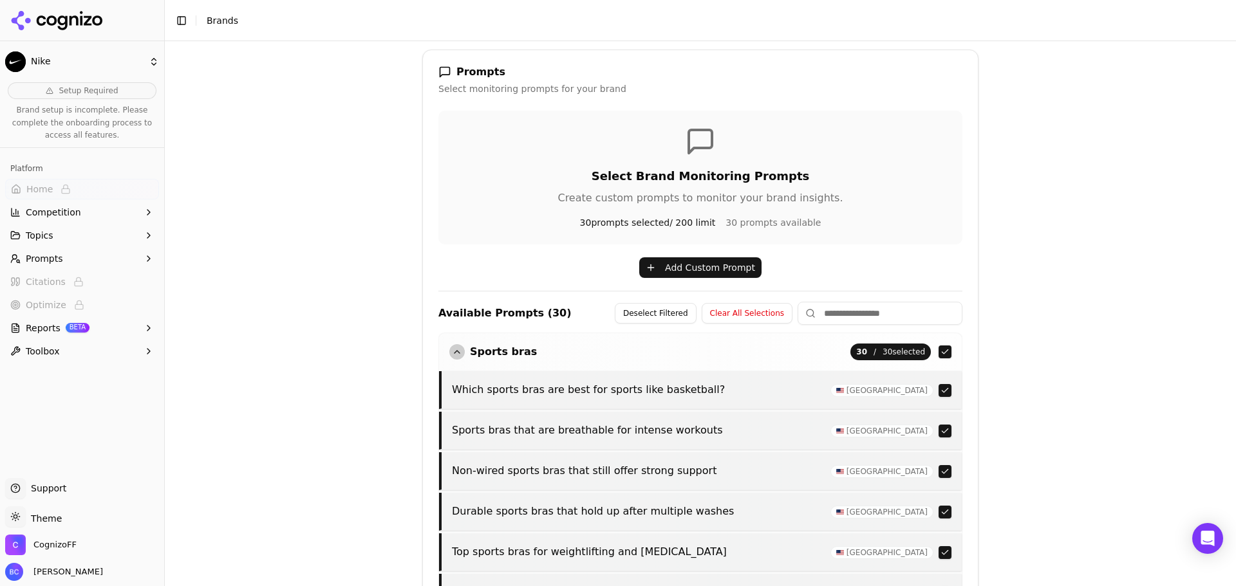
click at [449, 349] on div "button" at bounding box center [456, 351] width 15 height 15
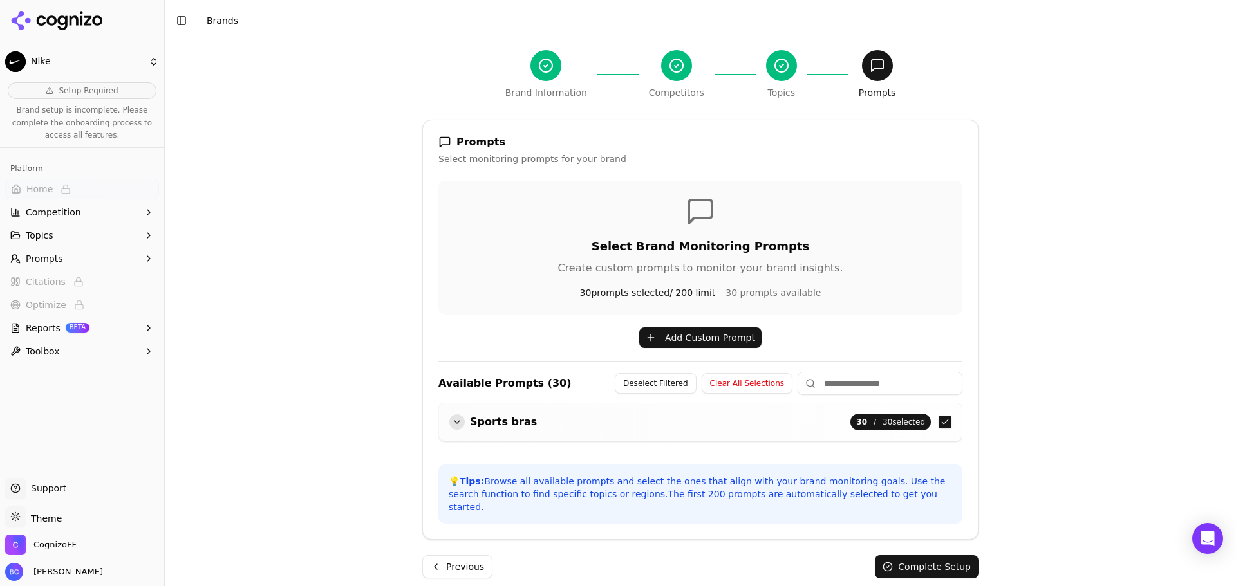
click at [449, 418] on div "button" at bounding box center [456, 422] width 15 height 15
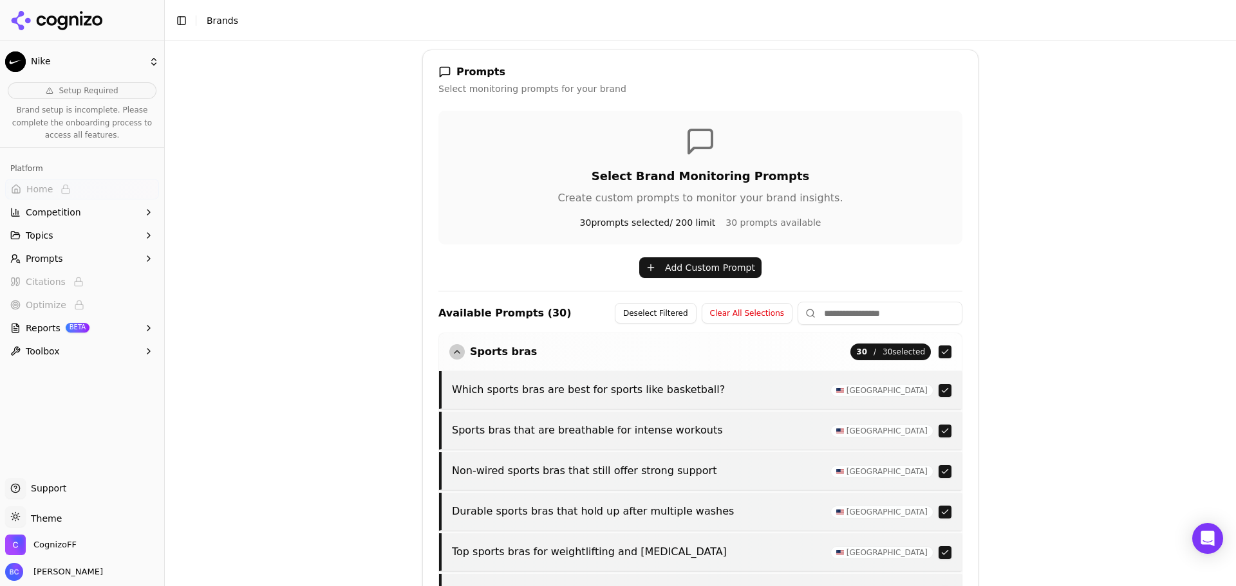
click at [449, 347] on div "button" at bounding box center [456, 351] width 15 height 15
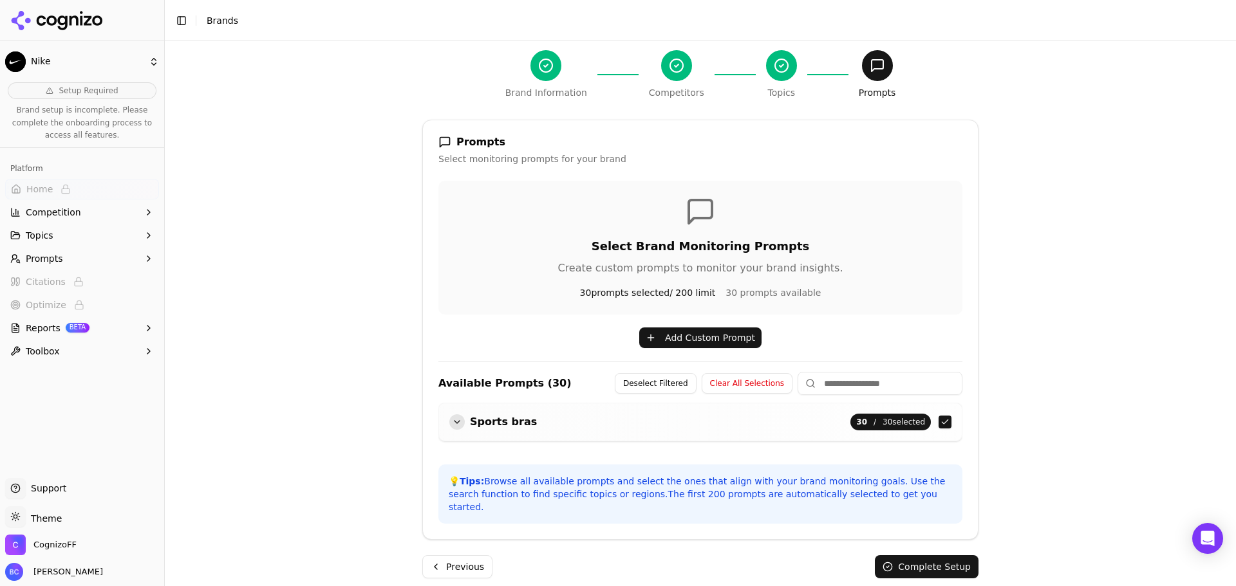
click at [918, 559] on button "Complete Setup" at bounding box center [927, 566] width 104 height 23
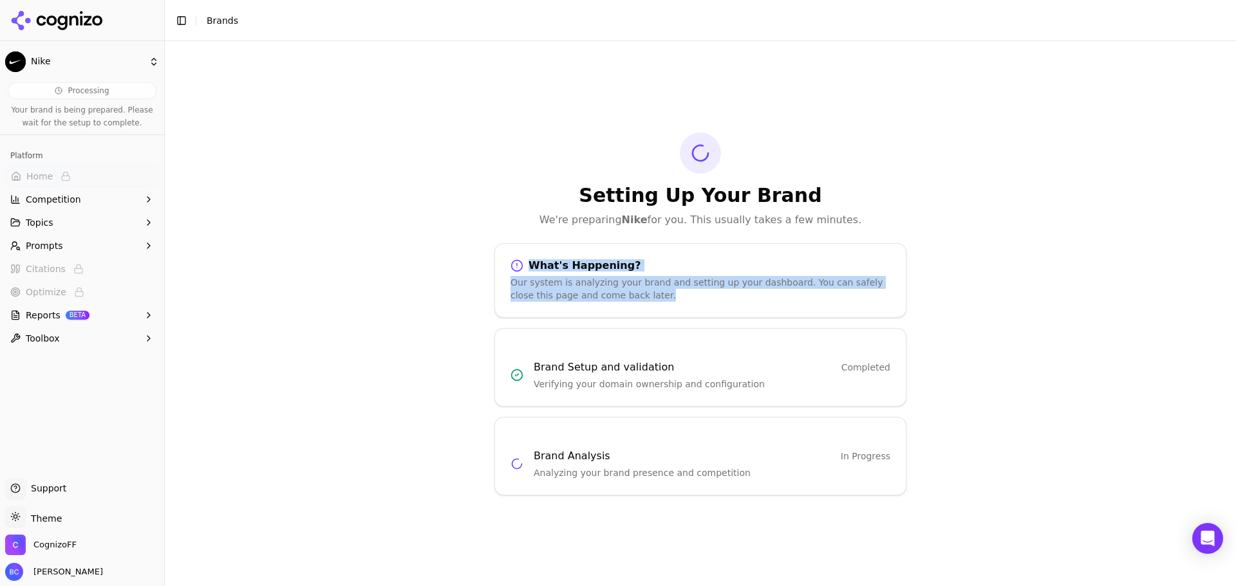
drag, startPoint x: 532, startPoint y: 265, endPoint x: 741, endPoint y: 303, distance: 213.2
click at [741, 303] on div "What's Happening? Our system is analyzing your brand and setting up your dashbo…" at bounding box center [700, 280] width 412 height 75
click at [714, 274] on div "What's Happening? Our system is analyzing your brand and setting up your dashbo…" at bounding box center [700, 280] width 411 height 42
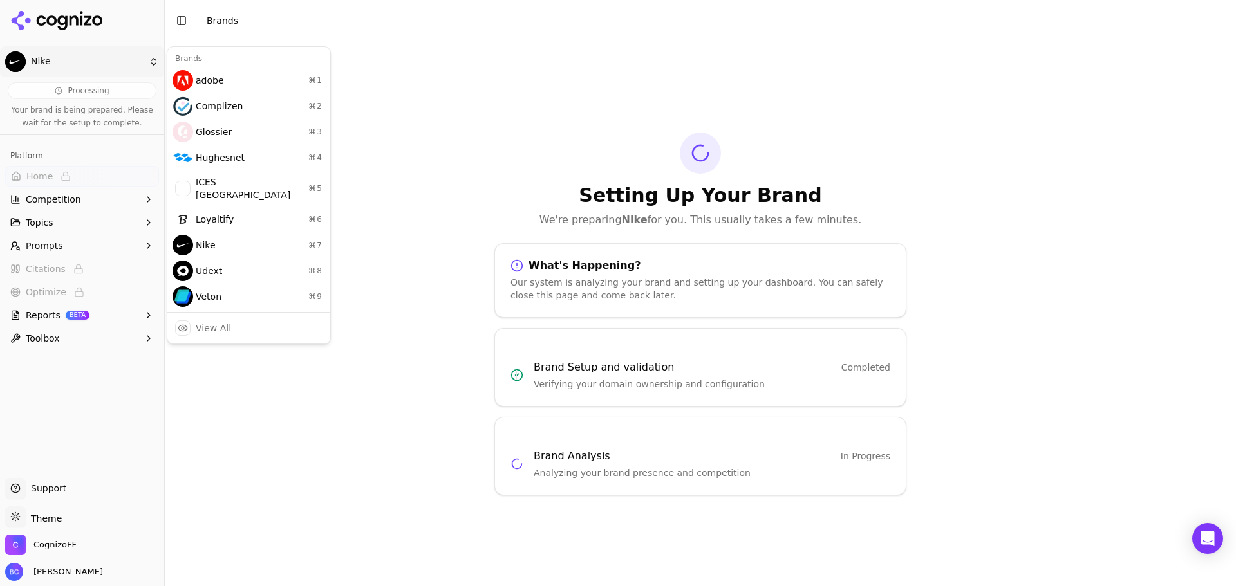
click at [71, 58] on html "Nike Processing Your brand is being prepared. Please wait for the setup to comp…" at bounding box center [618, 293] width 1236 height 586
click at [245, 132] on div "Glossier ⌘ 3" at bounding box center [249, 132] width 158 height 26
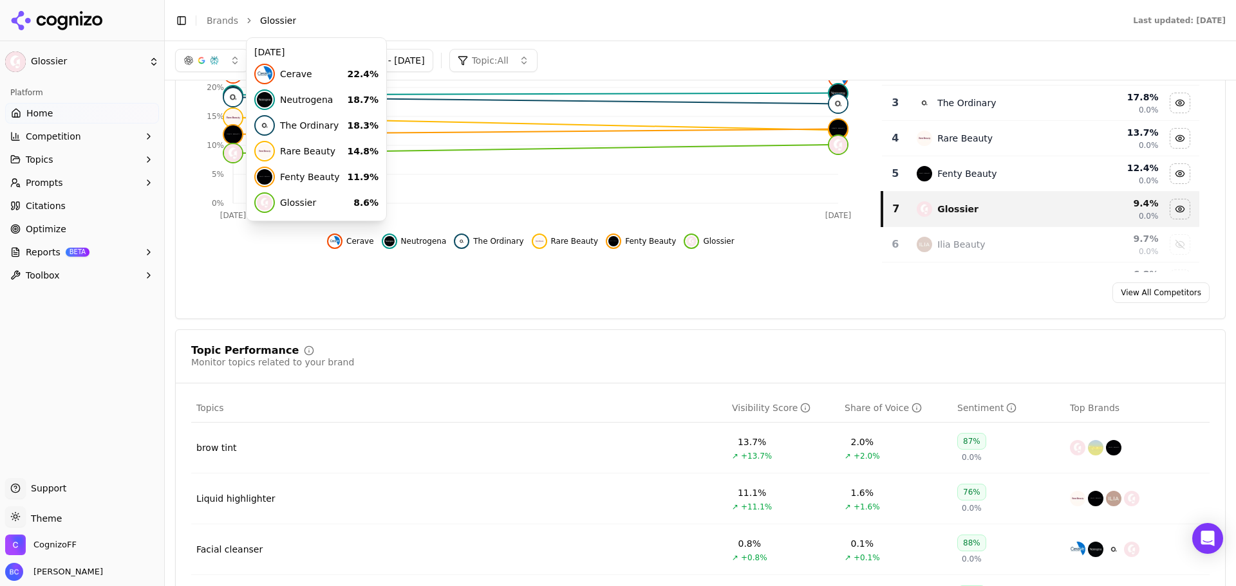
scroll to position [248, 0]
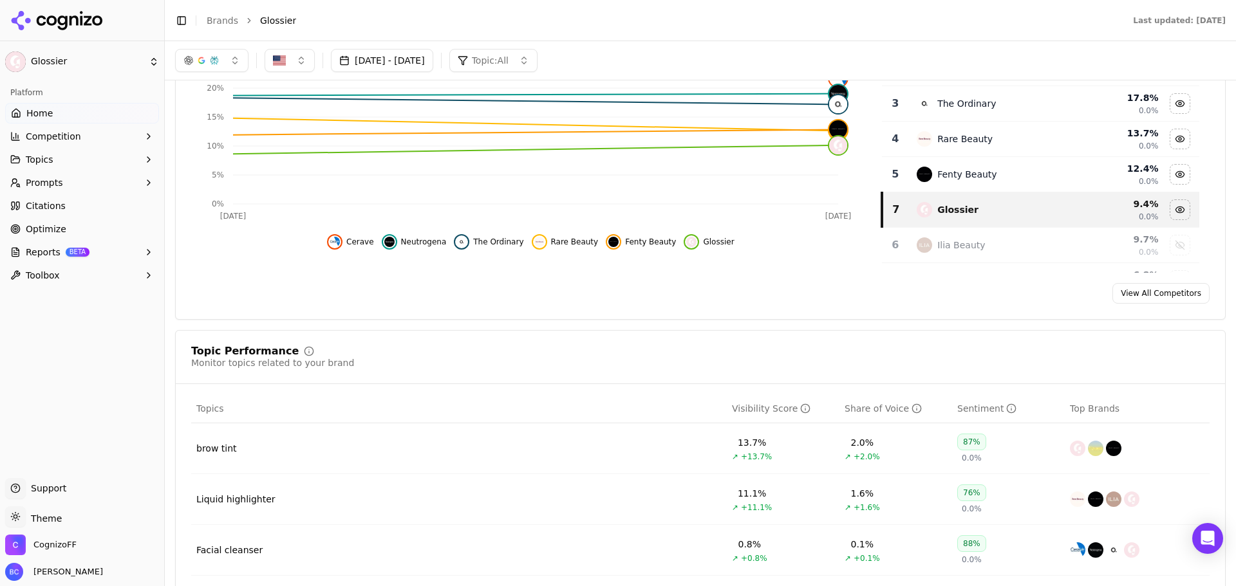
click at [182, 312] on div "Visibility Score Percentage of AI answers that mention your brand Visibility Sc…" at bounding box center [700, 118] width 1050 height 404
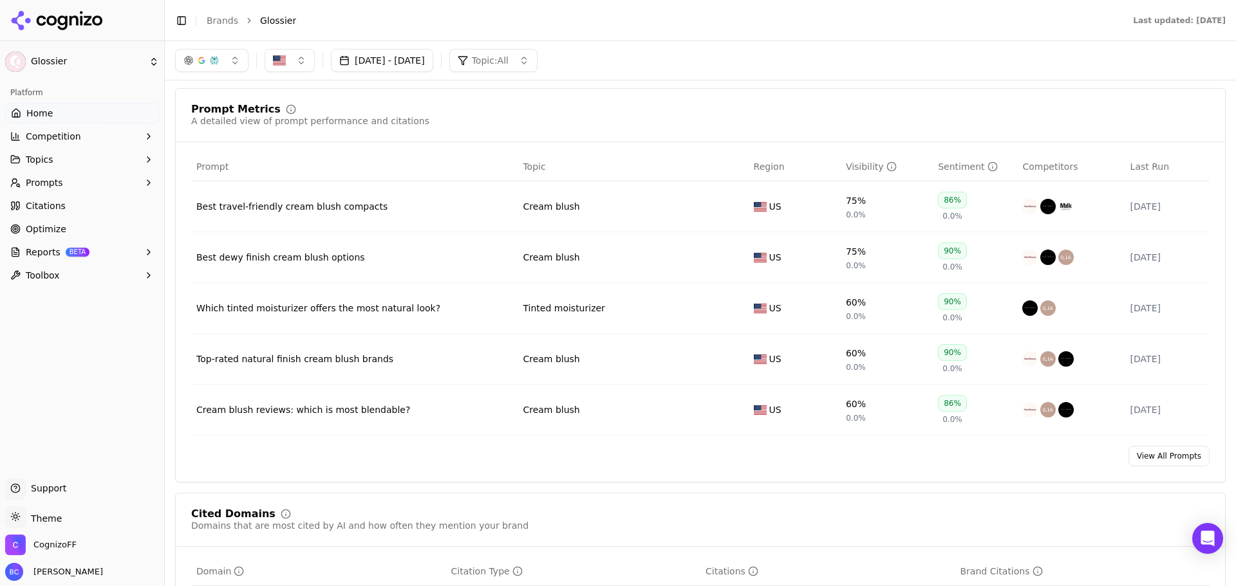
scroll to position [894, 0]
click at [321, 210] on div "Best travel-friendly cream blush compacts" at bounding box center [354, 207] width 316 height 13
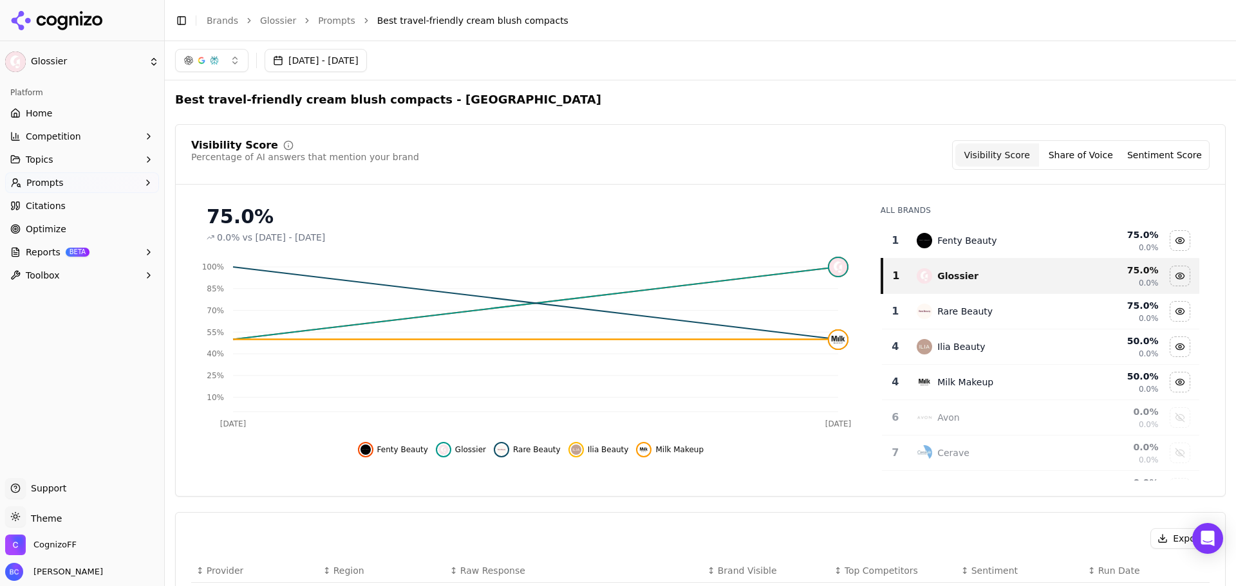
click at [196, 61] on div "button" at bounding box center [201, 60] width 10 height 10
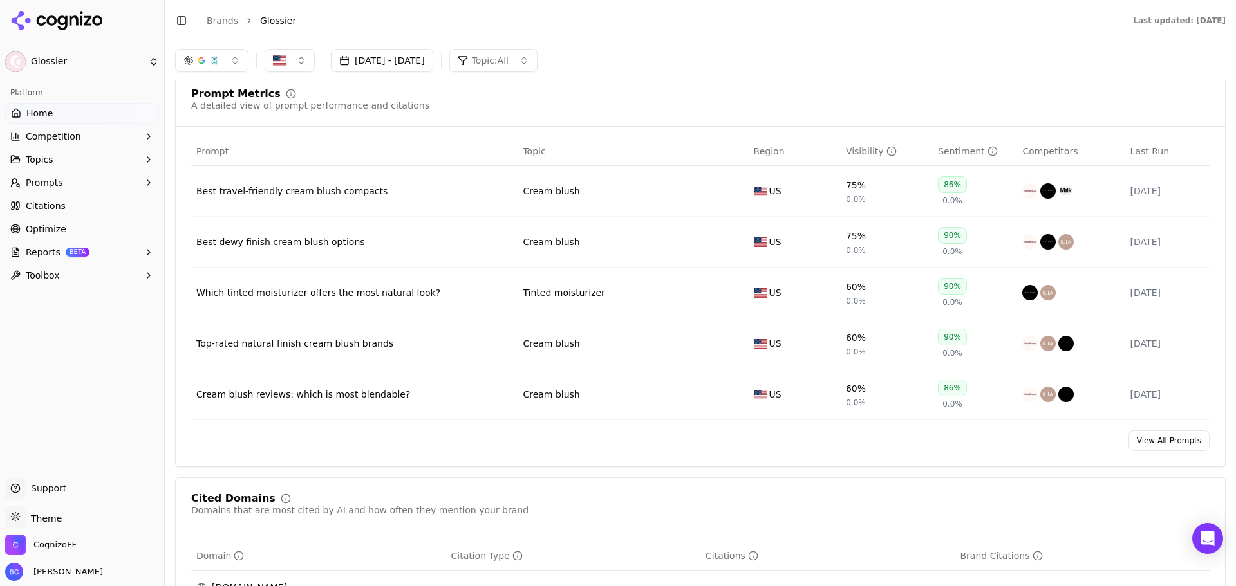
scroll to position [906, 0]
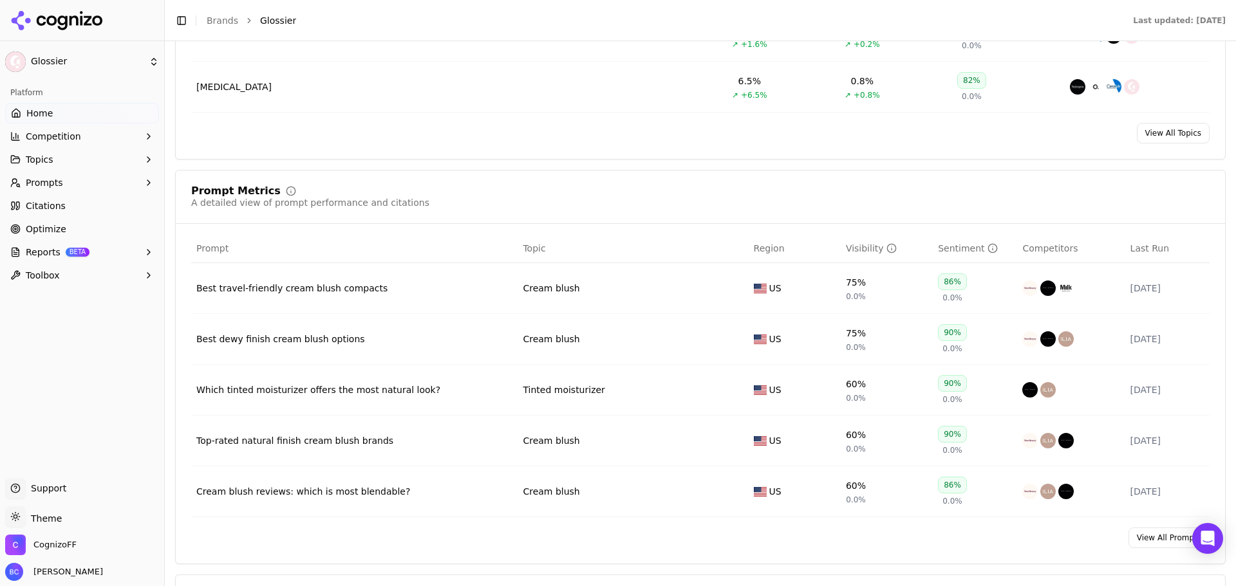
click at [442, 228] on div "Prompt Metrics A detailed view of prompt performance and citations Prompt Topic…" at bounding box center [700, 367] width 1050 height 395
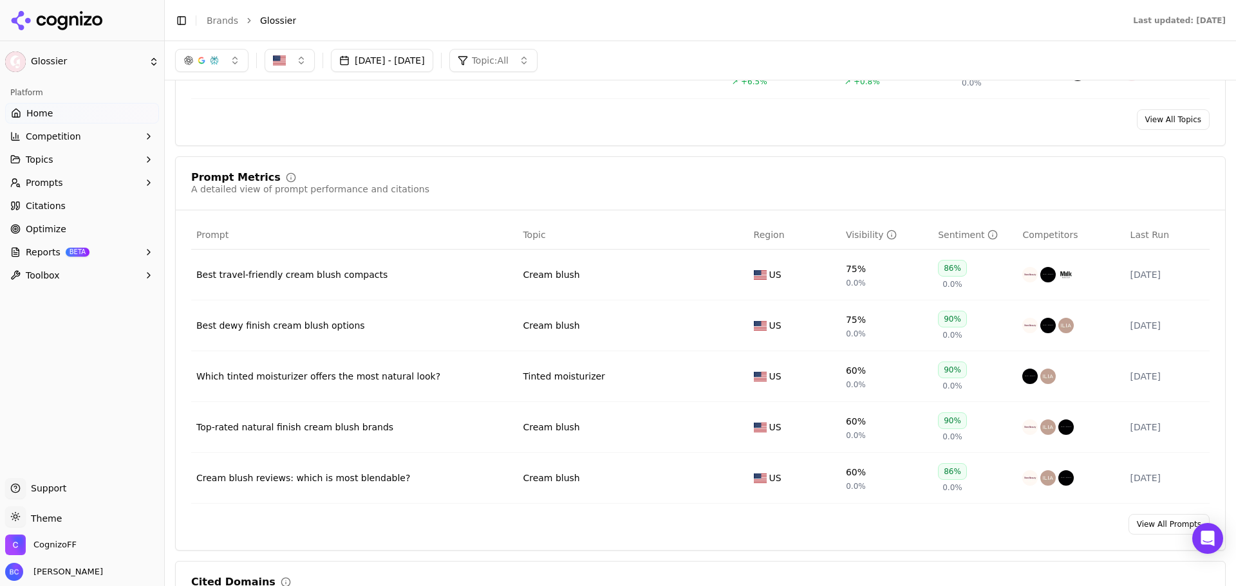
scroll to position [490, 0]
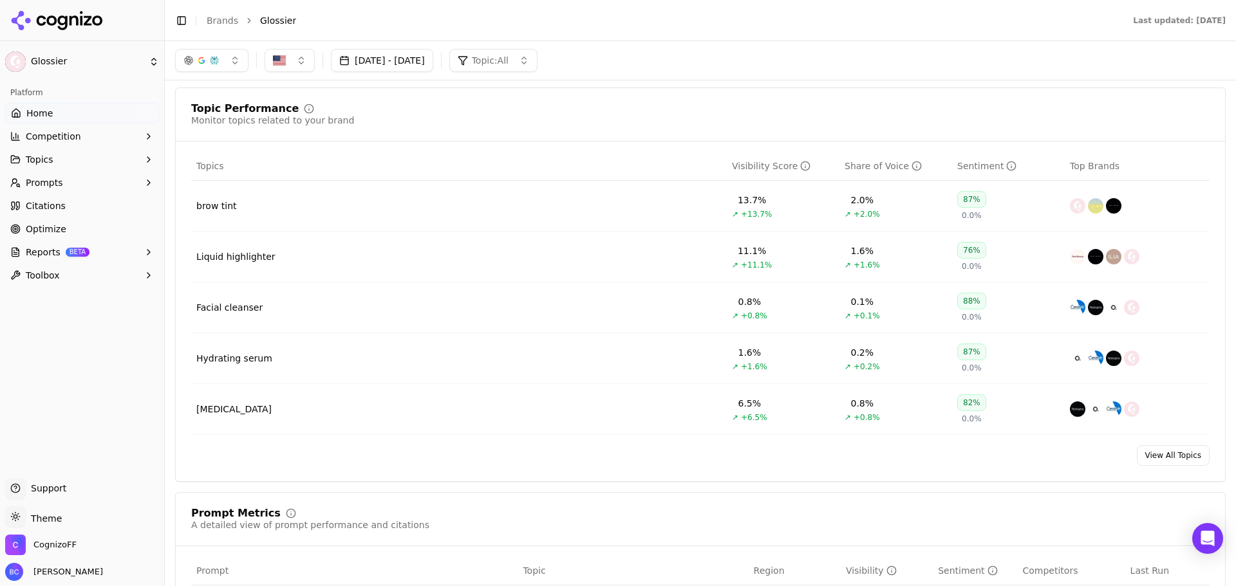
click at [86, 176] on button "Prompts" at bounding box center [82, 182] width 154 height 21
click at [70, 207] on span "Active" at bounding box center [82, 203] width 112 height 13
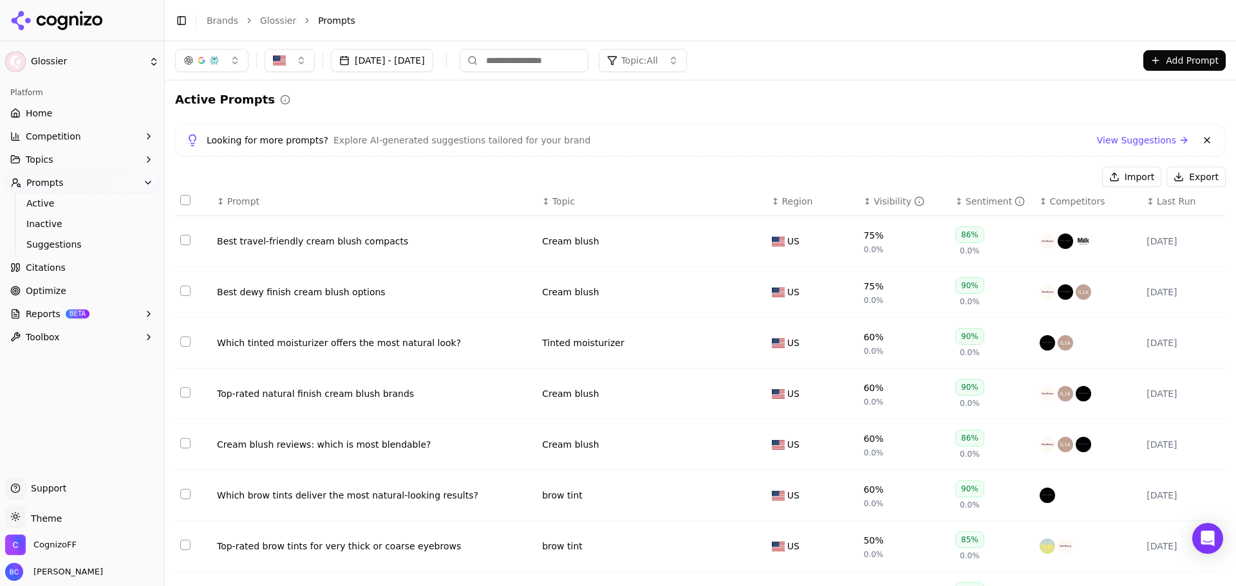
click at [1162, 63] on button "Add Prompt" at bounding box center [1184, 60] width 82 height 21
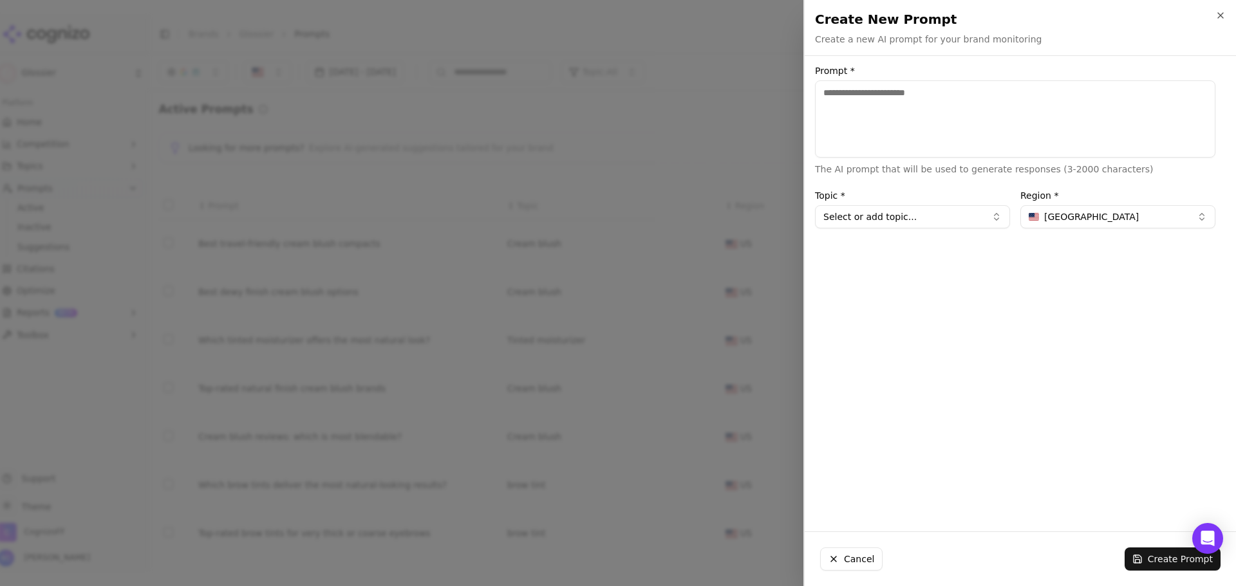
click at [876, 101] on textarea "Prompt *" at bounding box center [1015, 118] width 400 height 77
type textarea "**********"
click at [936, 220] on button "Select or add topic..." at bounding box center [912, 216] width 195 height 23
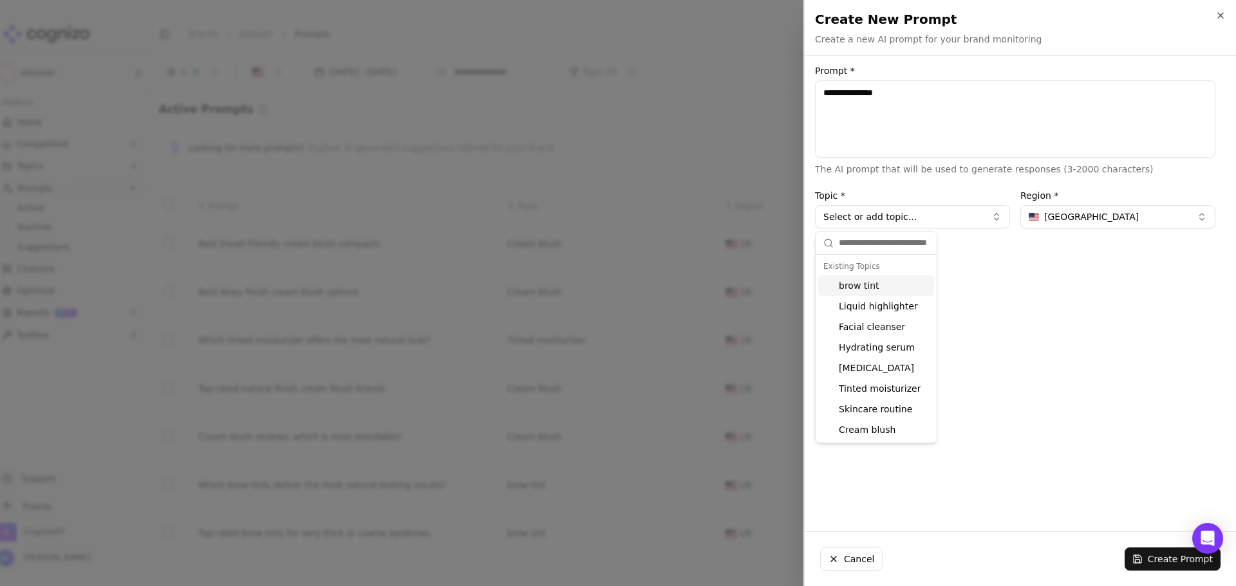
click at [879, 280] on div "brow tint" at bounding box center [876, 285] width 116 height 21
type input "*********"
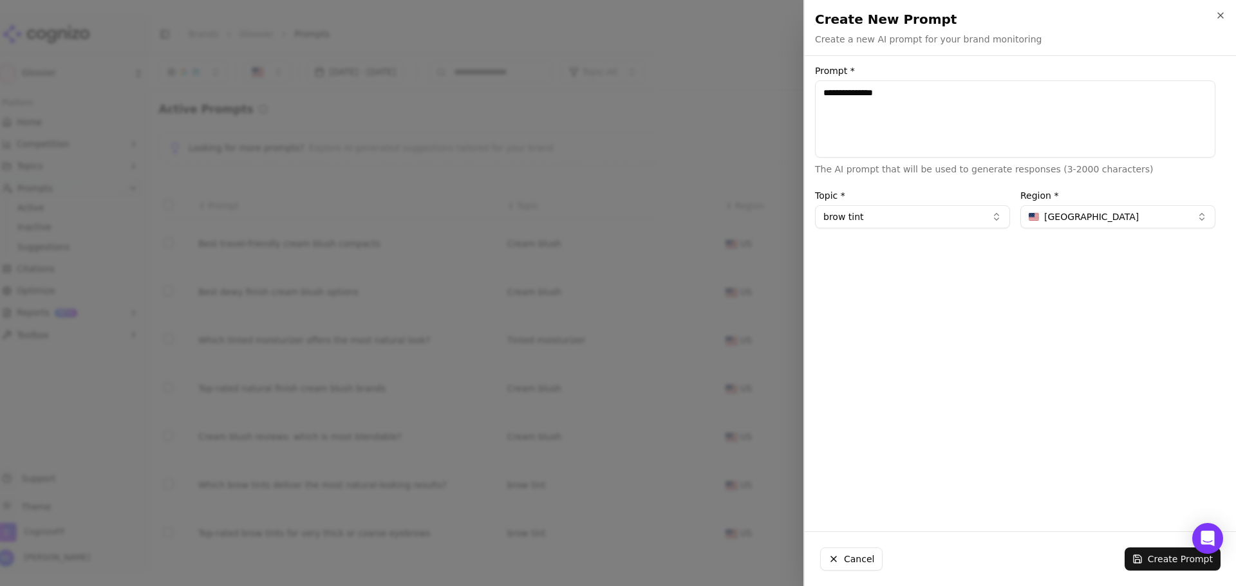
click at [1212, 561] on button "Create Prompt" at bounding box center [1172, 559] width 96 height 23
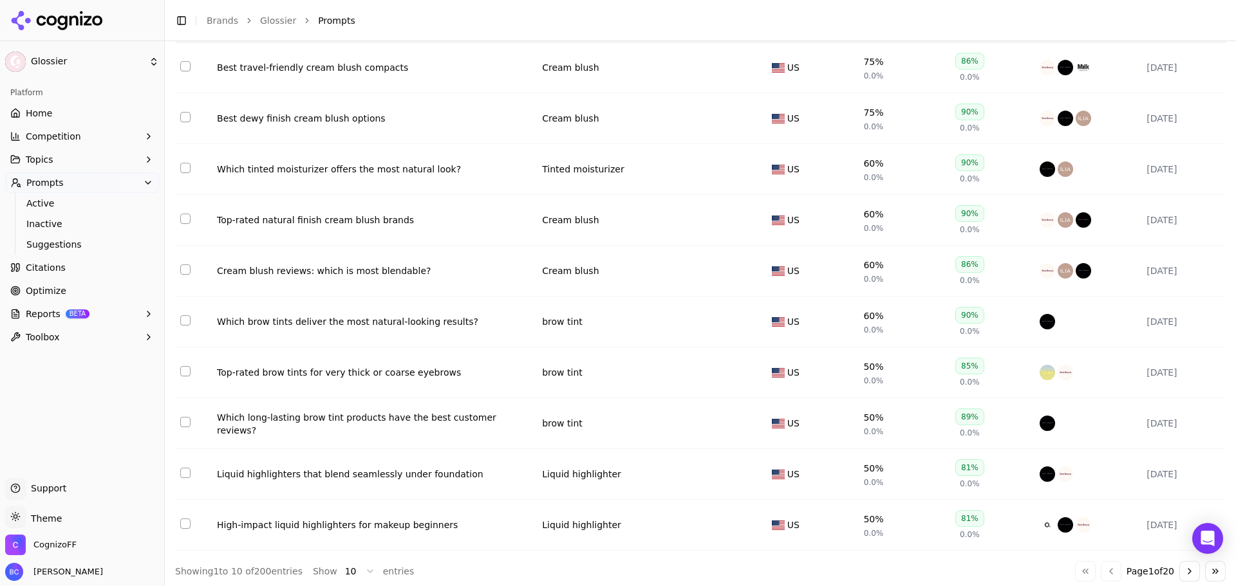
scroll to position [174, 0]
click at [183, 270] on button "Select row 5" at bounding box center [185, 270] width 10 height 10
click at [183, 229] on td "Data table" at bounding box center [193, 220] width 37 height 51
click at [182, 224] on button "Select row 4" at bounding box center [185, 219] width 10 height 10
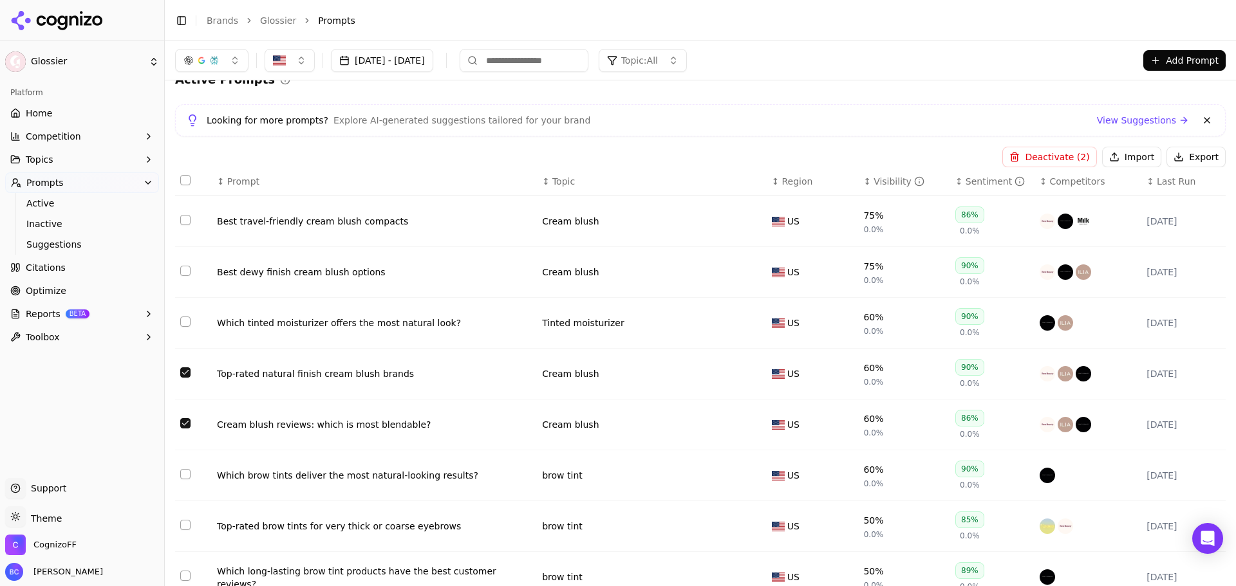
scroll to position [0, 0]
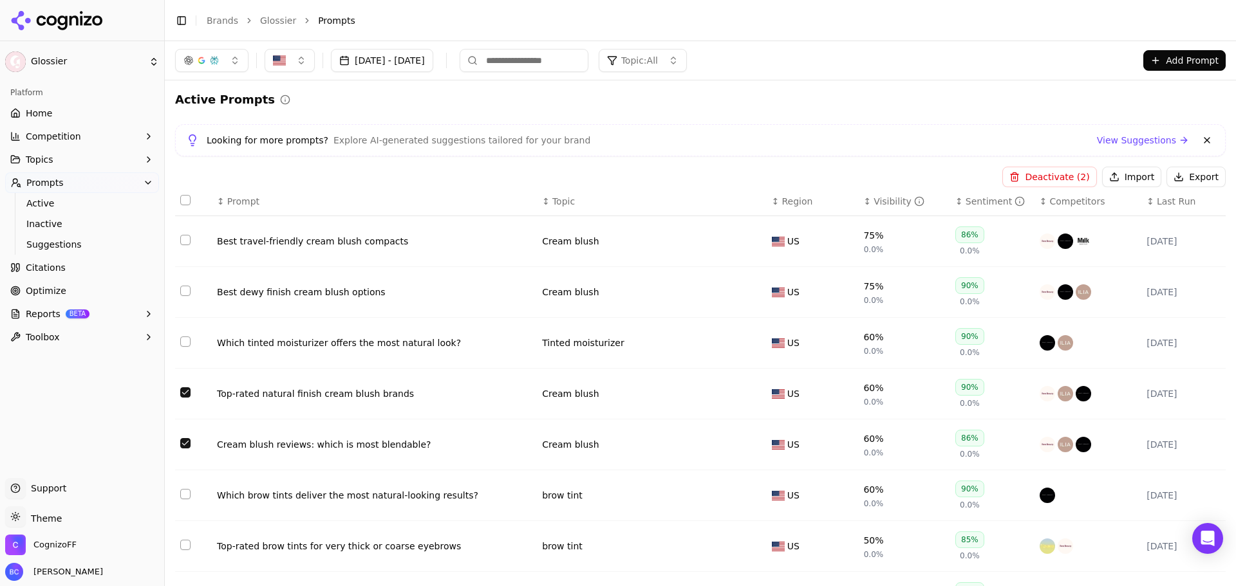
click at [1045, 174] on button "Deactivate ( 2 )" at bounding box center [1049, 177] width 94 height 21
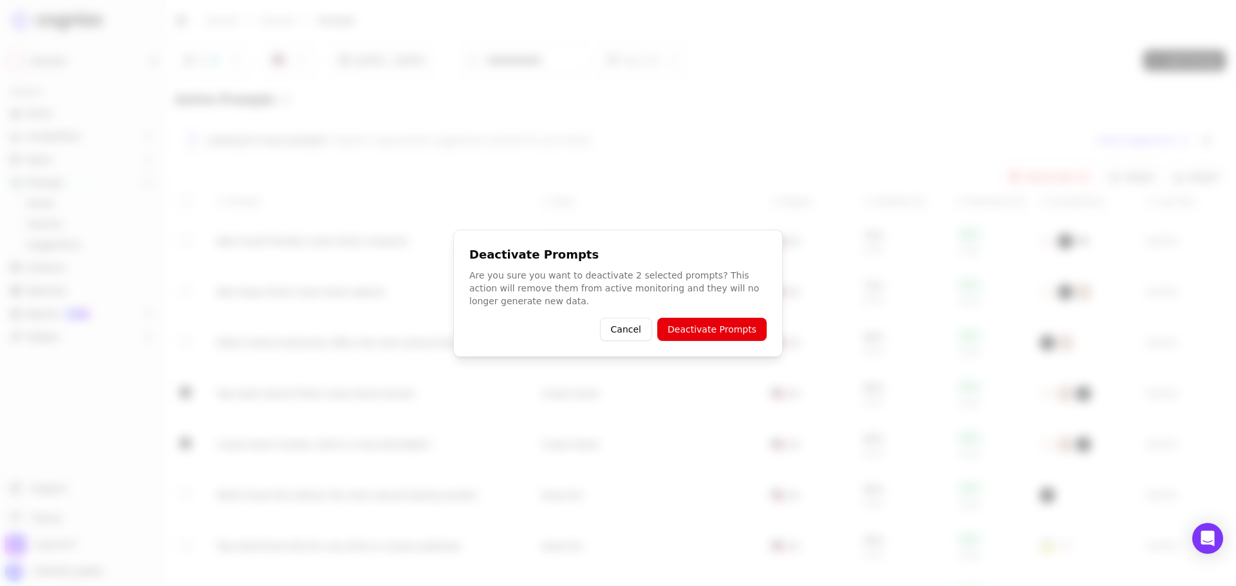
click at [715, 337] on button "Deactivate Prompts" at bounding box center [711, 329] width 109 height 23
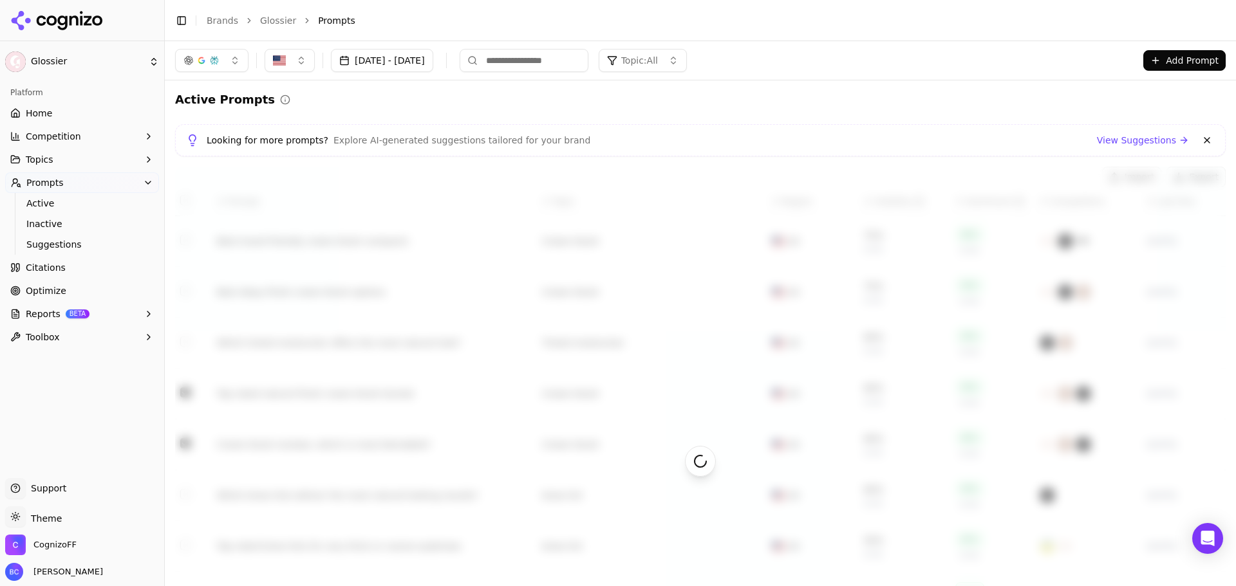
click at [1179, 63] on button "Add Prompt" at bounding box center [1184, 60] width 82 height 21
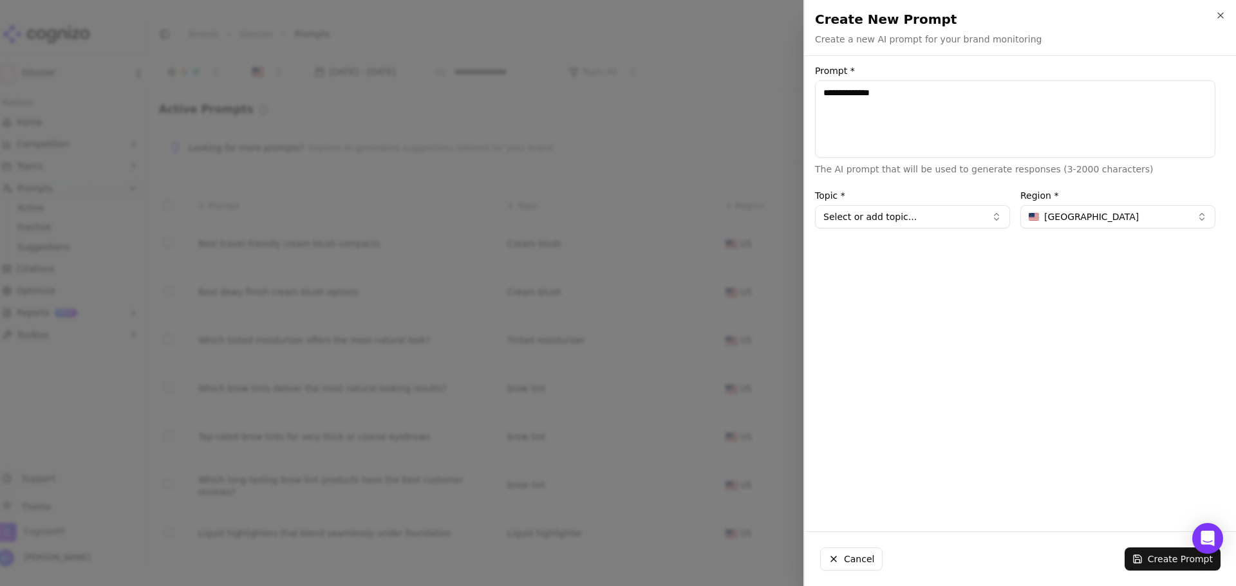
type textarea "**********"
click at [903, 218] on button "Select or add topic..." at bounding box center [912, 216] width 195 height 23
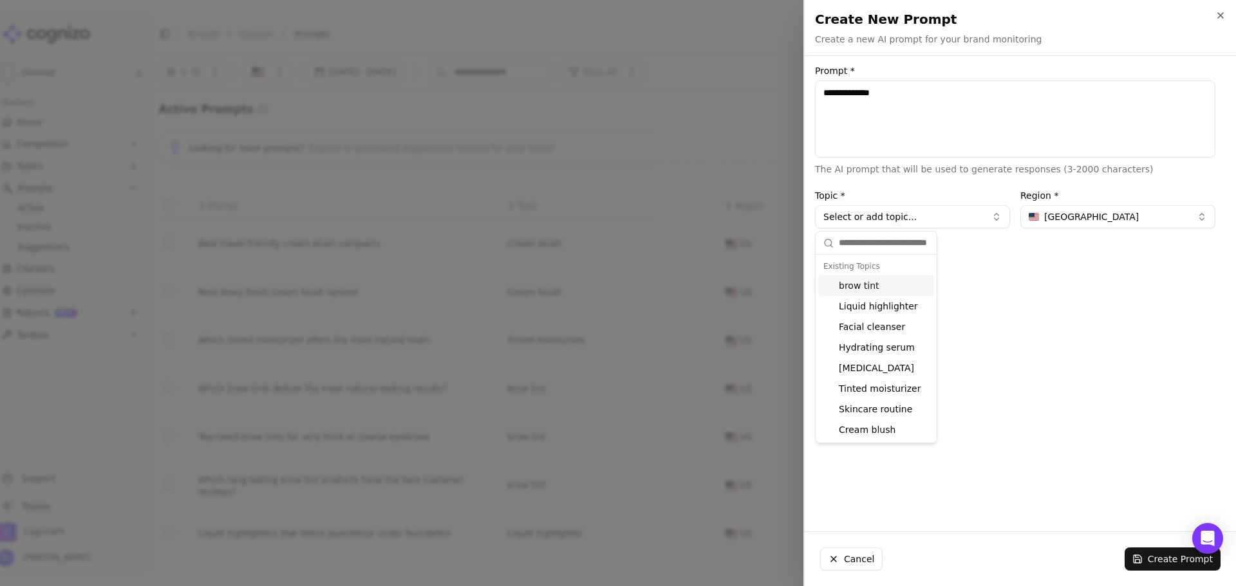
click at [882, 290] on div "brow tint" at bounding box center [876, 285] width 116 height 21
type input "*********"
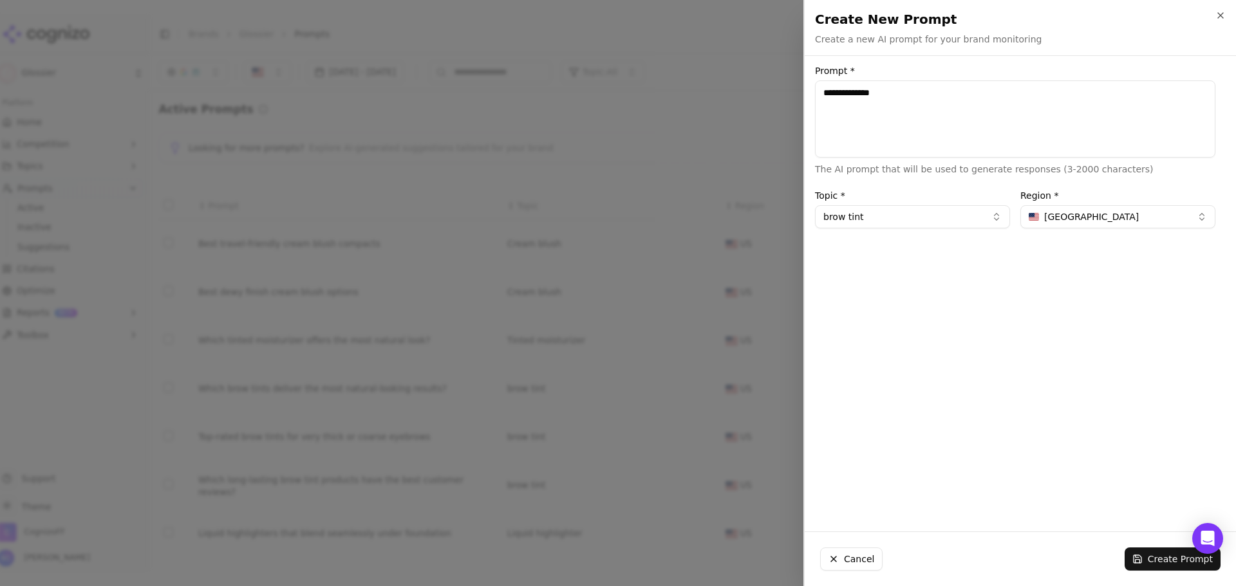
click at [1208, 560] on button "Create Prompt" at bounding box center [1172, 559] width 96 height 23
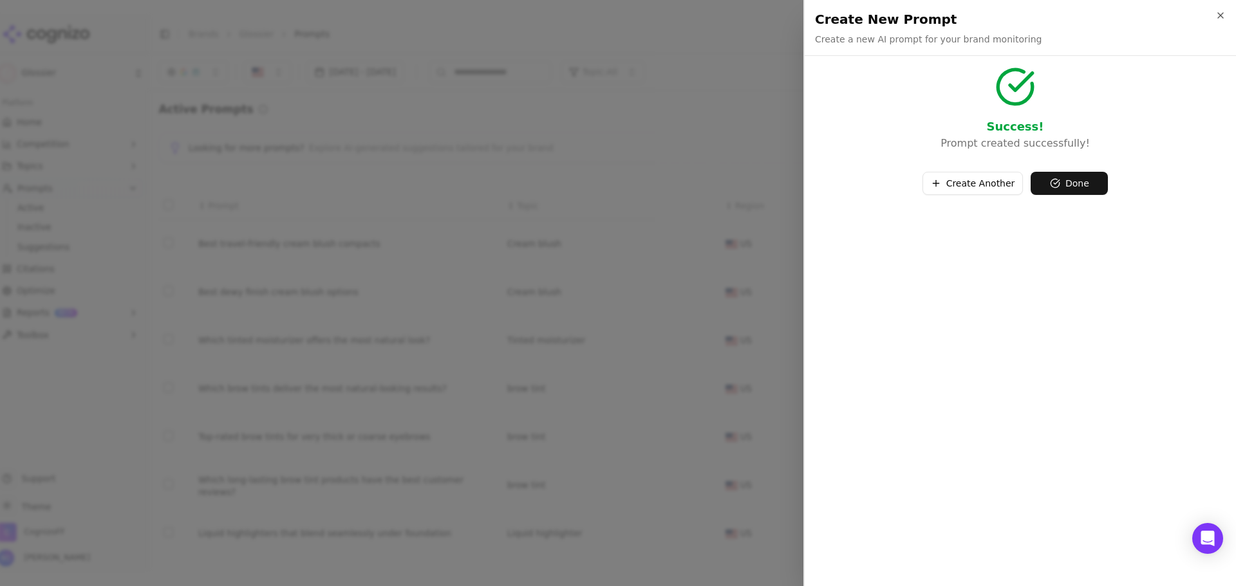
click at [1081, 184] on button "Done" at bounding box center [1068, 183] width 77 height 23
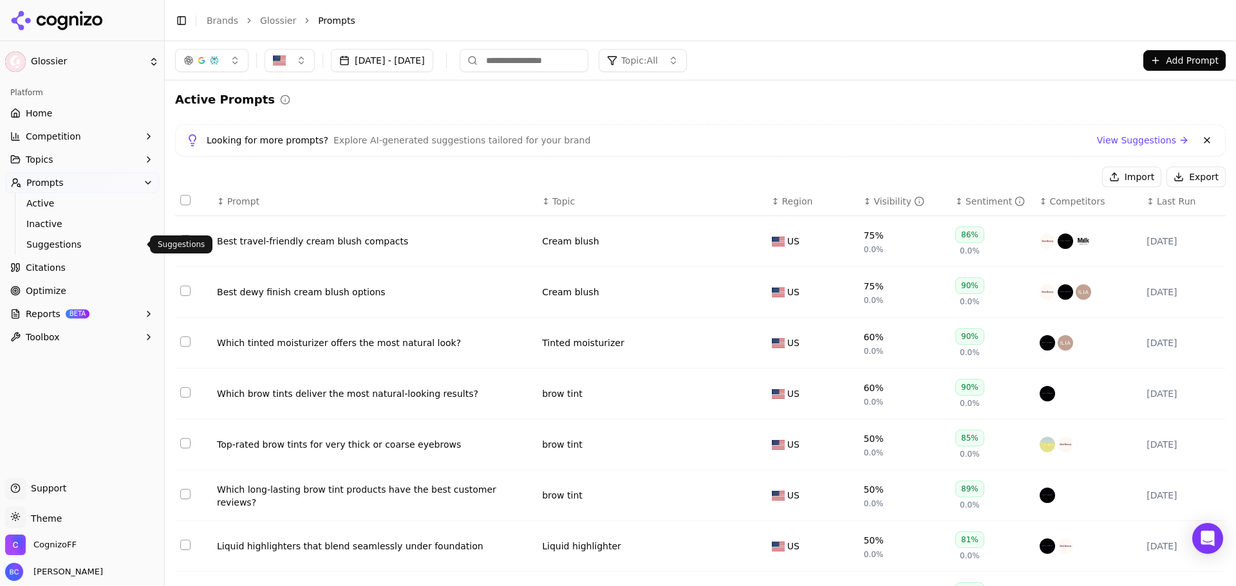
click at [68, 248] on span "Suggestions" at bounding box center [82, 244] width 112 height 13
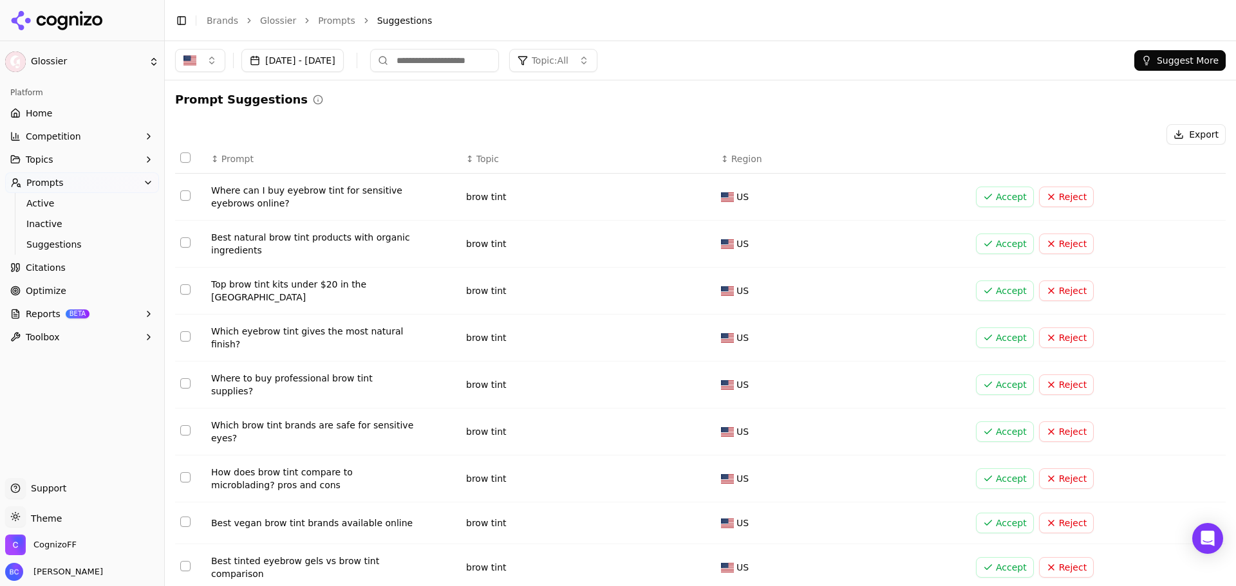
click at [1147, 64] on button "Suggest More" at bounding box center [1179, 60] width 91 height 21
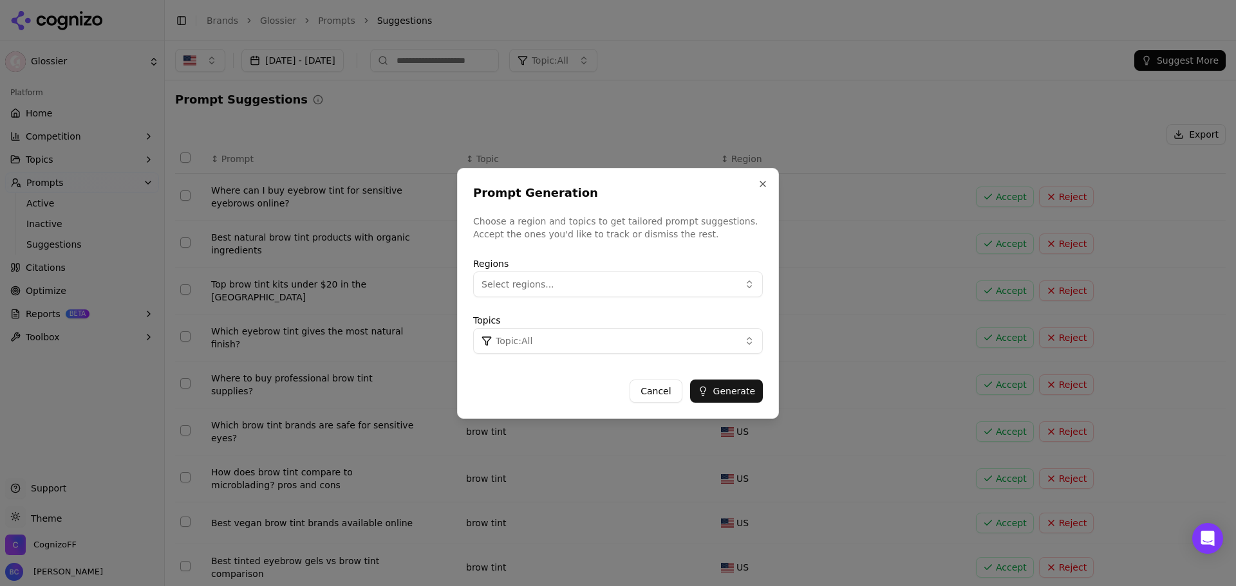
click at [768, 186] on div "Prompt Generation Choose a region and topics to get tailored prompt suggestions…" at bounding box center [618, 293] width 322 height 251
click at [627, 279] on button "Select regions..." at bounding box center [618, 285] width 290 height 26
click at [599, 335] on div "[GEOGRAPHIC_DATA]" at bounding box center [563, 336] width 174 height 21
click at [609, 340] on div "[GEOGRAPHIC_DATA]" at bounding box center [563, 336] width 174 height 21
click at [542, 339] on span "[GEOGRAPHIC_DATA]" at bounding box center [544, 336] width 95 height 13
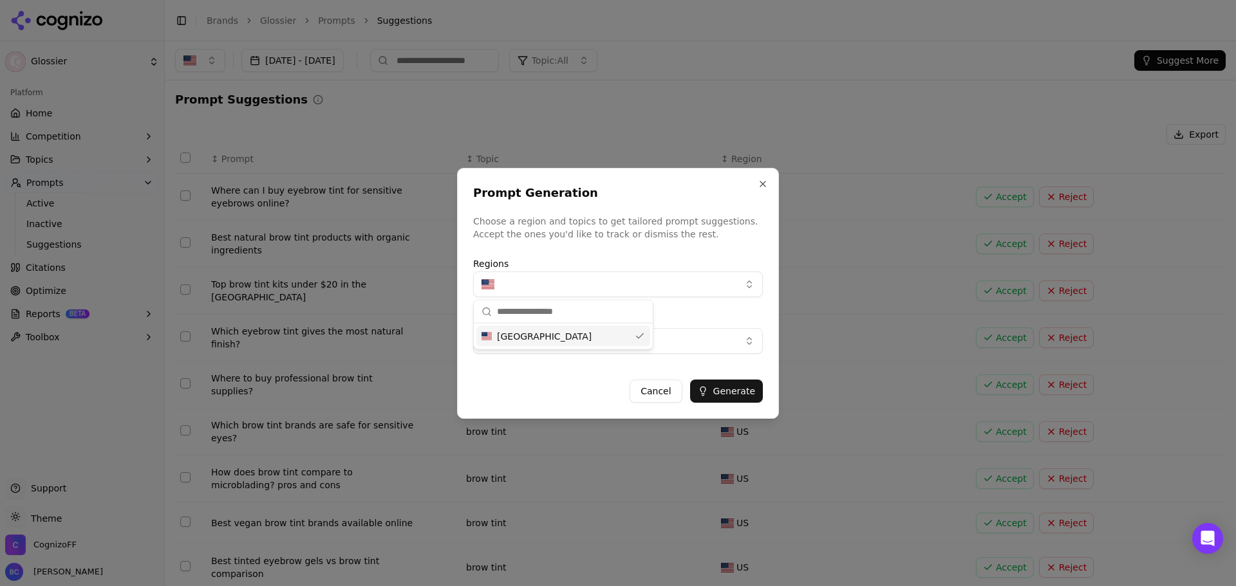
click at [689, 387] on div "Cancel Generate" at bounding box center [618, 385] width 290 height 33
click at [665, 343] on button "Topic: All" at bounding box center [618, 341] width 290 height 26
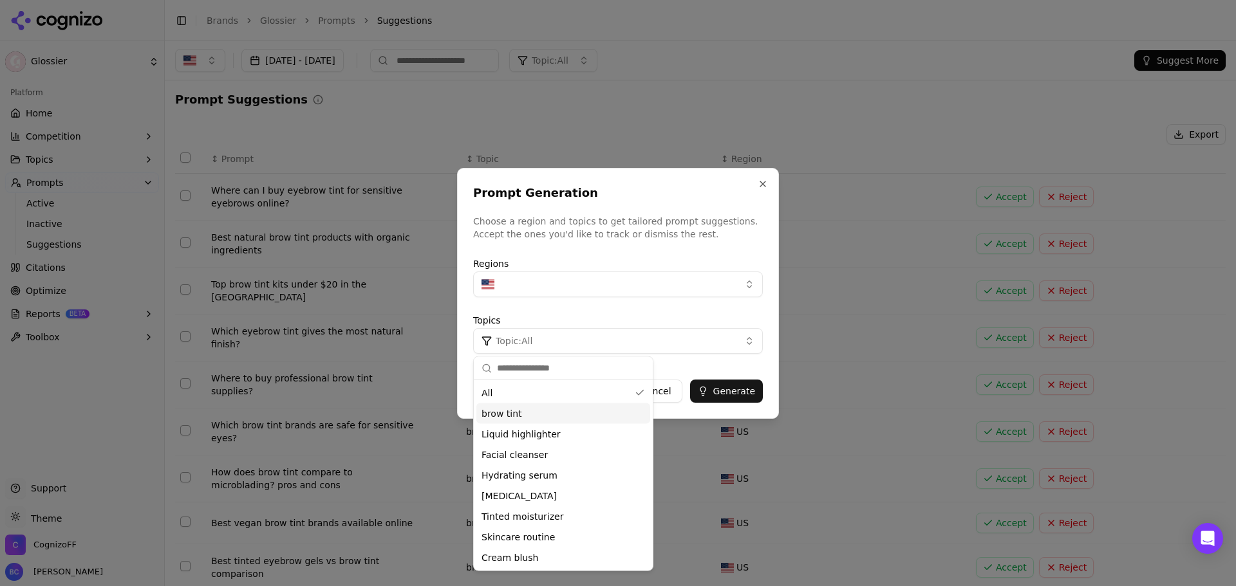
click at [540, 414] on div "brow tint" at bounding box center [563, 414] width 174 height 21
click at [731, 385] on button "Generate" at bounding box center [726, 391] width 73 height 23
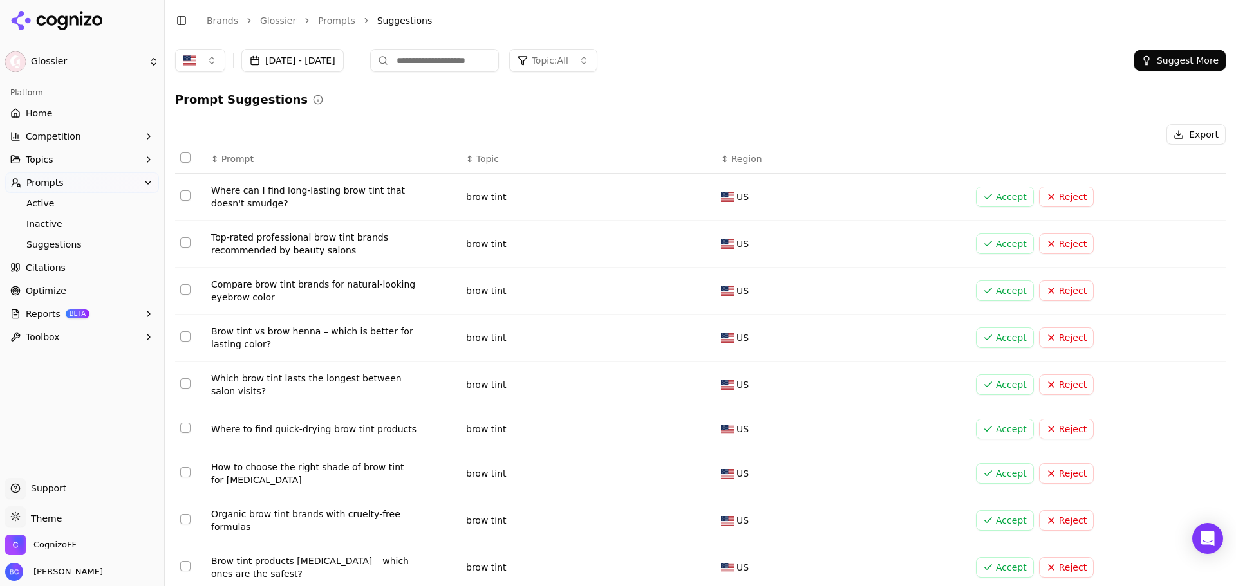
click at [37, 116] on span "Home" at bounding box center [39, 113] width 26 height 13
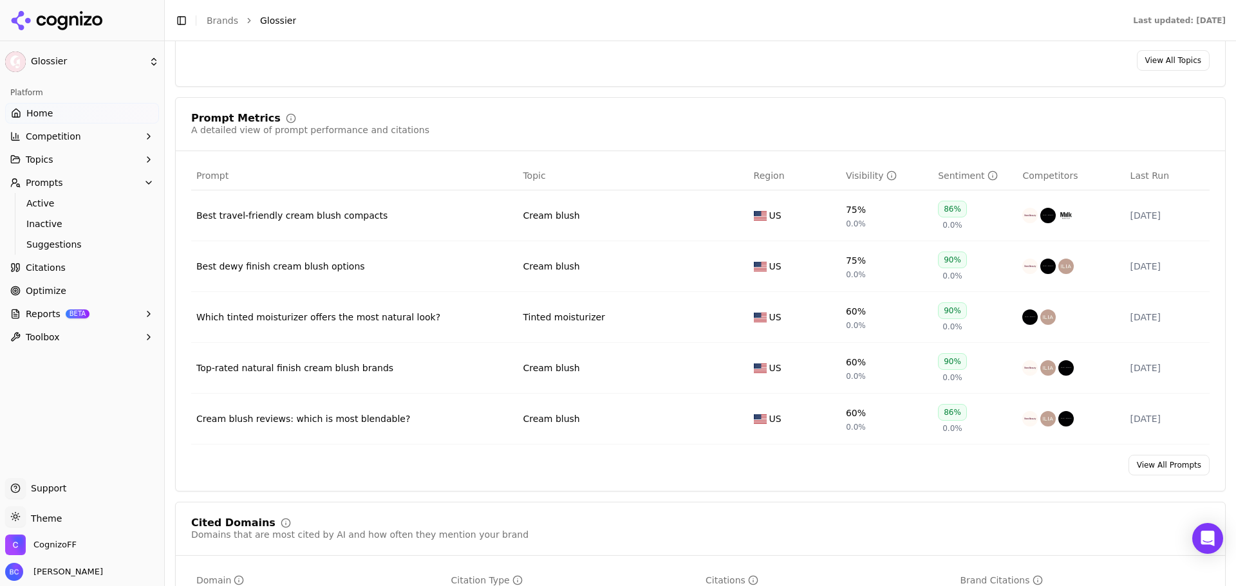
scroll to position [931, 0]
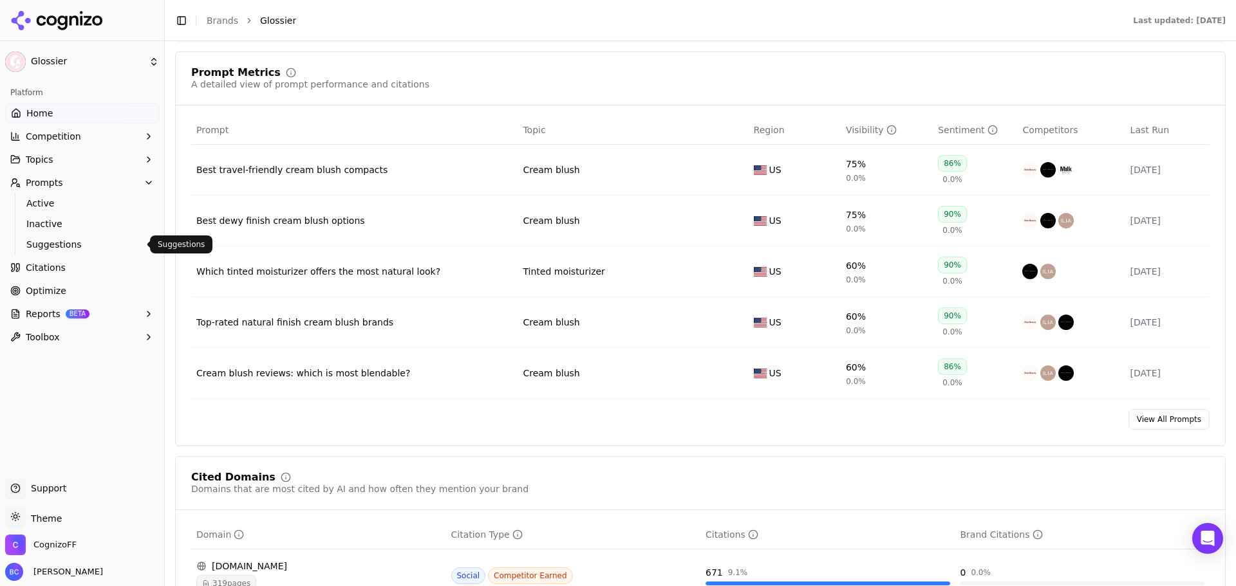
click at [57, 238] on span "Suggestions" at bounding box center [82, 244] width 112 height 13
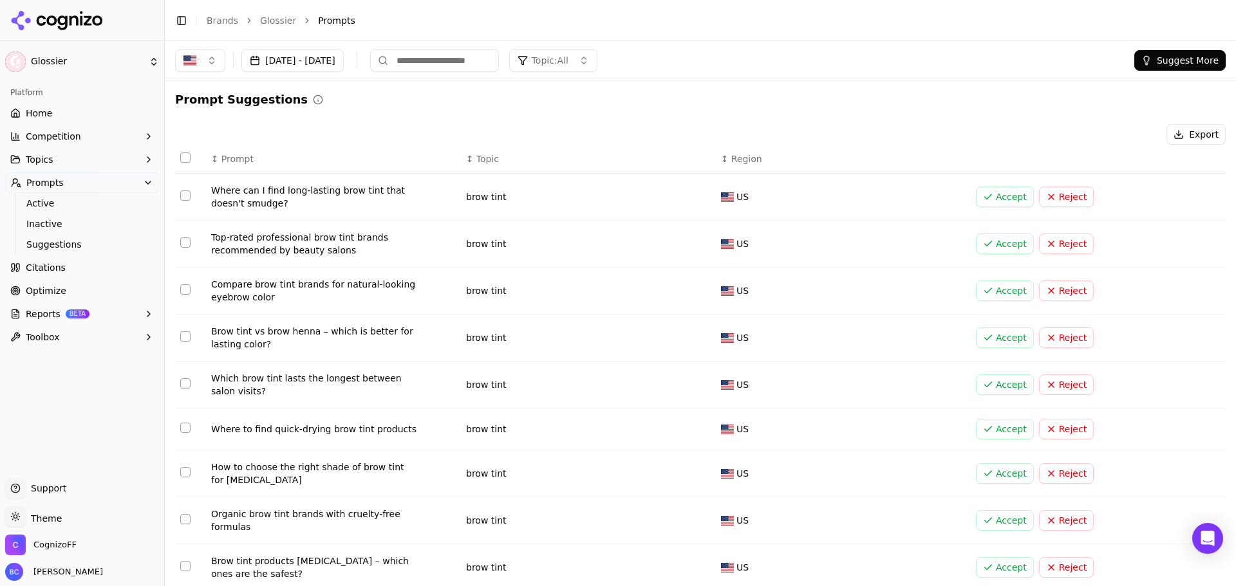
click at [998, 201] on button "Accept" at bounding box center [1005, 197] width 58 height 21
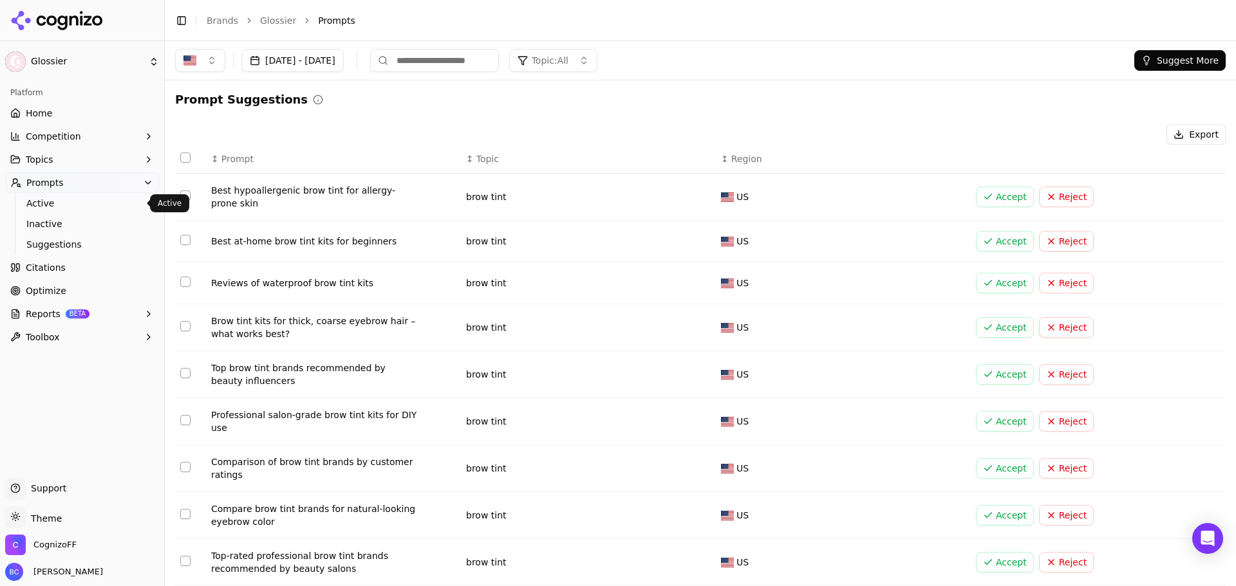
click at [32, 198] on span "Active" at bounding box center [82, 203] width 112 height 13
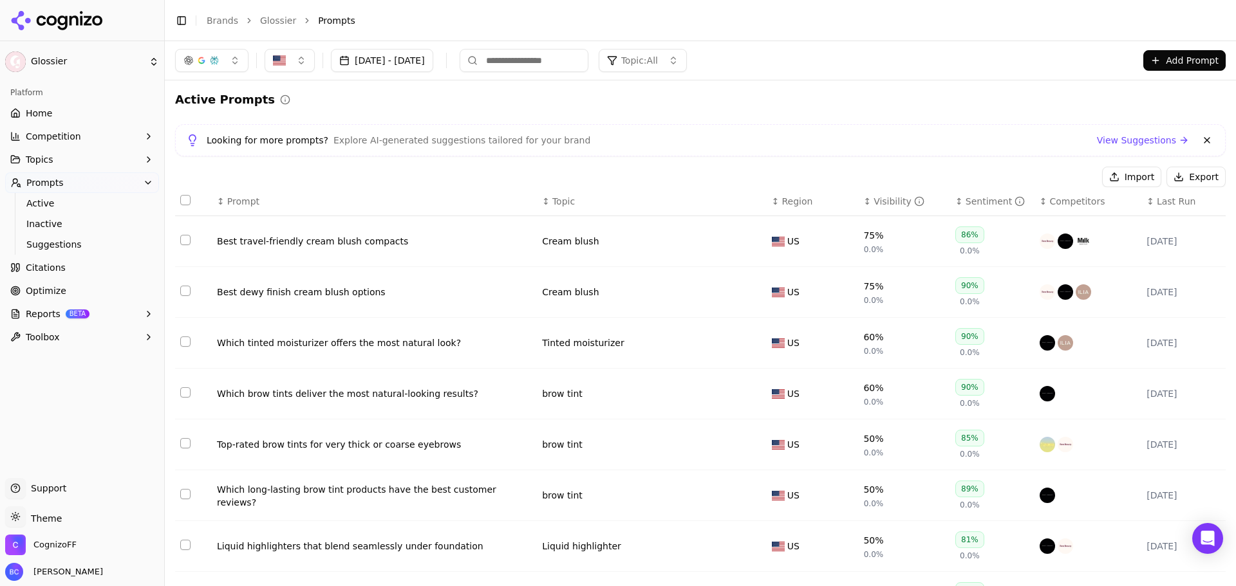
click at [1200, 138] on button at bounding box center [1206, 140] width 15 height 15
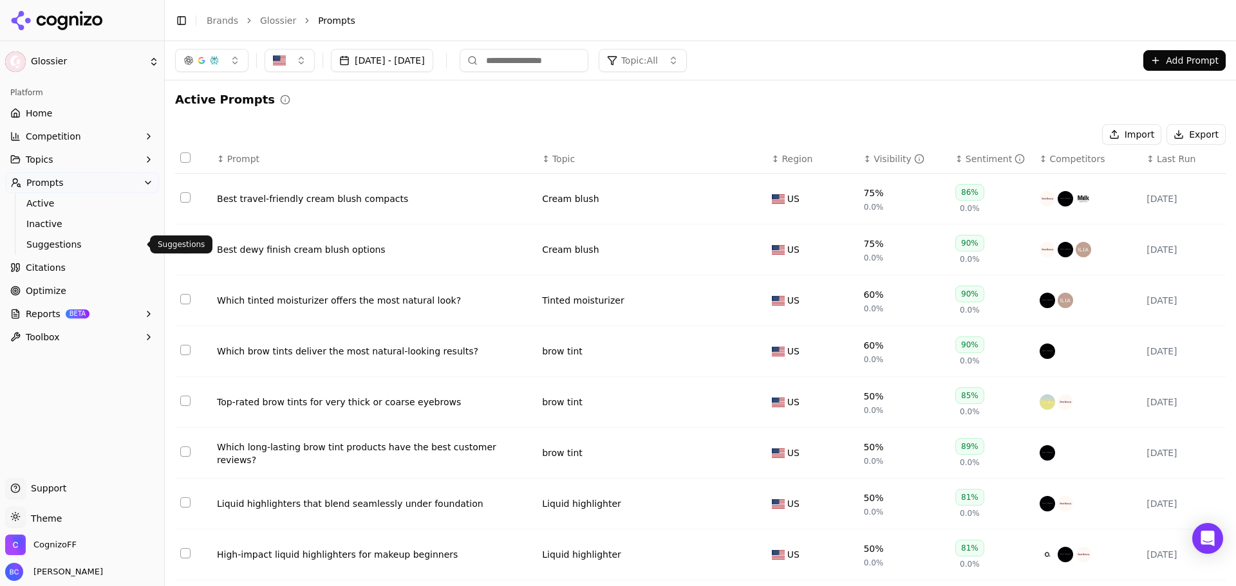
click at [51, 246] on span "Suggestions" at bounding box center [82, 244] width 112 height 13
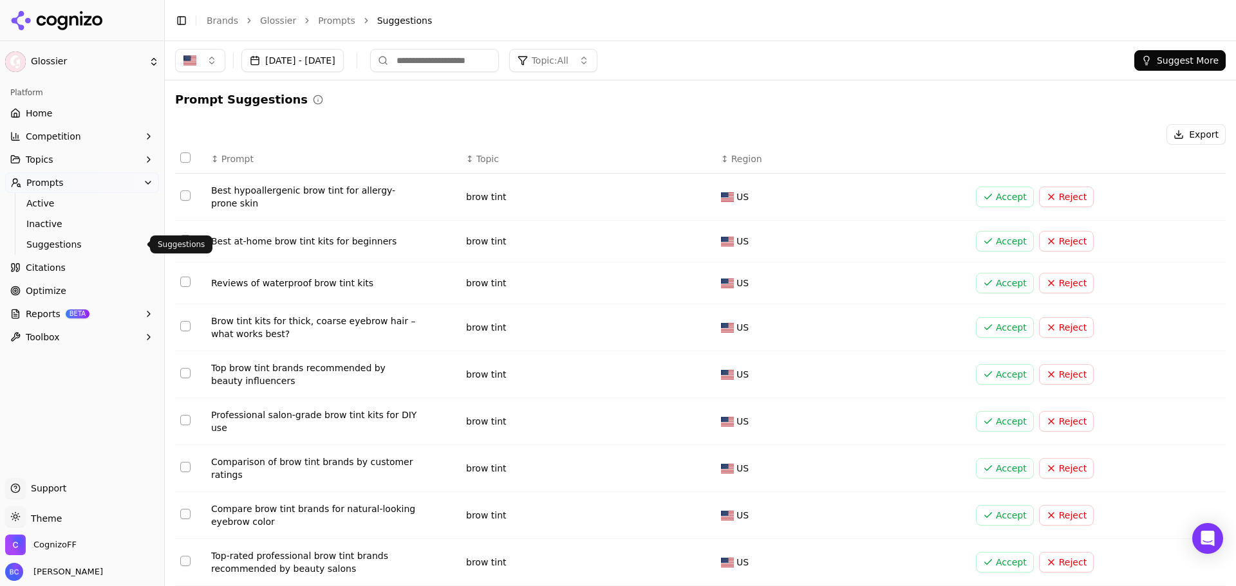
click at [41, 239] on span "Suggestions" at bounding box center [82, 244] width 112 height 13
click at [51, 230] on link "Inactive" at bounding box center [82, 224] width 122 height 18
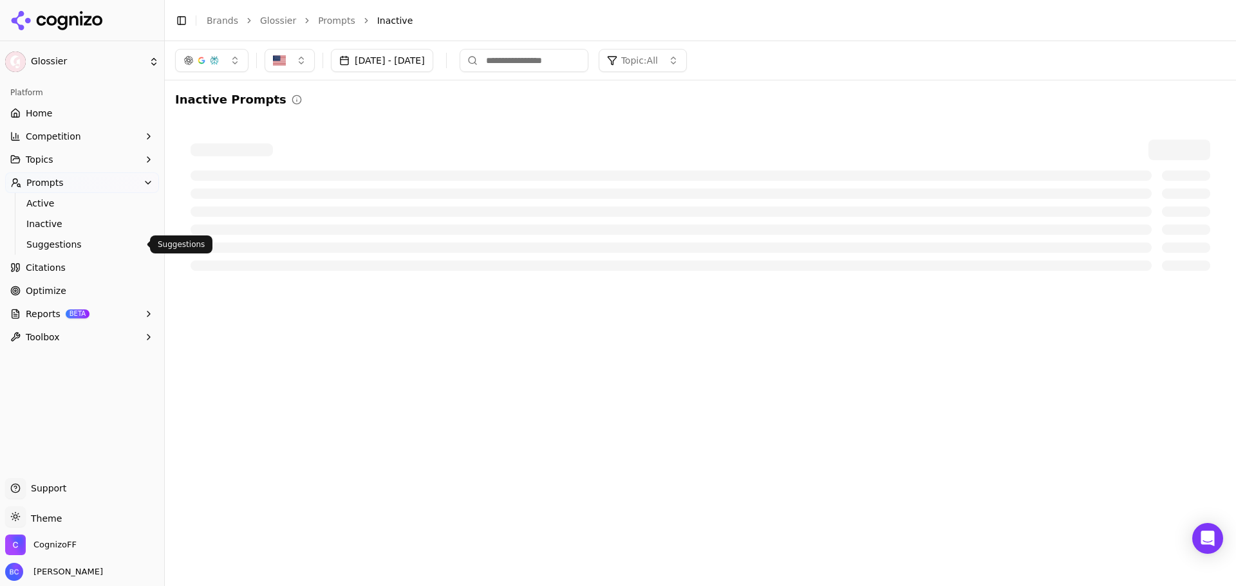
click at [61, 252] on link "Suggestions" at bounding box center [82, 245] width 122 height 18
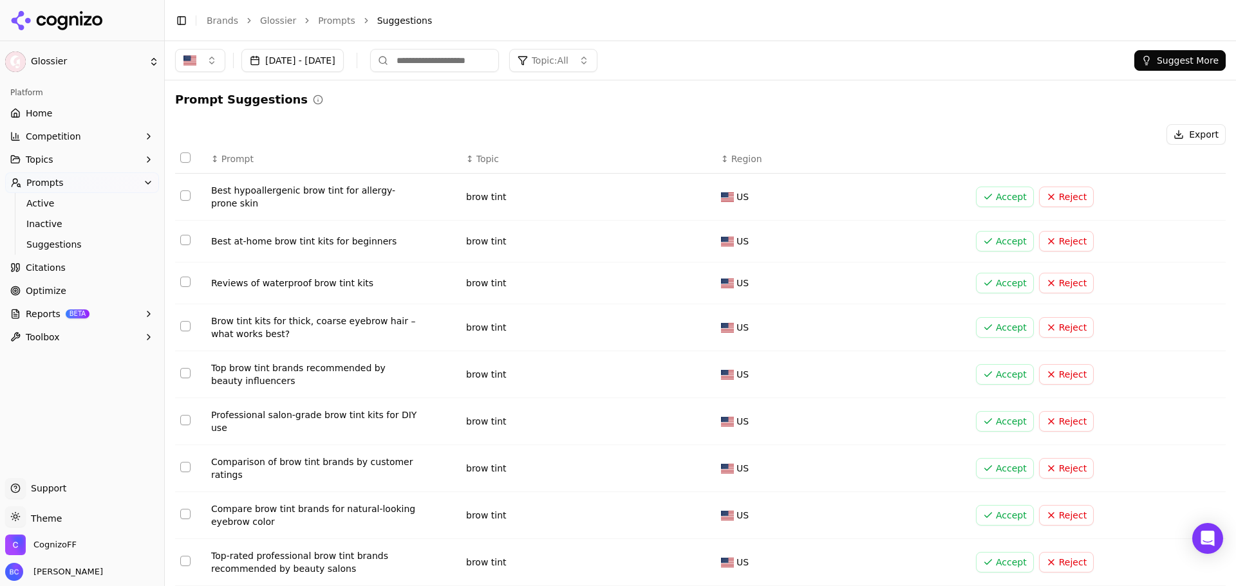
click at [53, 246] on span "Suggestions" at bounding box center [82, 244] width 112 height 13
click at [1155, 50] on button "Suggest More" at bounding box center [1179, 60] width 91 height 21
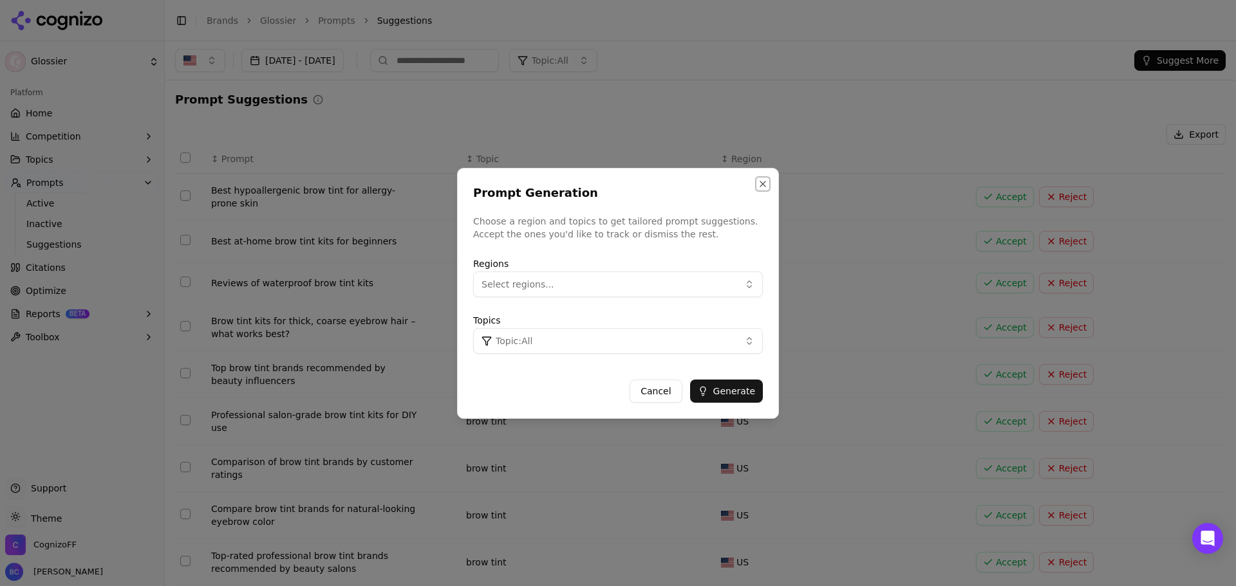
click at [765, 183] on button "Close" at bounding box center [763, 184] width 10 height 10
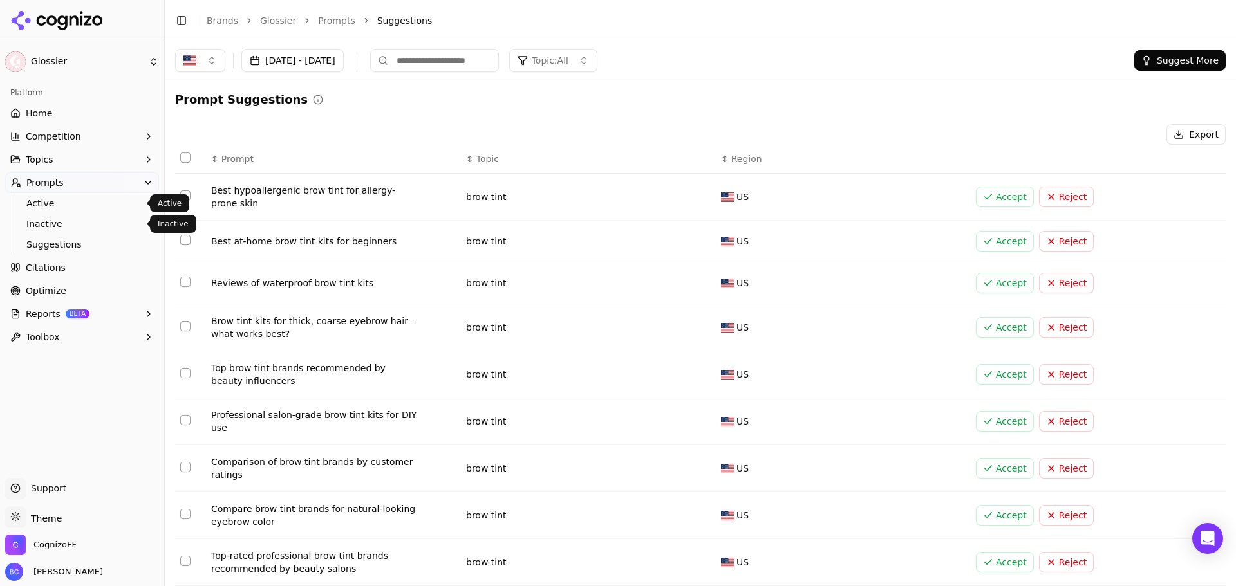
click at [61, 200] on span "Active" at bounding box center [82, 203] width 112 height 13
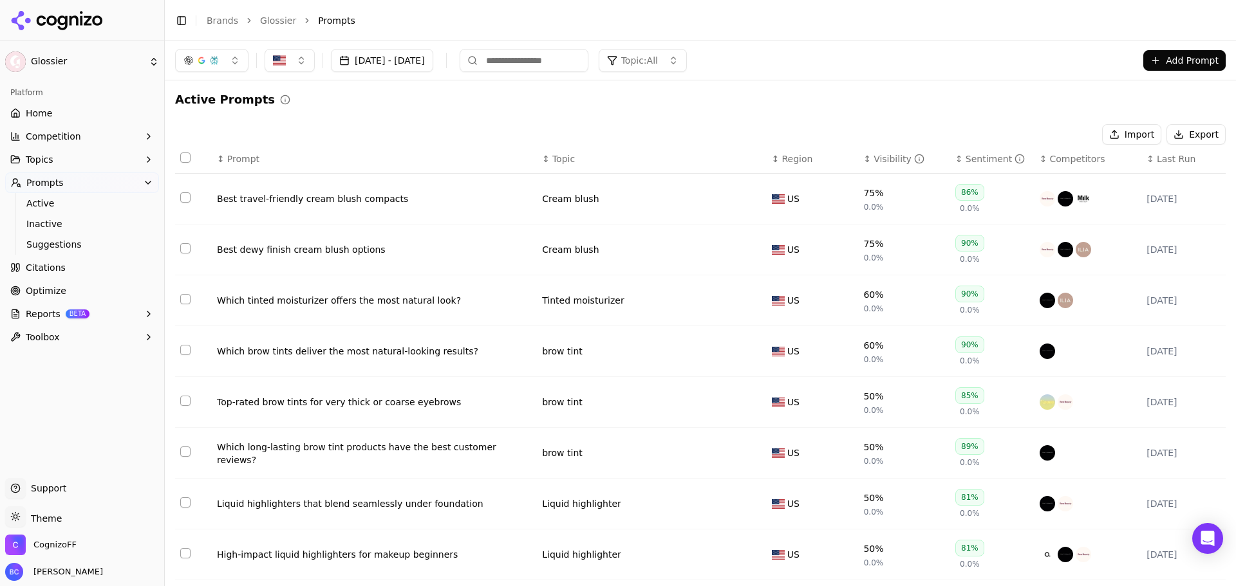
click at [33, 116] on span "Home" at bounding box center [39, 113] width 26 height 13
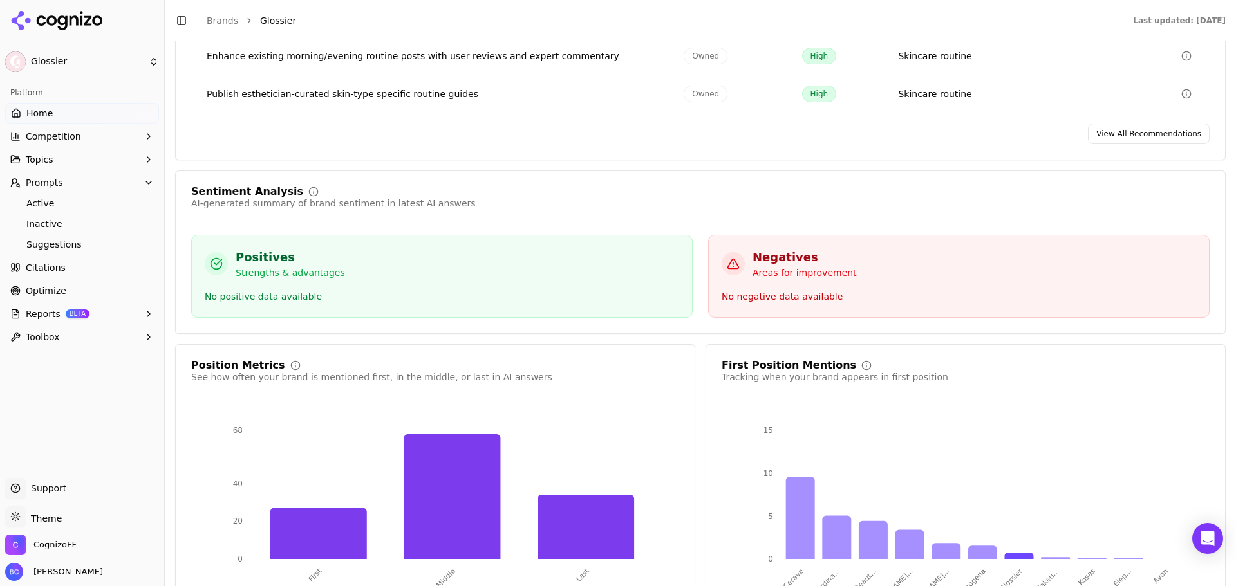
scroll to position [2296, 0]
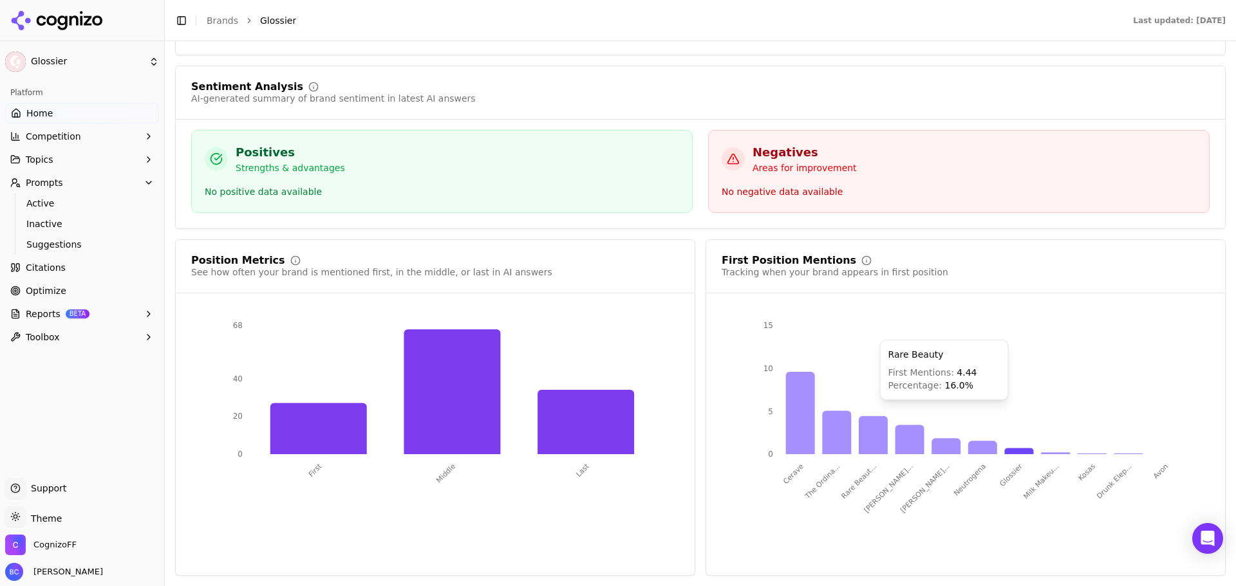
drag, startPoint x: 874, startPoint y: 407, endPoint x: 720, endPoint y: 215, distance: 245.9
click at [720, 215] on div "Sentiment Analysis AI-generated summary of brand sentiment in latest AI answers…" at bounding box center [700, 147] width 1050 height 163
click at [235, 325] on tspan "68" at bounding box center [238, 325] width 10 height 9
click at [44, 106] on link "Home" at bounding box center [82, 113] width 154 height 21
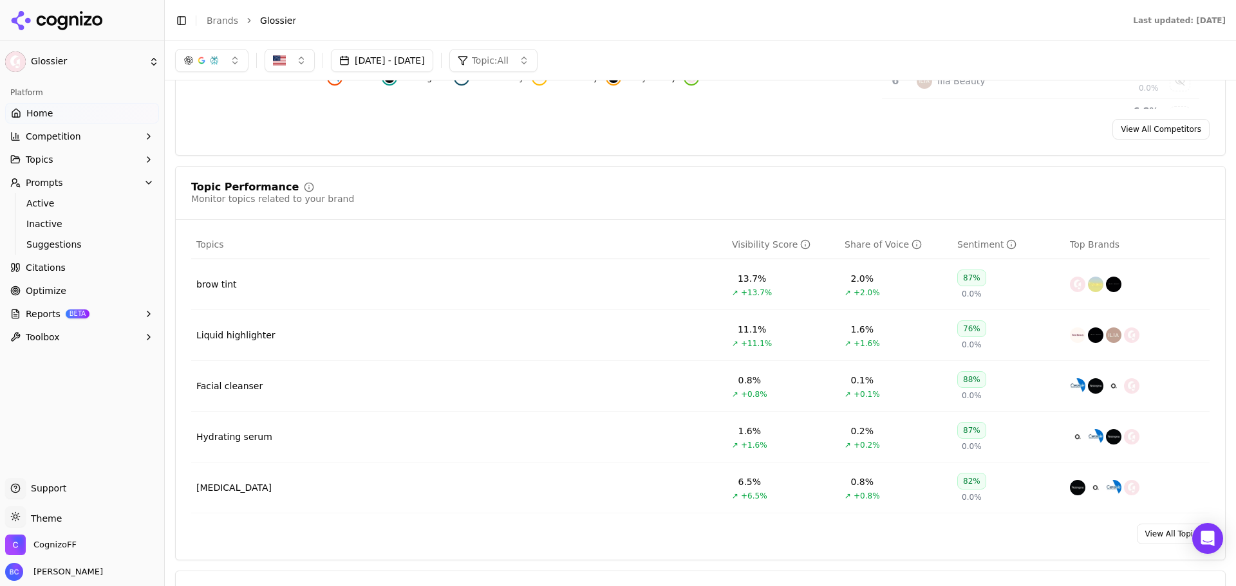
scroll to position [0, 0]
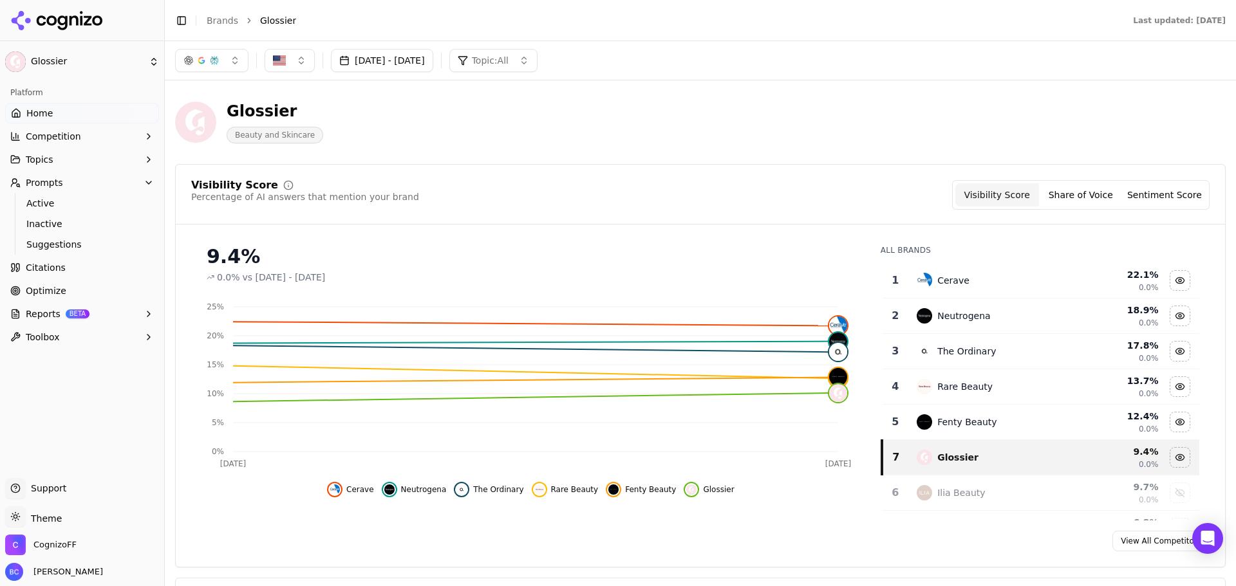
click at [208, 64] on div "button" at bounding box center [201, 60] width 36 height 10
click at [64, 134] on span "Competition" at bounding box center [53, 136] width 55 height 13
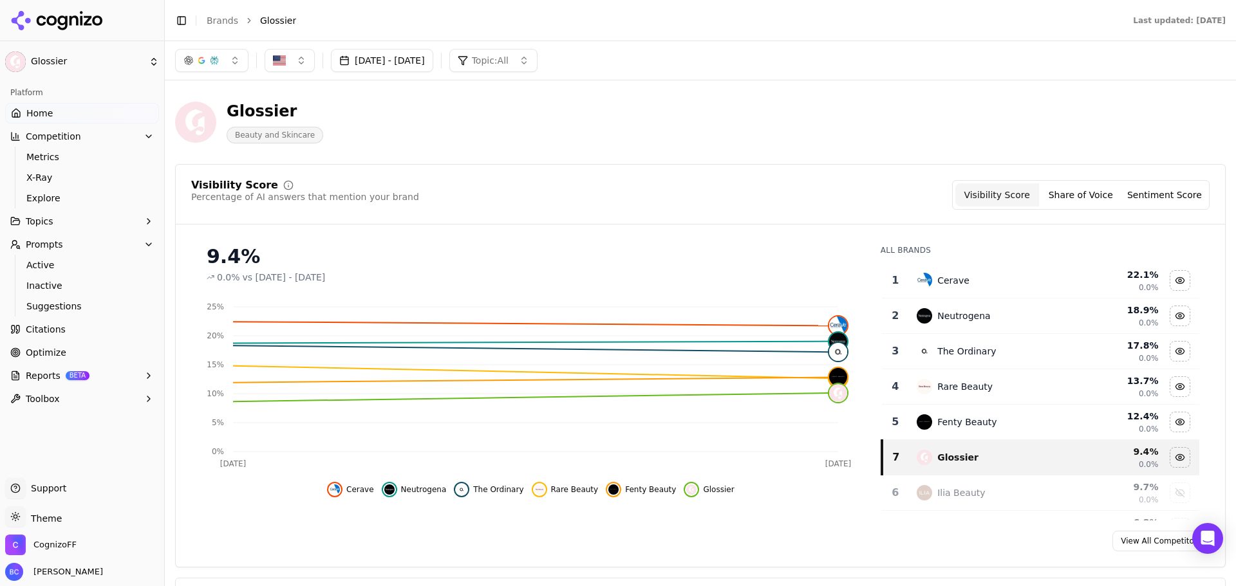
click at [54, 113] on link "Home" at bounding box center [82, 113] width 154 height 21
click at [75, 66] on html "Glossier Platform Home Competition Metrics X-Ray Explore Topics Prompts Active …" at bounding box center [618, 293] width 1236 height 586
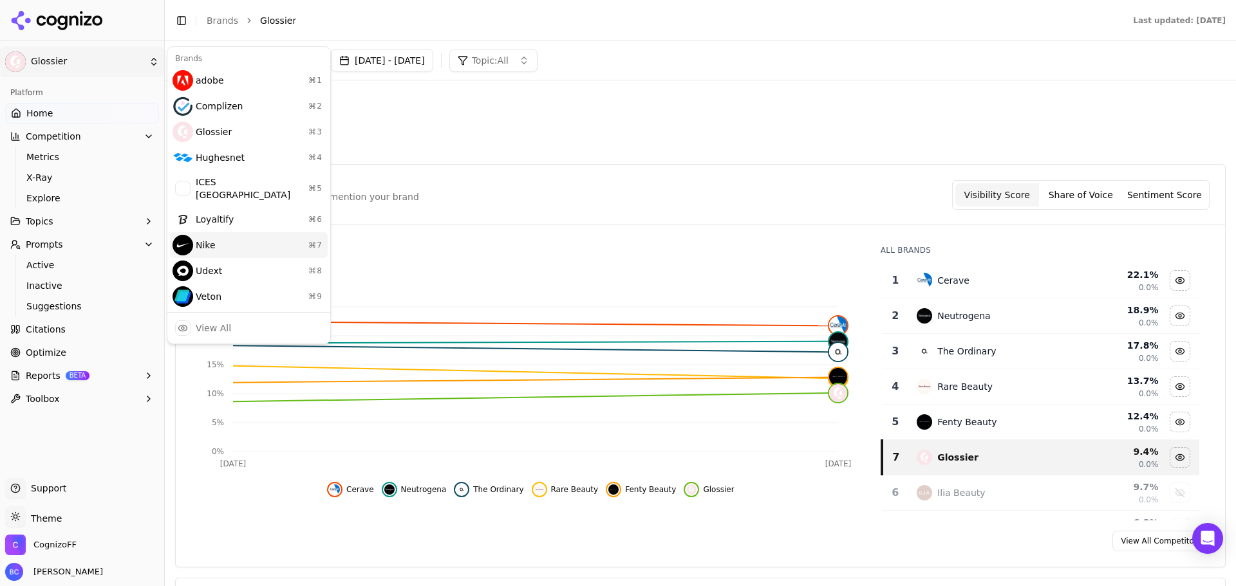
click at [224, 236] on div "Nike ⌘ 7" at bounding box center [249, 245] width 158 height 26
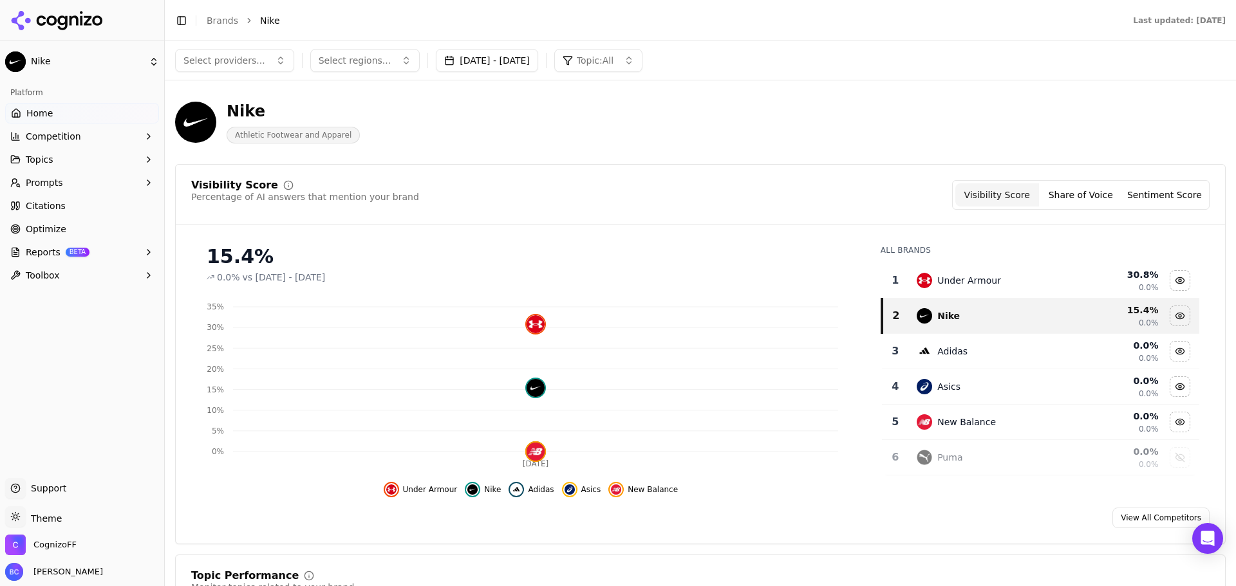
click at [253, 62] on span "Select providers..." at bounding box center [224, 60] width 82 height 13
click at [243, 113] on span "ChatGPT-Search" at bounding box center [225, 111] width 72 height 13
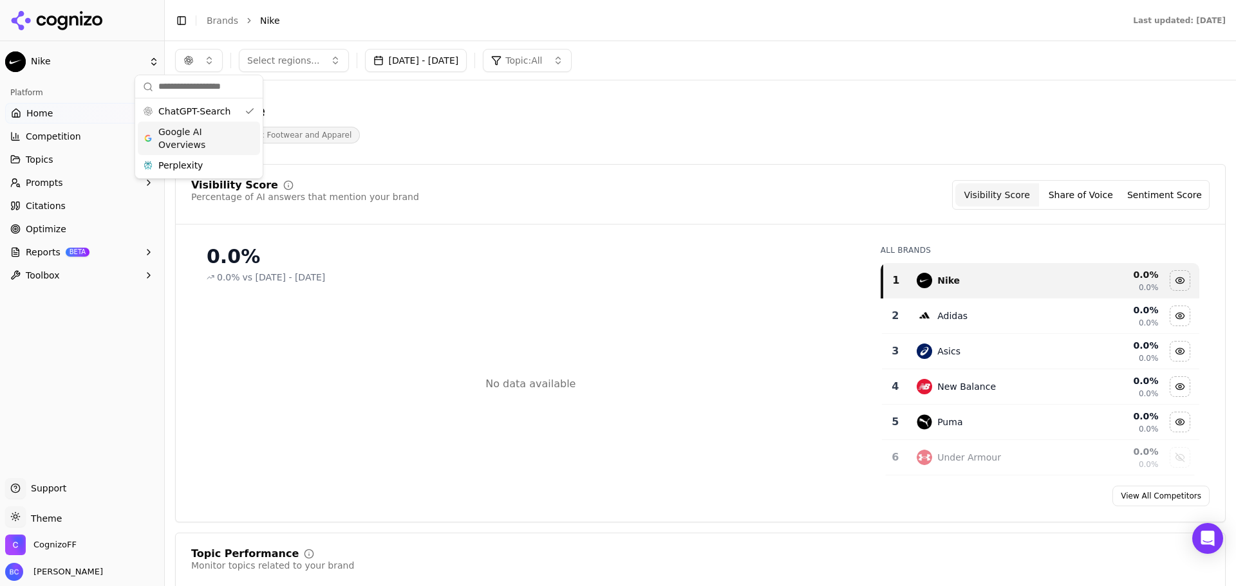
click at [216, 131] on span "Google AI Overviews" at bounding box center [198, 139] width 81 height 26
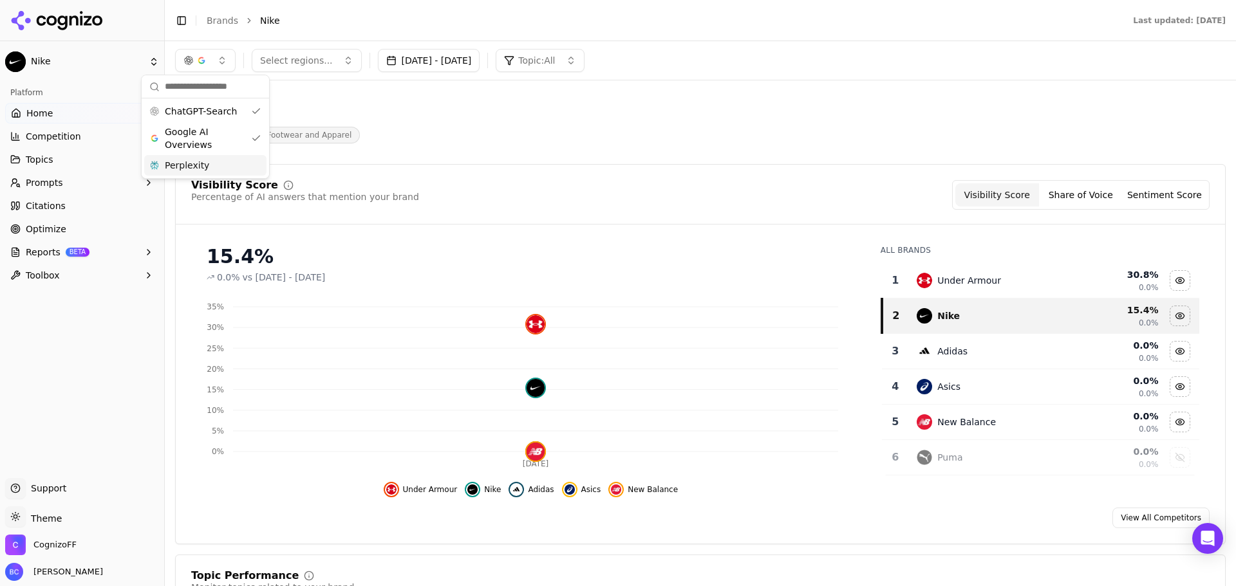
click at [224, 168] on div "Perplexity" at bounding box center [205, 165] width 122 height 21
click at [431, 104] on div "Nike Athletic Footwear and Apparel" at bounding box center [463, 122] width 577 height 42
click at [222, 61] on button "button" at bounding box center [211, 60] width 73 height 23
click at [231, 113] on span "ChatGPT-Search" at bounding box center [207, 111] width 72 height 13
click at [233, 133] on span "Google AI Overviews" at bounding box center [205, 139] width 81 height 26
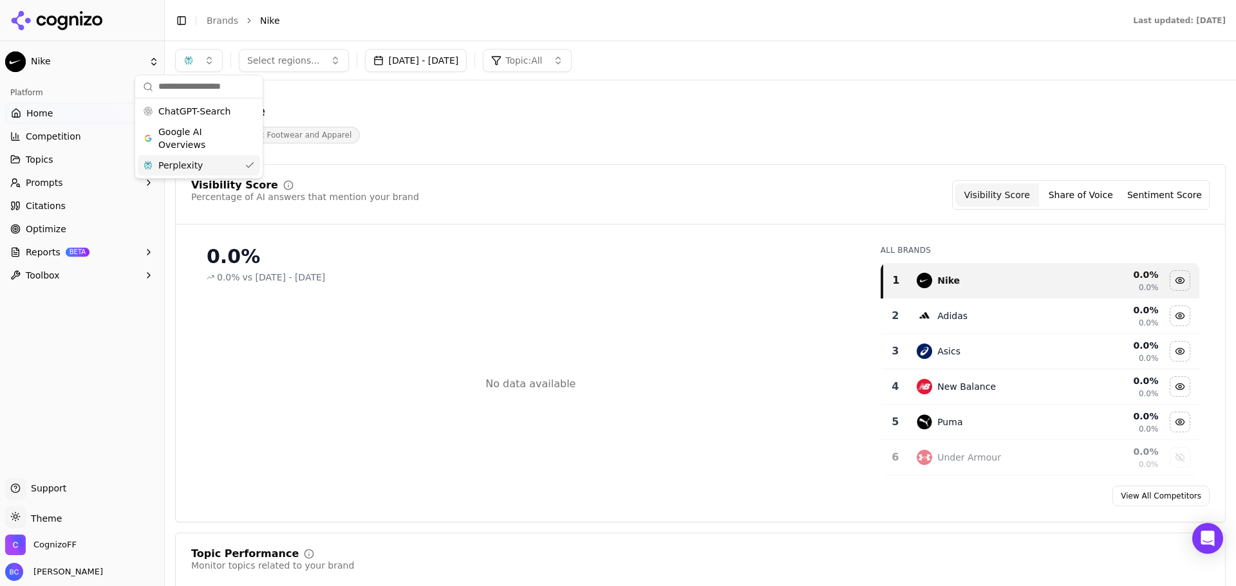
click at [234, 166] on div "Perplexity" at bounding box center [199, 165] width 122 height 21
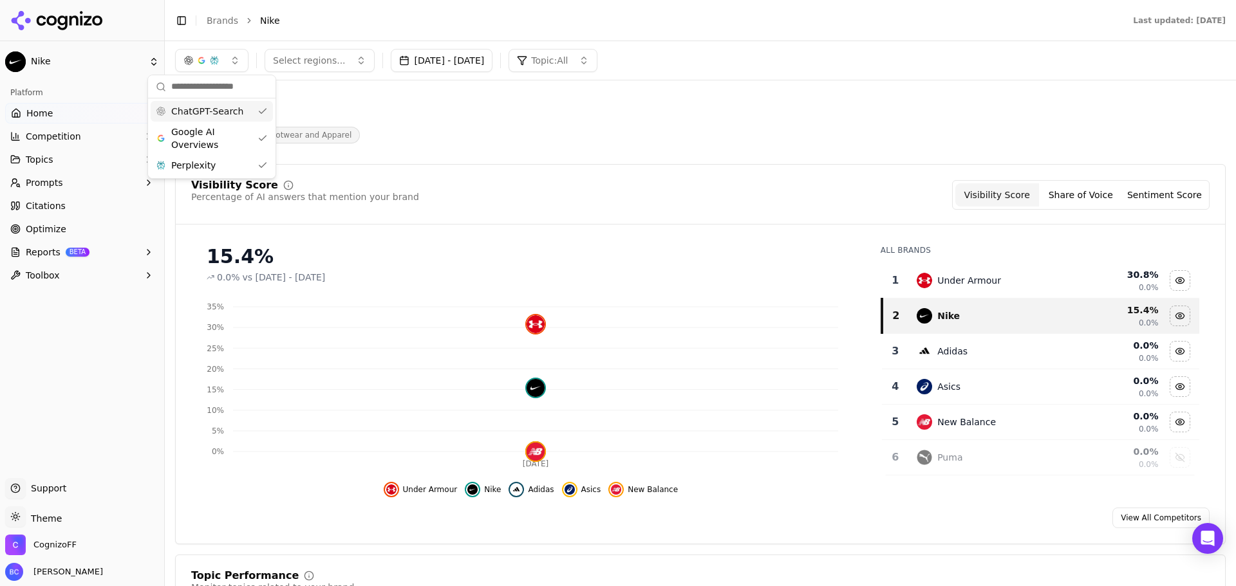
click at [442, 92] on div "Nike Athletic Footwear and Apparel" at bounding box center [700, 122] width 1050 height 63
click at [220, 52] on button "button" at bounding box center [211, 60] width 73 height 23
click at [556, 106] on div "Nike Athletic Footwear and Apparel" at bounding box center [463, 122] width 577 height 42
click at [317, 60] on span "Select regions..." at bounding box center [309, 60] width 73 height 13
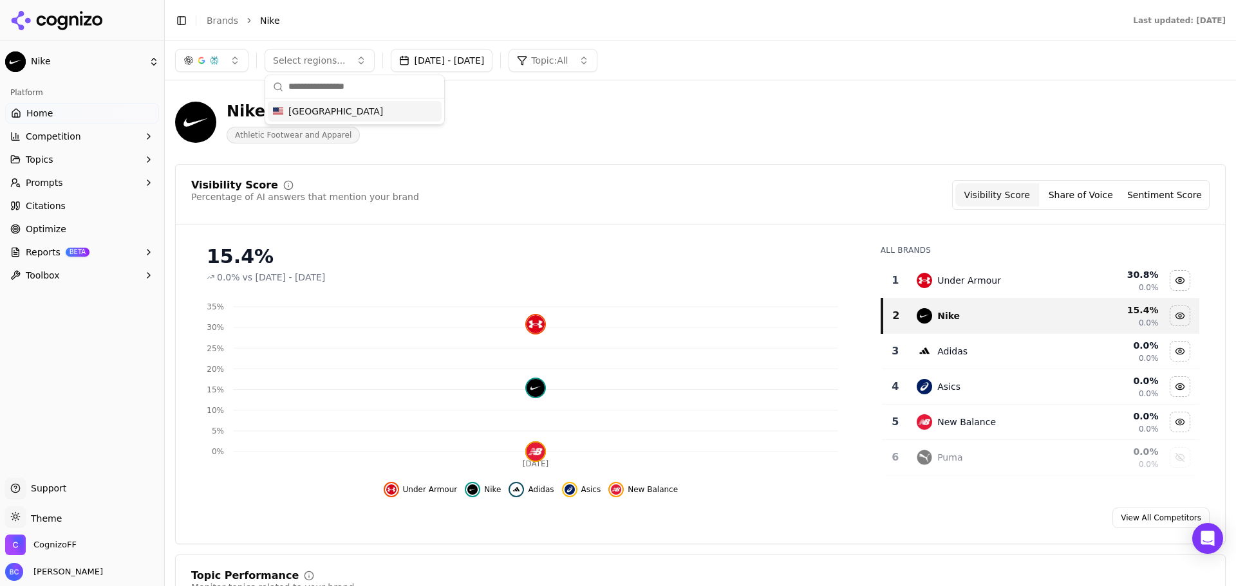
click at [317, 60] on span "Select regions..." at bounding box center [309, 60] width 73 height 13
click at [474, 61] on button "[DATE] - [DATE]" at bounding box center [442, 60] width 102 height 23
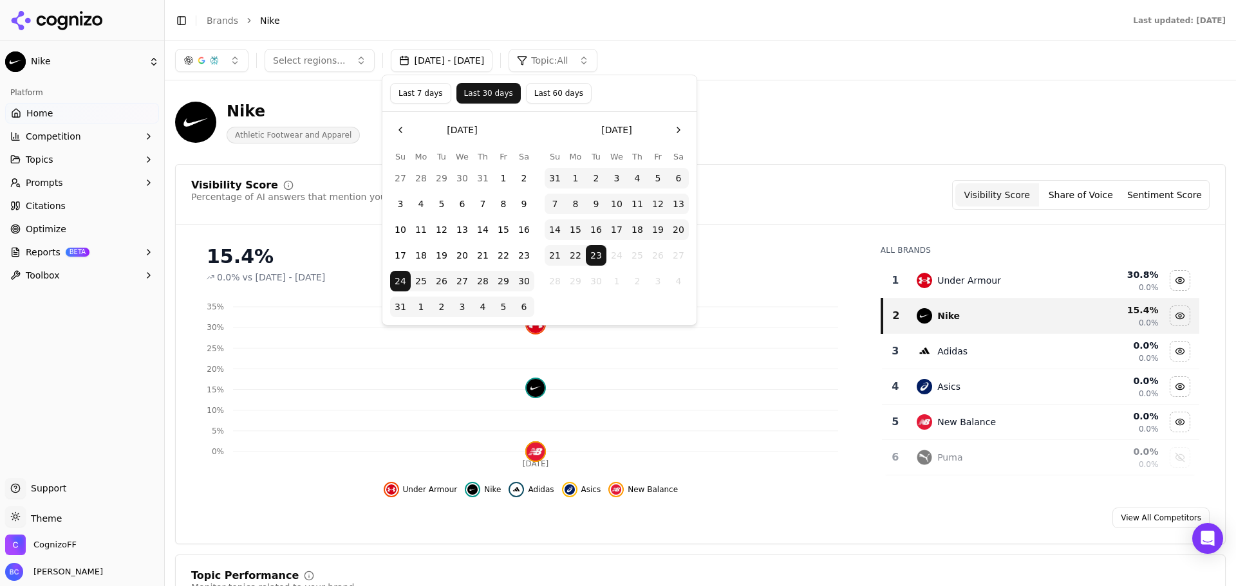
click at [394, 132] on button "Go to the Previous Month" at bounding box center [400, 130] width 21 height 21
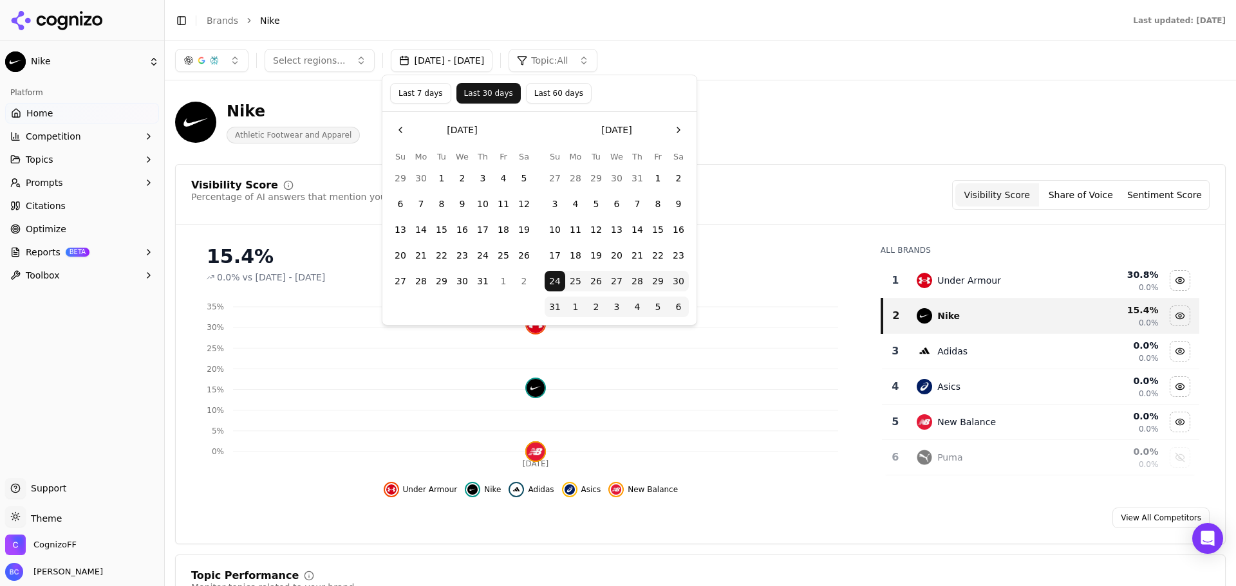
click at [599, 98] on div "Last 7 days Last 30 days Last 60 days" at bounding box center [539, 93] width 299 height 21
click at [613, 102] on div "Last 7 days Last 30 days Last 60 days" at bounding box center [539, 93] width 299 height 21
click at [87, 64] on html "Nike Platform Home Competition Topics Prompts Citations Optimize Reports BETA T…" at bounding box center [618, 293] width 1236 height 586
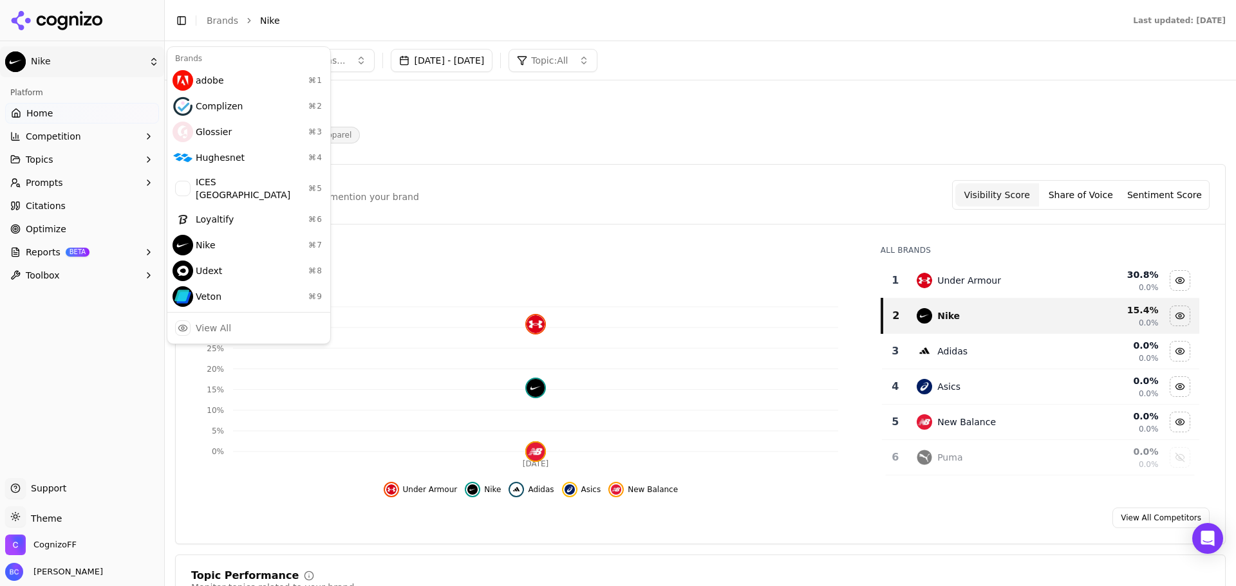
click at [88, 17] on html "Nike Platform Home Competition Topics Prompts Citations Optimize Reports BETA T…" at bounding box center [618, 293] width 1236 height 586
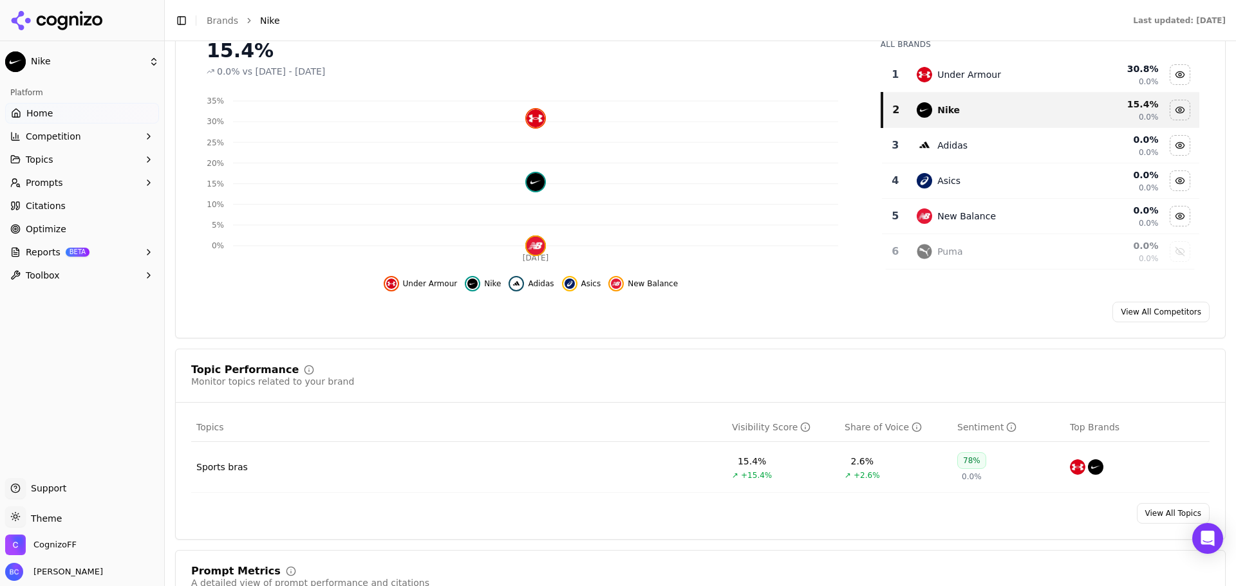
scroll to position [207, 0]
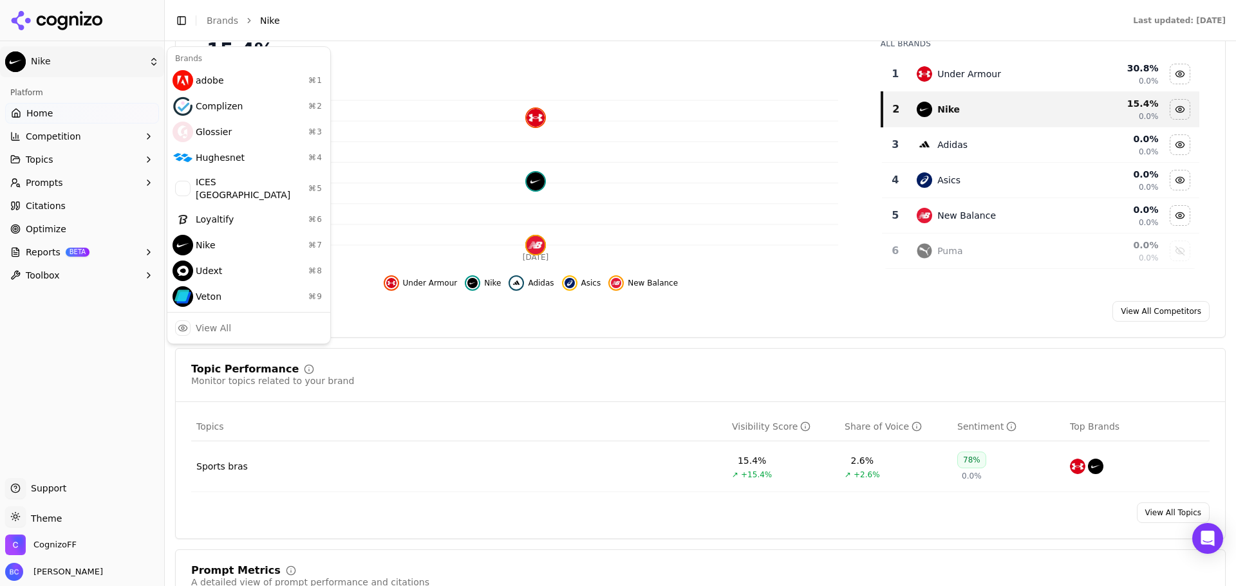
click at [109, 71] on html "Nike Platform Home Competition Topics Prompts Citations Optimize Reports BETA T…" at bounding box center [618, 293] width 1236 height 586
click at [231, 159] on div "Hughesnet ⌘ 4" at bounding box center [249, 158] width 158 height 26
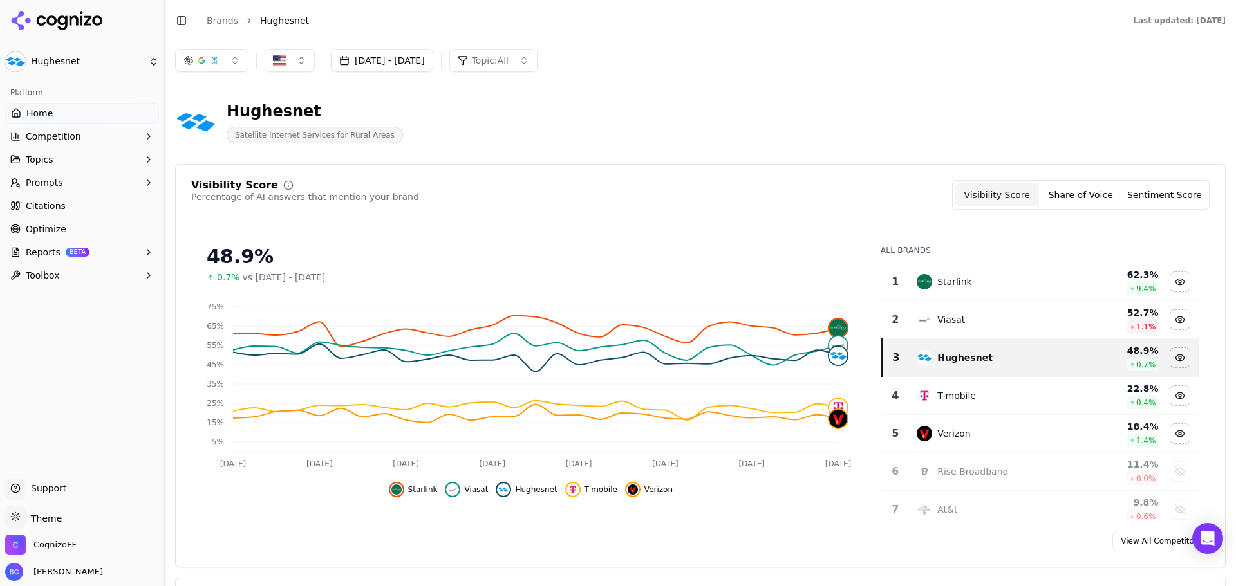
click at [62, 24] on icon at bounding box center [62, 22] width 10 height 15
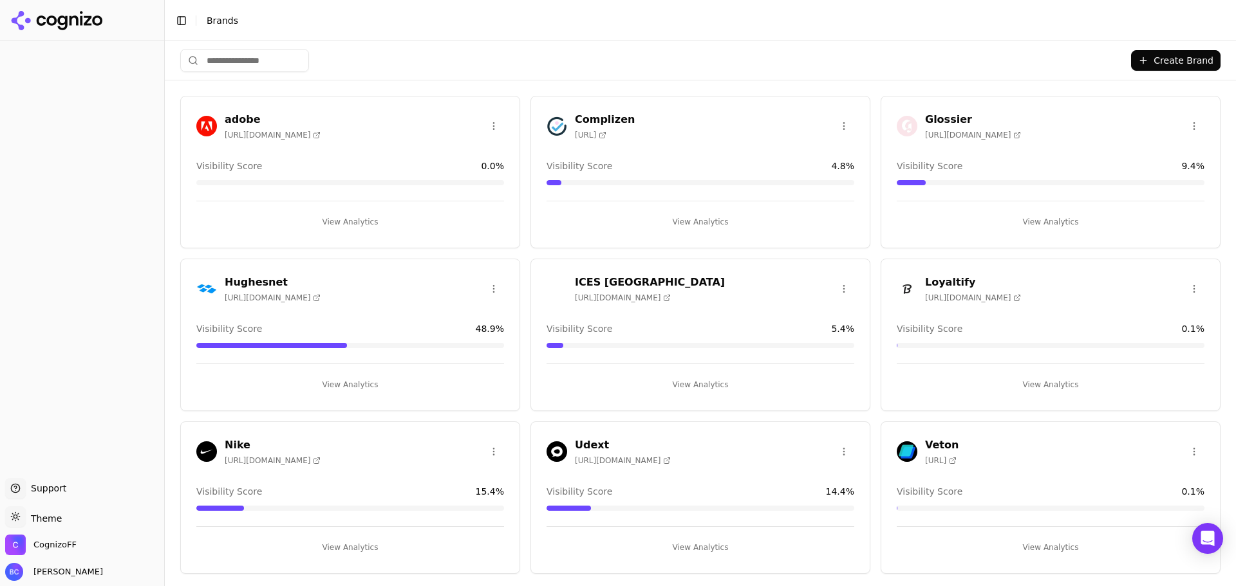
click at [79, 21] on icon at bounding box center [56, 20] width 93 height 19
click at [70, 30] on icon at bounding box center [56, 20] width 93 height 19
click at [59, 28] on icon at bounding box center [62, 22] width 10 height 15
click at [55, 26] on icon at bounding box center [56, 20] width 93 height 19
click at [73, 22] on icon at bounding box center [56, 20] width 93 height 19
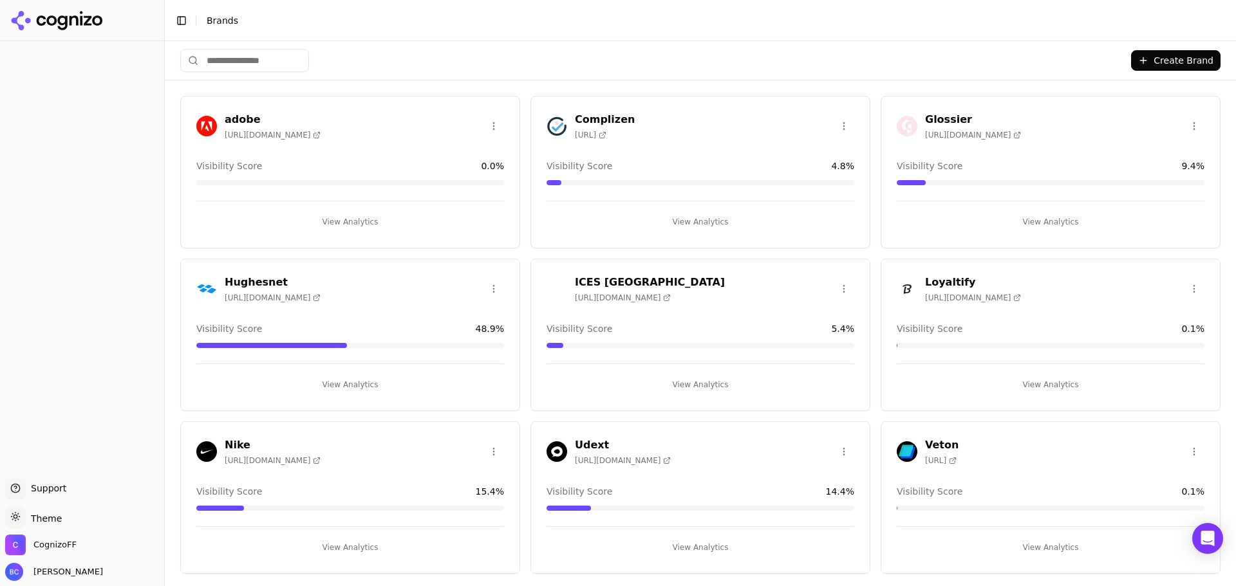
click at [82, 22] on icon at bounding box center [81, 18] width 3 height 14
click at [498, 125] on html "Support Support Toggle theme Theme CognizoFF Belen Cavdar Toggle Sidebar Brands…" at bounding box center [618, 293] width 1236 height 586
click at [392, 145] on html "Support Support Toggle theme Theme CognizoFF Belen Cavdar Toggle Sidebar Brands…" at bounding box center [618, 293] width 1236 height 586
click at [339, 225] on button "View Analytics" at bounding box center [350, 222] width 308 height 21
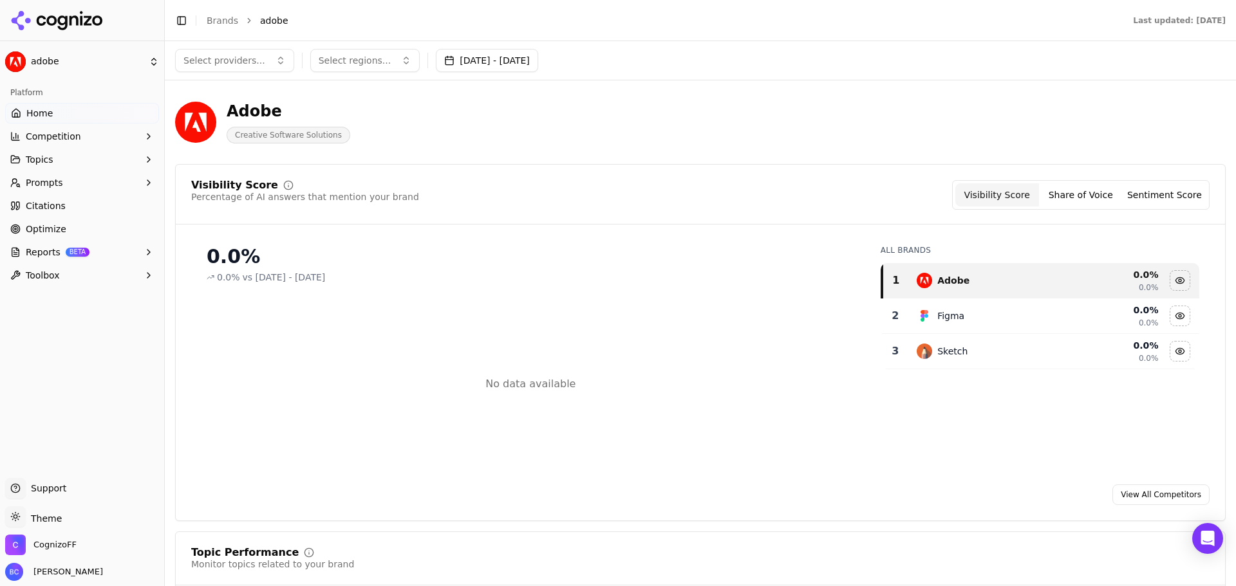
click at [61, 195] on ul "Home Competition Topics Prompts Citations Optimize Reports BETA Toolbox" at bounding box center [82, 194] width 154 height 183
click at [69, 207] on link "Citations" at bounding box center [82, 206] width 154 height 21
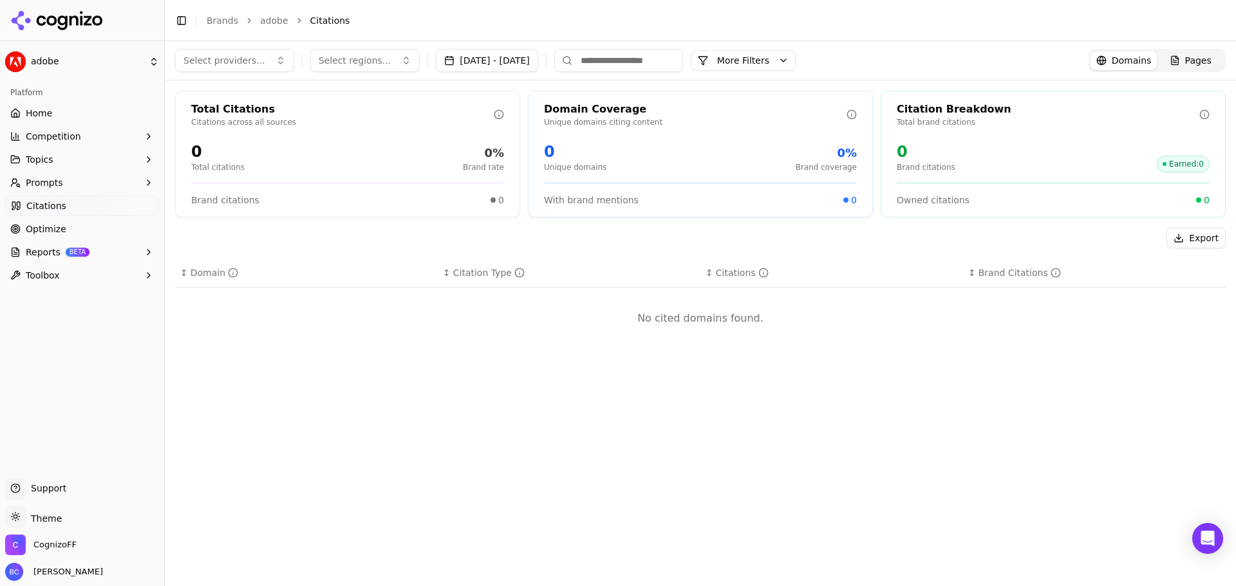
click at [65, 232] on link "Optimize" at bounding box center [82, 229] width 154 height 21
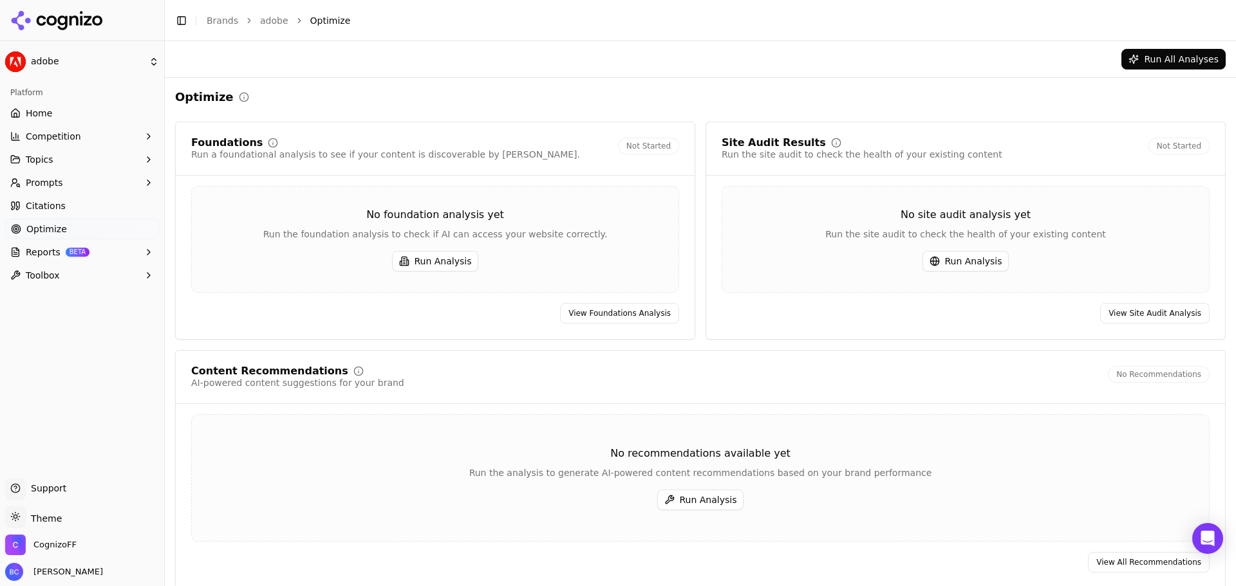
click at [1169, 60] on button "Run All Analyses" at bounding box center [1173, 59] width 104 height 21
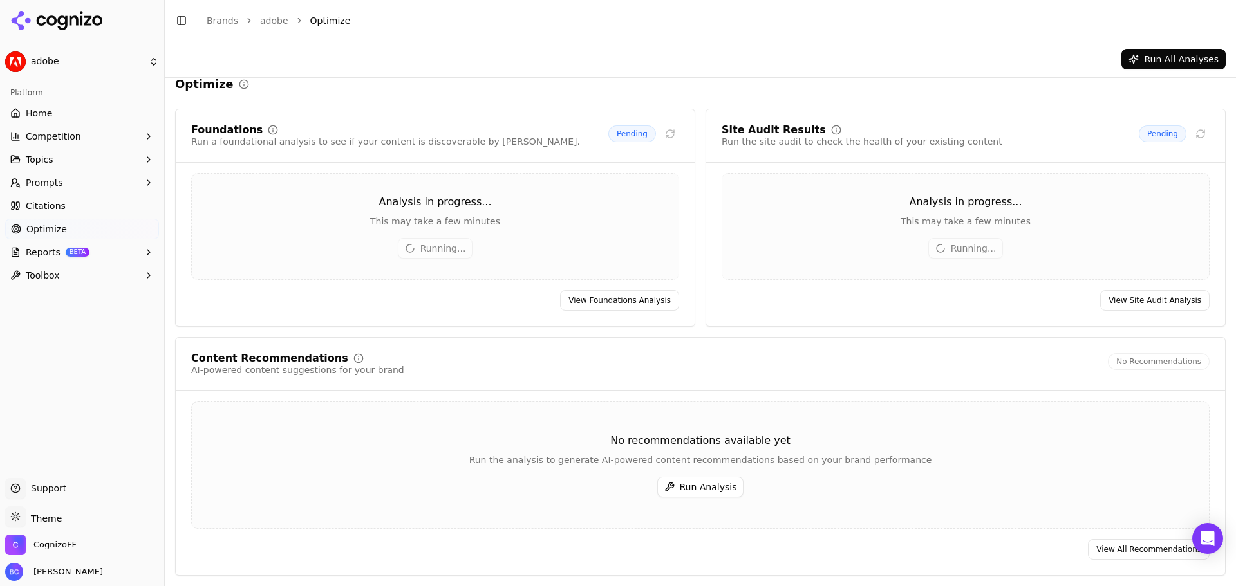
click at [704, 484] on button "Run Analysis" at bounding box center [700, 487] width 87 height 21
click at [152, 61] on html "adobe Platform Home Competition Topics Prompts Citations Optimize Reports BETA …" at bounding box center [618, 293] width 1236 height 586
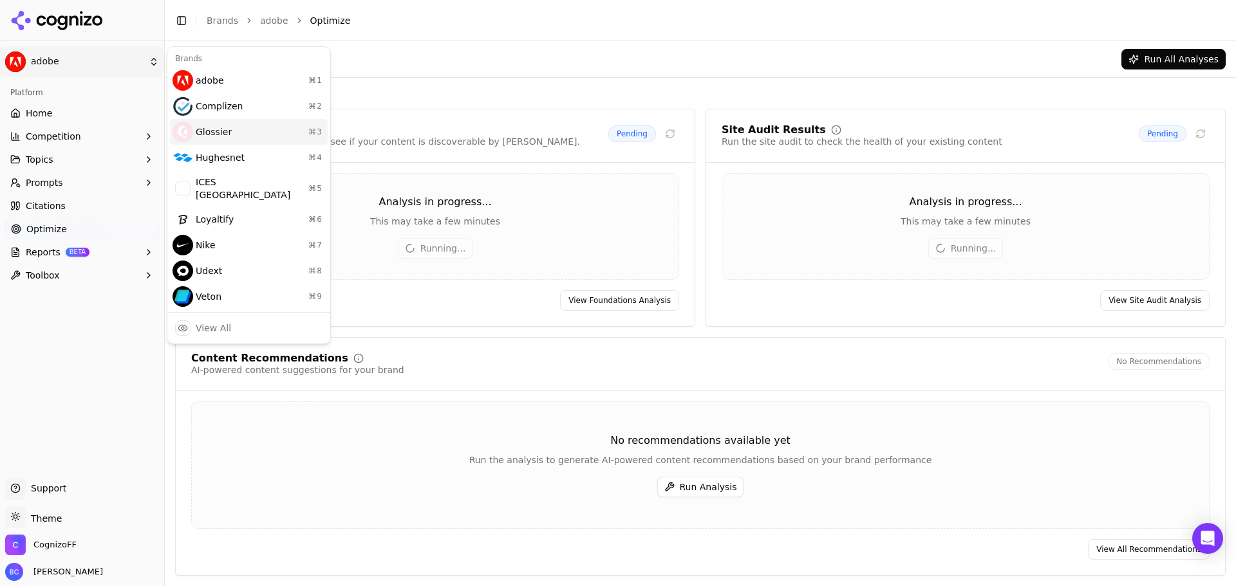
click at [229, 133] on div "Glossier ⌘ 3" at bounding box center [249, 132] width 158 height 26
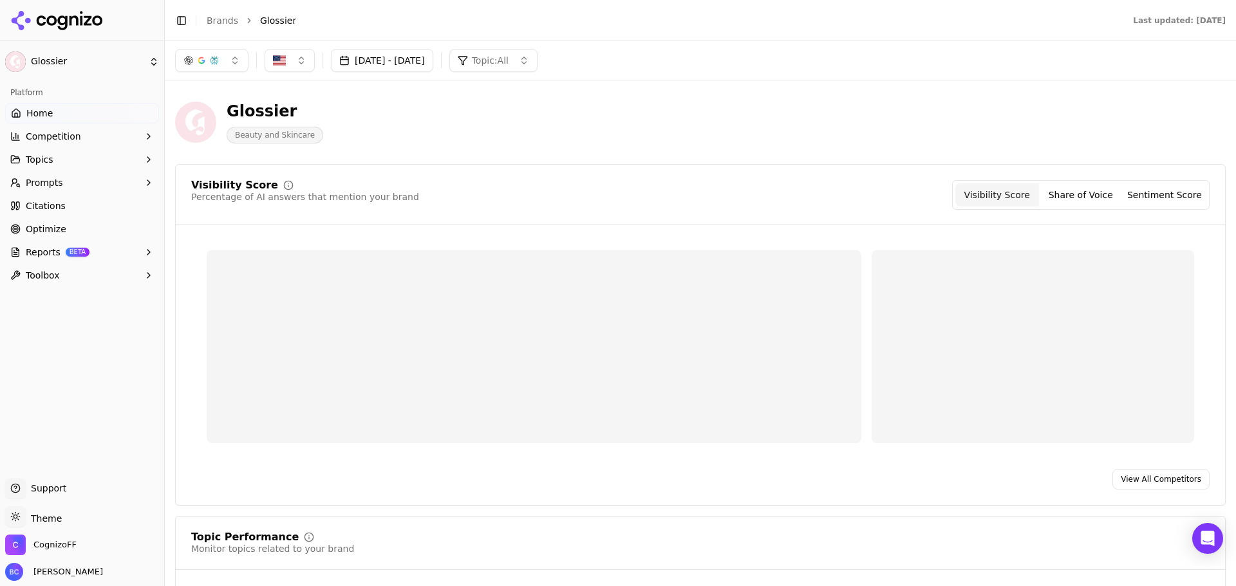
click at [66, 208] on link "Citations" at bounding box center [82, 206] width 154 height 21
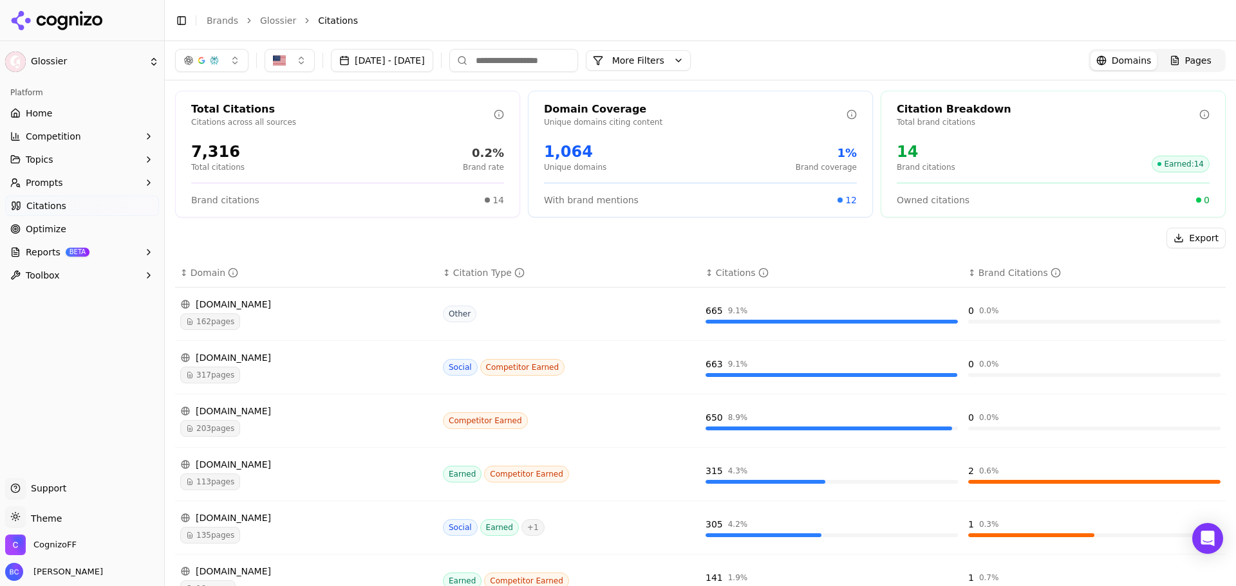
click at [64, 228] on link "Optimize" at bounding box center [82, 229] width 154 height 21
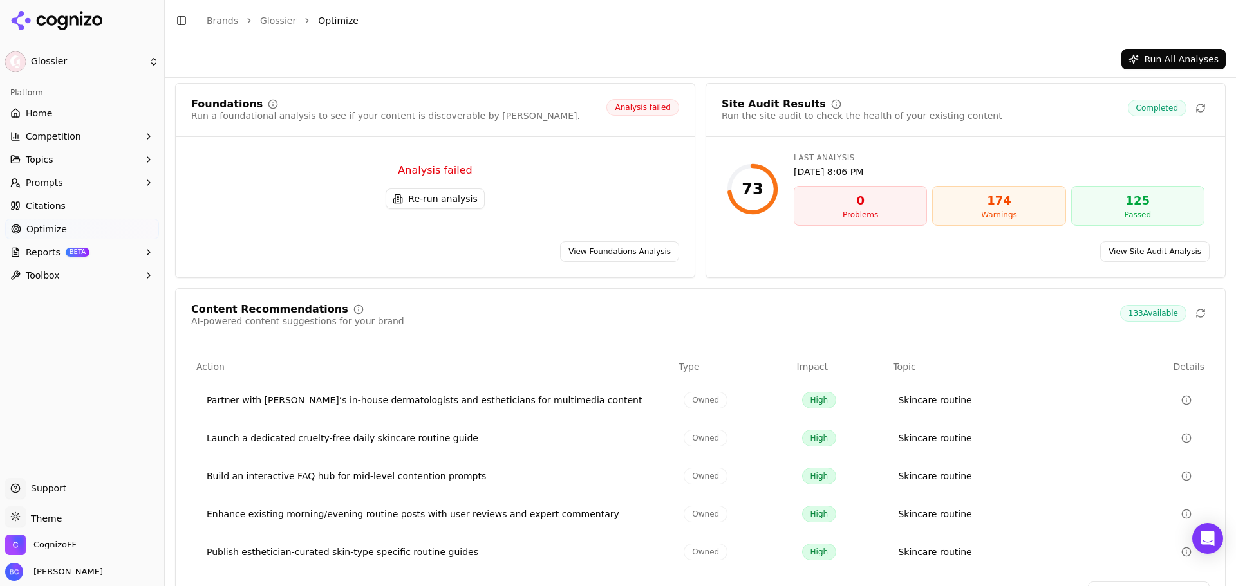
scroll to position [38, 0]
drag, startPoint x: 644, startPoint y: 278, endPoint x: 465, endPoint y: 205, distance: 193.1
click at [465, 205] on button "Re-run analysis" at bounding box center [435, 199] width 98 height 21
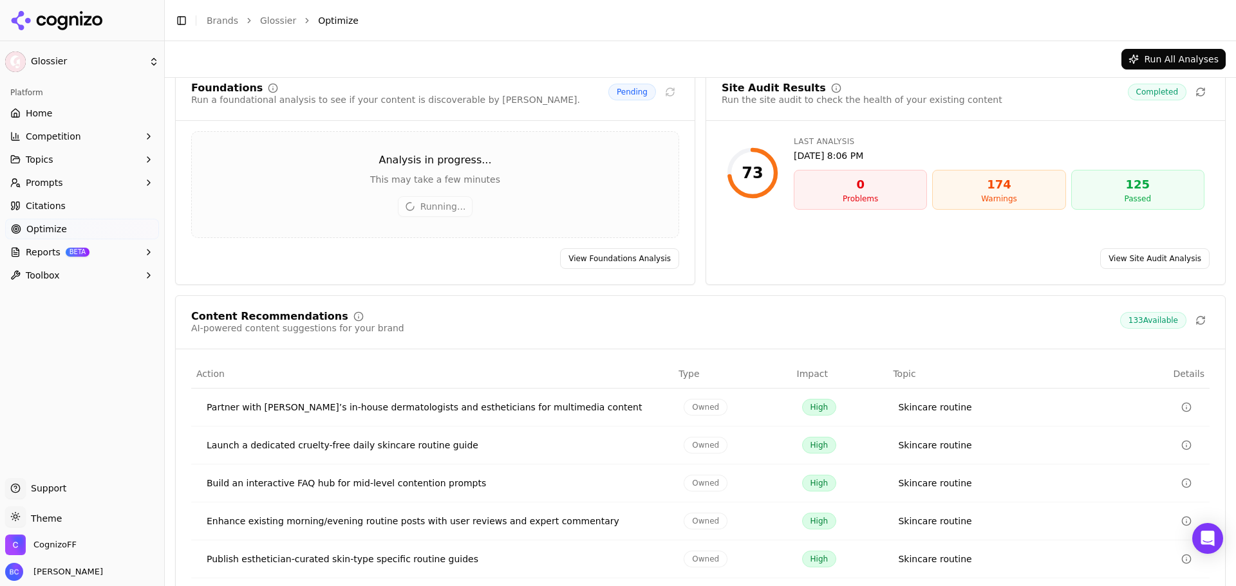
scroll to position [59, 0]
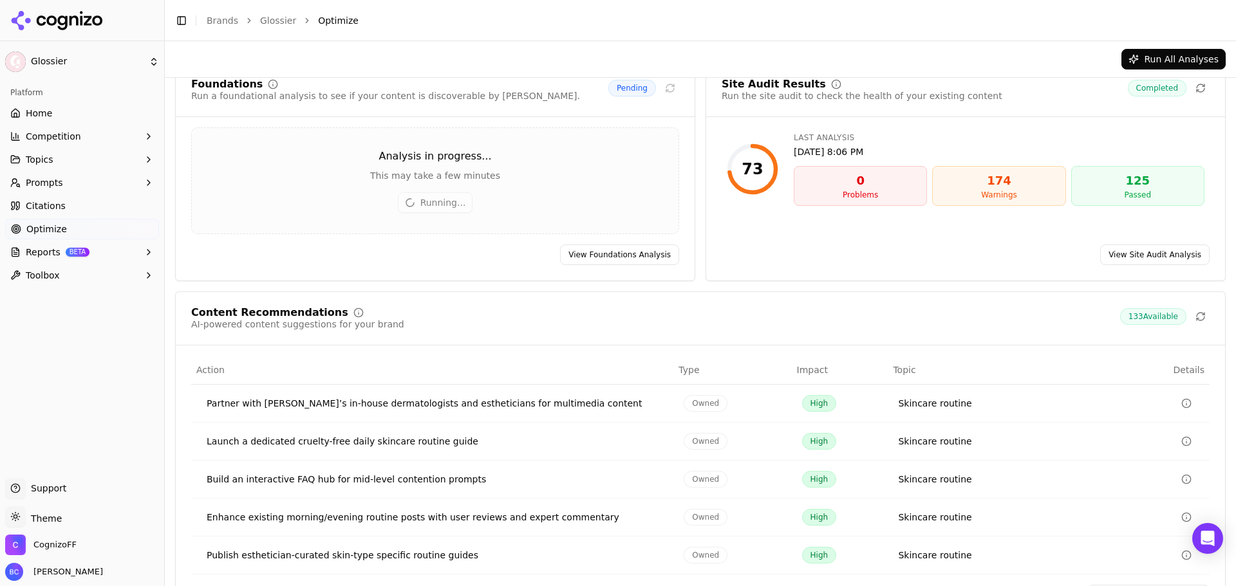
click at [834, 187] on div "0" at bounding box center [860, 181] width 122 height 18
click at [791, 84] on div "Site Audit Results" at bounding box center [774, 84] width 104 height 10
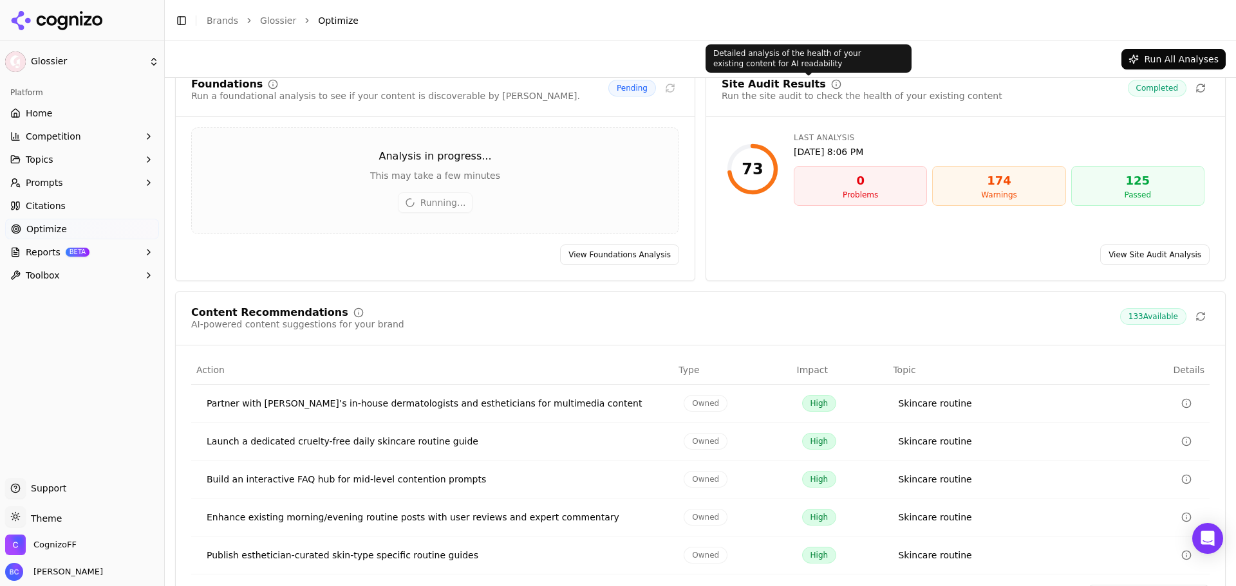
click at [832, 84] on circle at bounding box center [836, 84] width 8 height 8
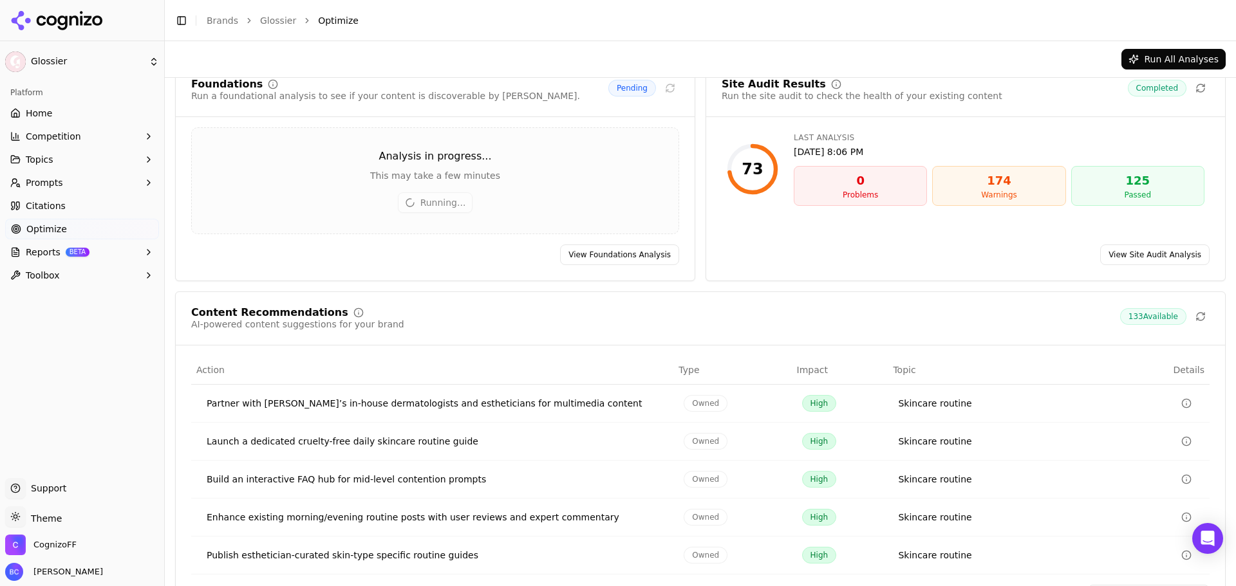
click at [832, 84] on circle at bounding box center [836, 84] width 8 height 8
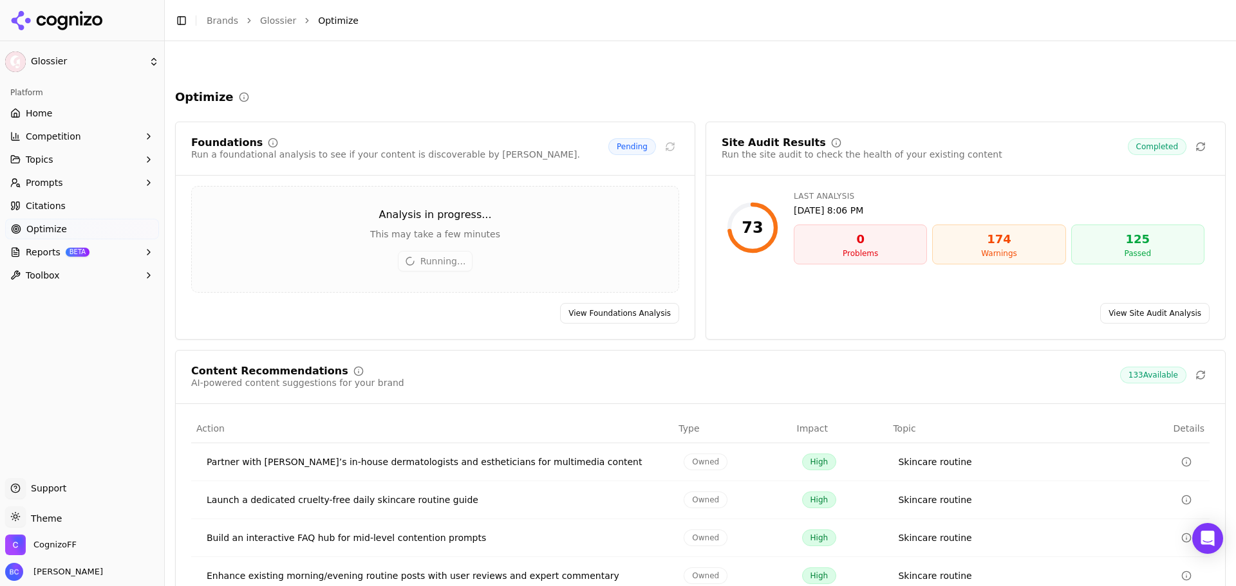
scroll to position [106, 0]
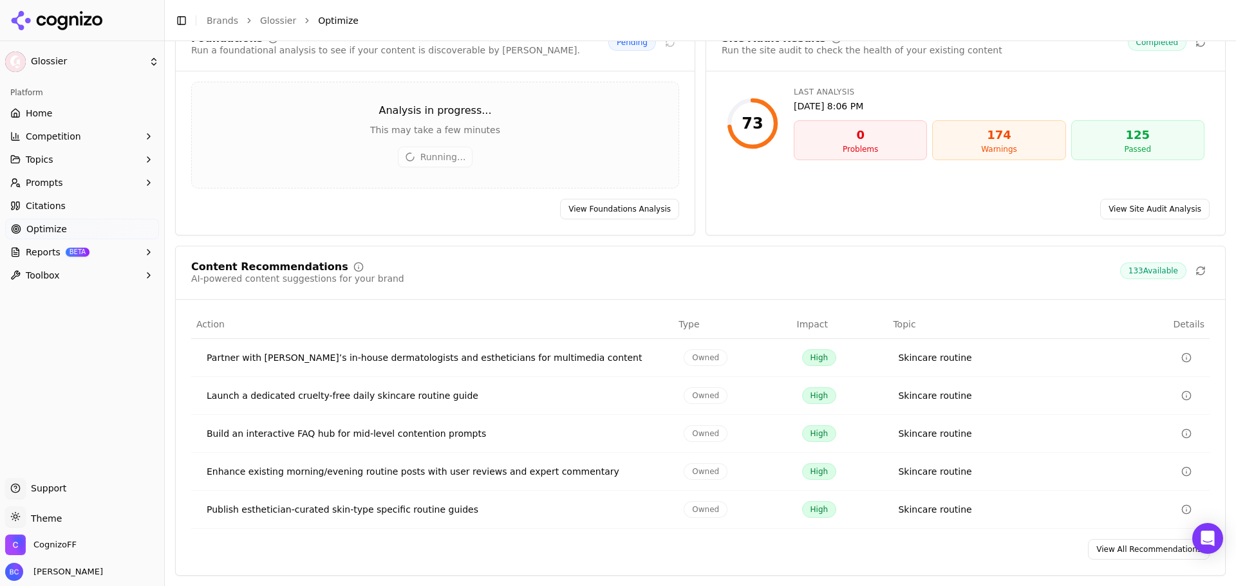
click at [1137, 207] on link "View Site Audit Analysis" at bounding box center [1154, 209] width 109 height 21
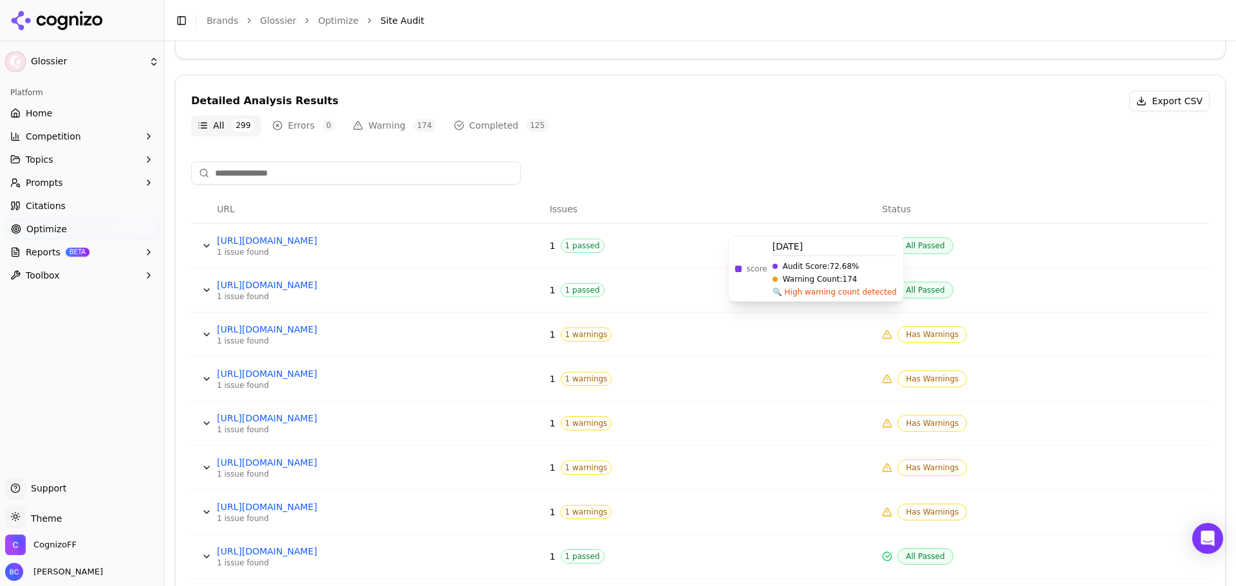
scroll to position [519, 0]
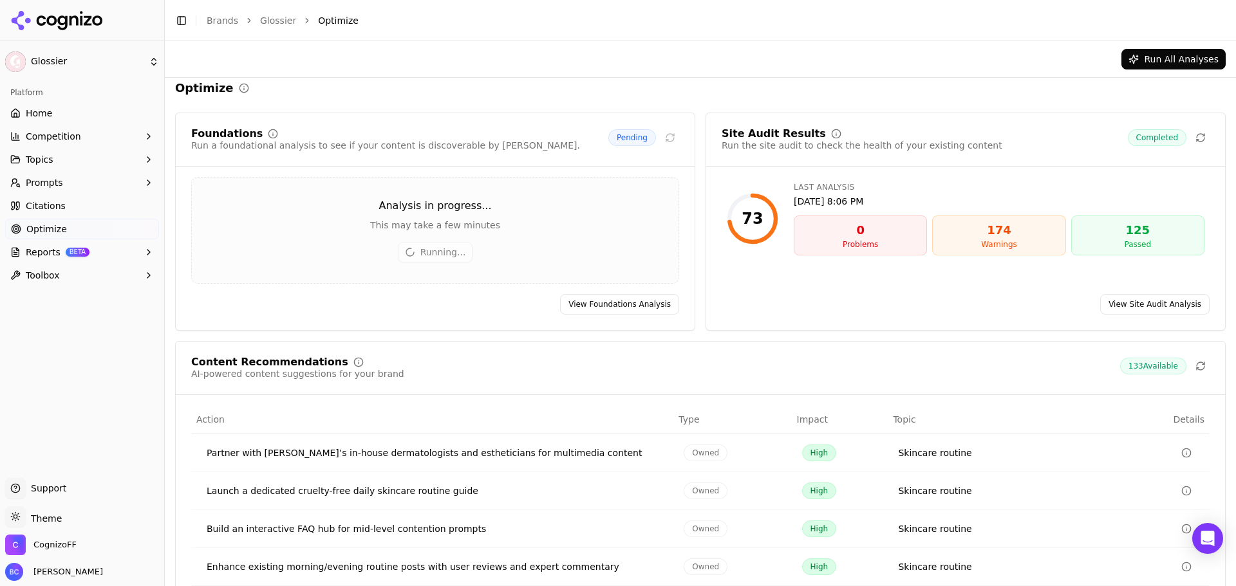
scroll to position [106, 0]
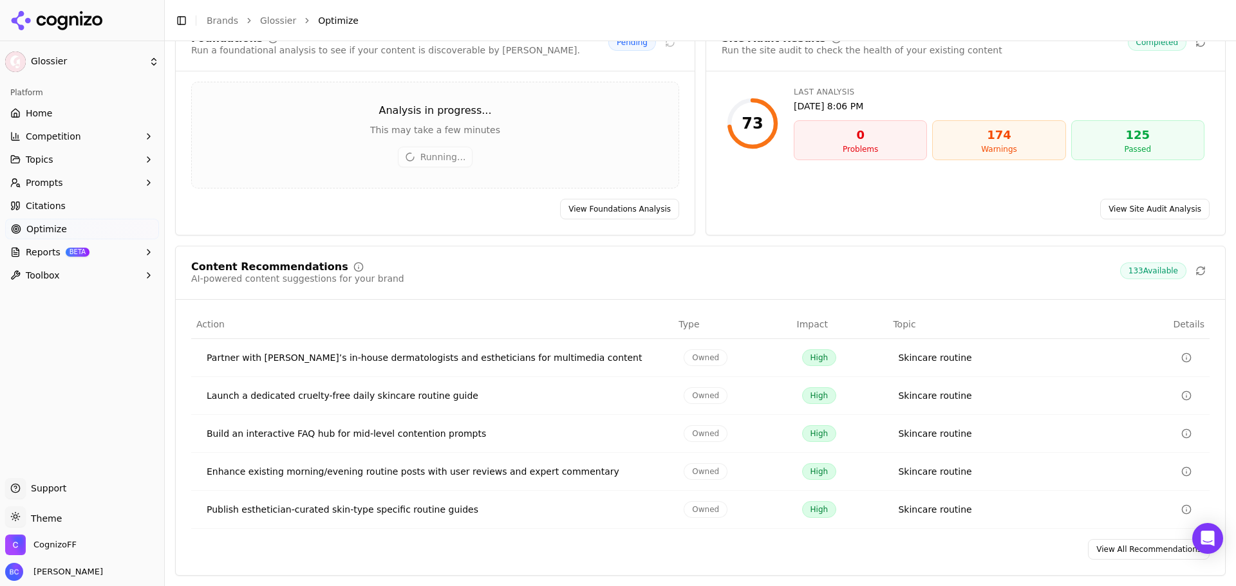
click at [414, 397] on div "Launch a dedicated cruelty-free daily skincare routine guide" at bounding box center [435, 395] width 456 height 13
click at [434, 353] on div "Partner with [PERSON_NAME]’s in-house dermatologists and estheticians for multi…" at bounding box center [435, 357] width 456 height 13
click at [441, 370] on td "Partner with [PERSON_NAME]’s in-house dermatologists and estheticians for multi…" at bounding box center [432, 358] width 482 height 38
click at [418, 438] on div "Build an interactive FAQ hub for mid-level contention prompts" at bounding box center [435, 433] width 456 height 13
click at [431, 482] on td "Enhance existing morning/evening routine posts with user reviews and expert com…" at bounding box center [432, 472] width 482 height 38
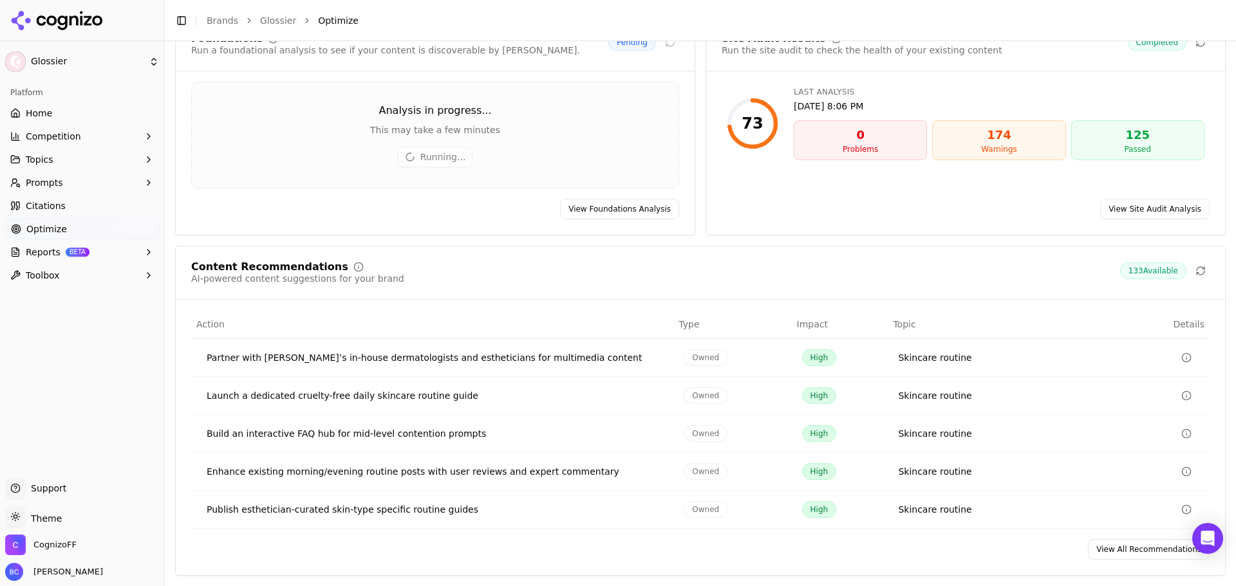
click at [434, 501] on td "Publish esthetician-curated skin-type specific routine guides" at bounding box center [432, 510] width 482 height 38
click at [418, 557] on div "View All Recommendations" at bounding box center [700, 549] width 1049 height 21
click at [619, 509] on div "Publish esthetician-curated skin-type specific routine guides" at bounding box center [435, 509] width 456 height 13
click at [612, 505] on div "Publish esthetician-curated skin-type specific routine guides" at bounding box center [435, 509] width 456 height 13
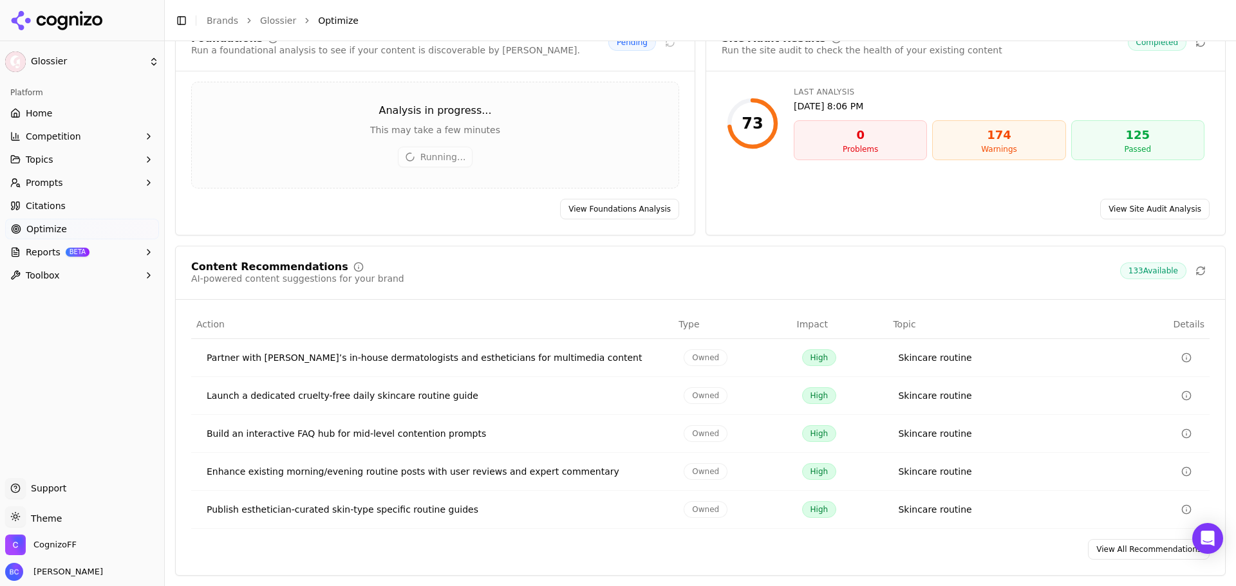
click at [611, 504] on div "Publish esthetician-curated skin-type specific routine guides" at bounding box center [435, 509] width 456 height 13
click at [582, 510] on div "Publish esthetician-curated skin-type specific routine guides" at bounding box center [435, 509] width 456 height 13
click at [256, 516] on div "Publish esthetician-curated skin-type specific routine guides" at bounding box center [435, 509] width 456 height 13
click at [252, 514] on div "Publish esthetician-curated skin-type specific routine guides" at bounding box center [435, 509] width 456 height 13
click at [1112, 545] on link "View All Recommendations" at bounding box center [1149, 549] width 122 height 21
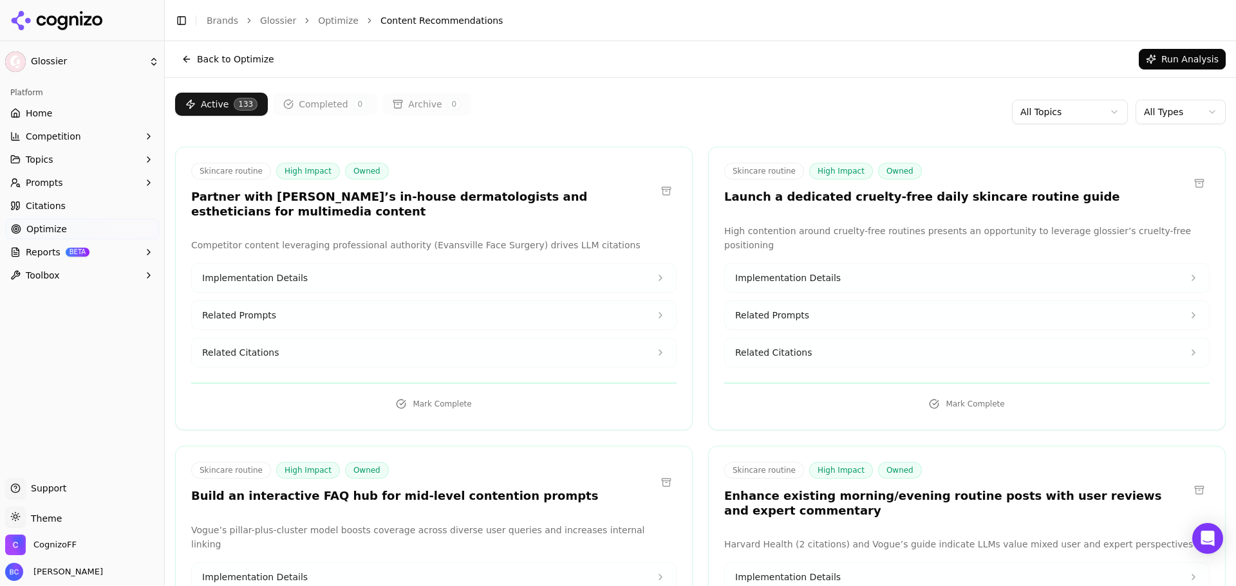
scroll to position [30, 0]
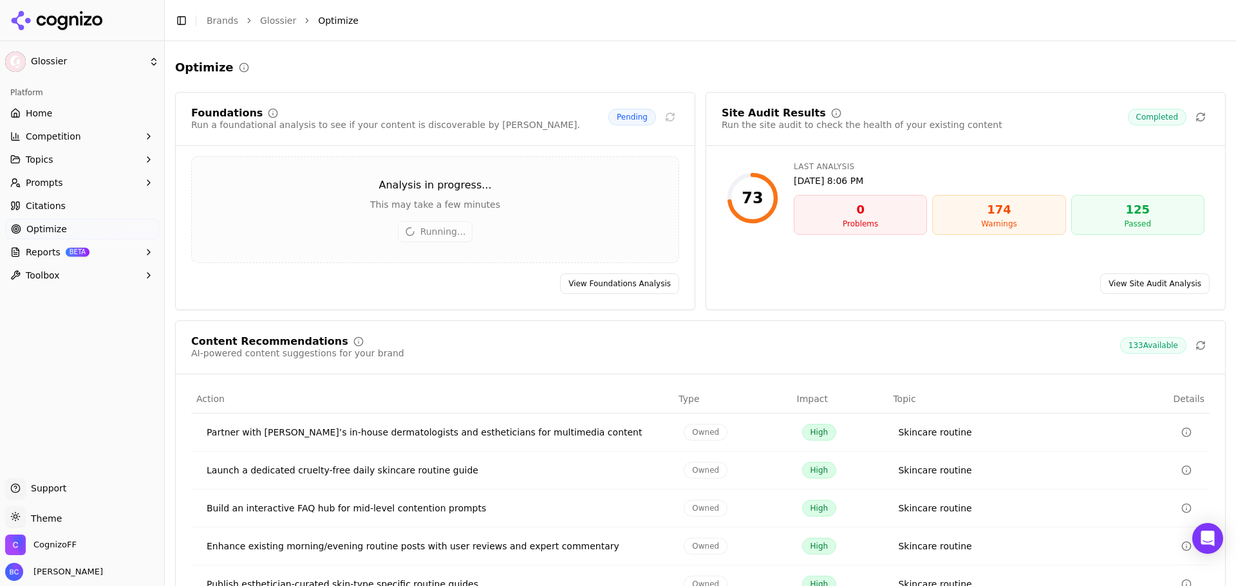
scroll to position [106, 0]
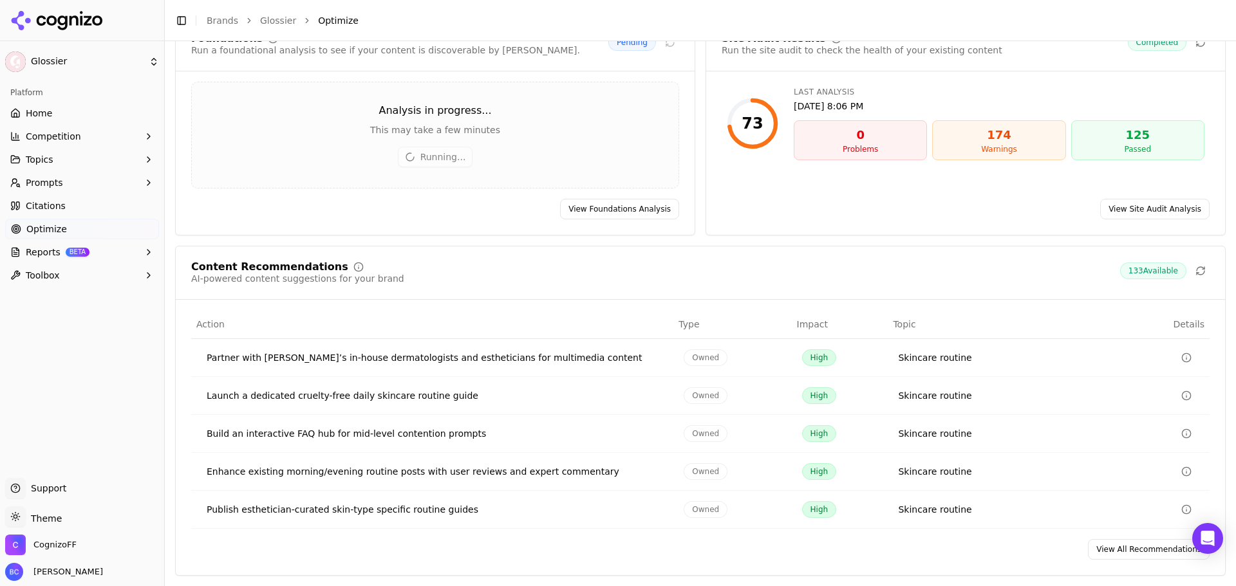
click at [1146, 553] on link "View All Recommendations" at bounding box center [1149, 549] width 122 height 21
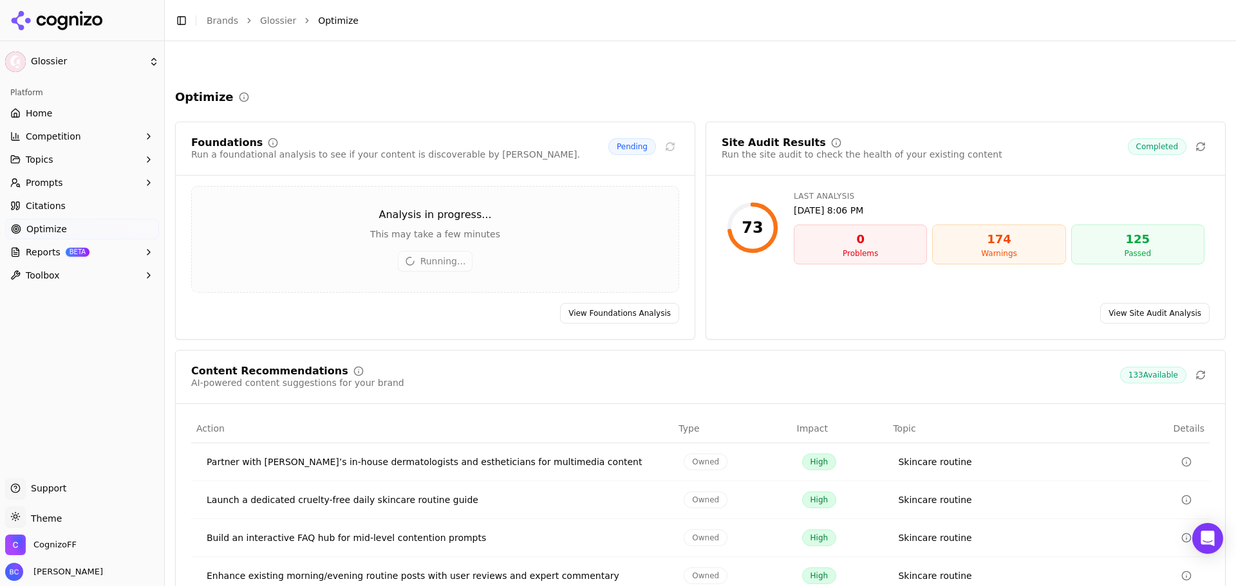
scroll to position [106, 0]
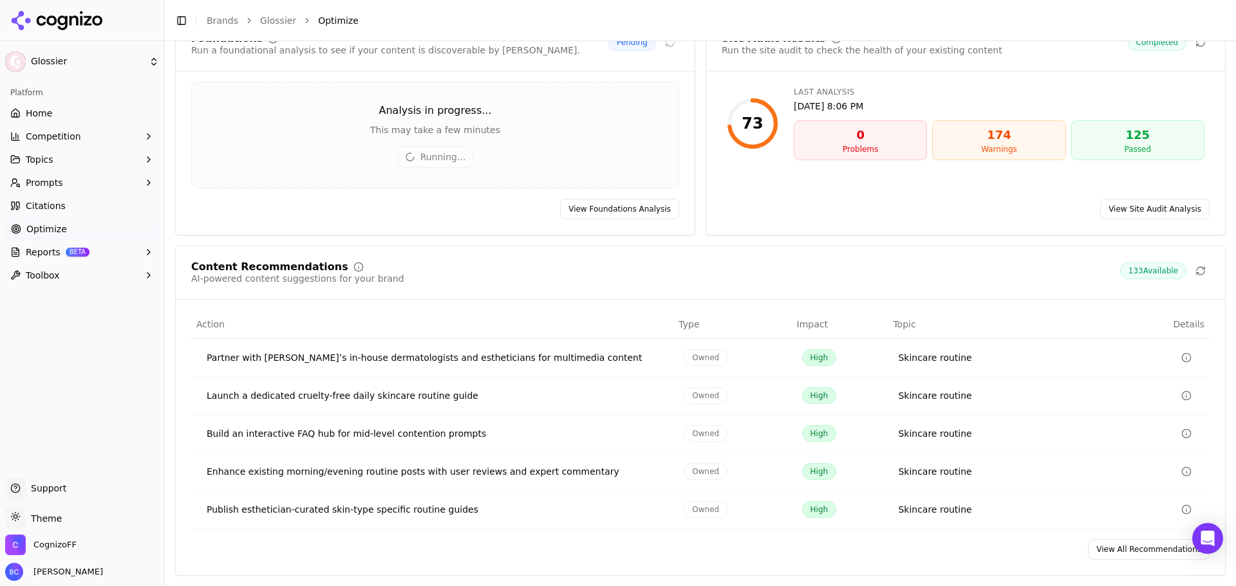
click at [1144, 546] on link "View All Recommendations" at bounding box center [1149, 549] width 122 height 21
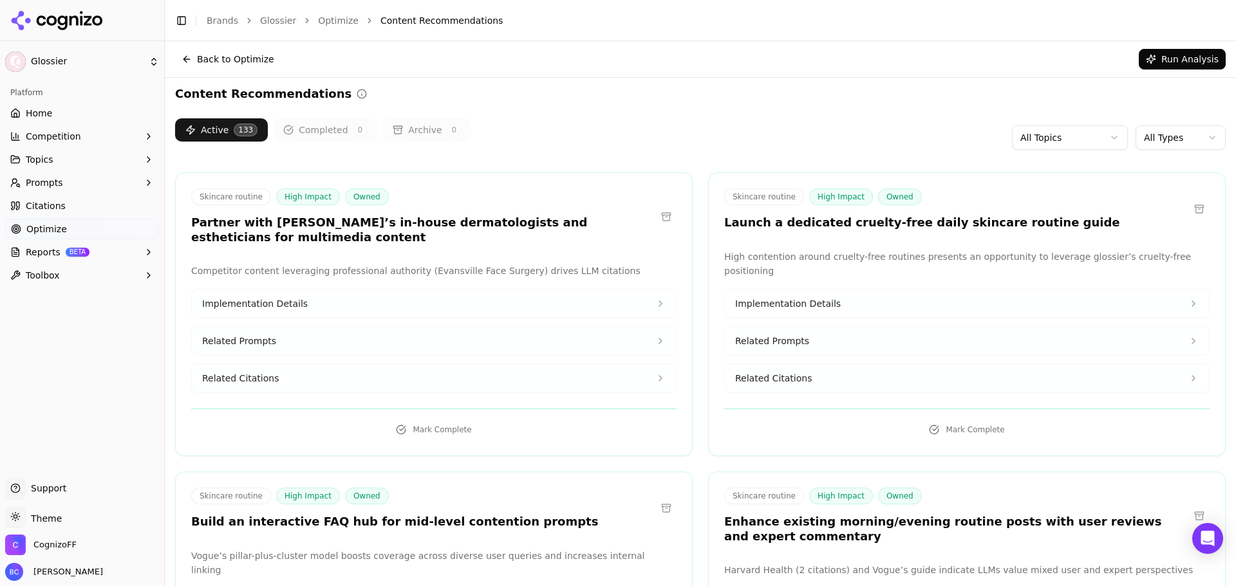
scroll to position [1, 0]
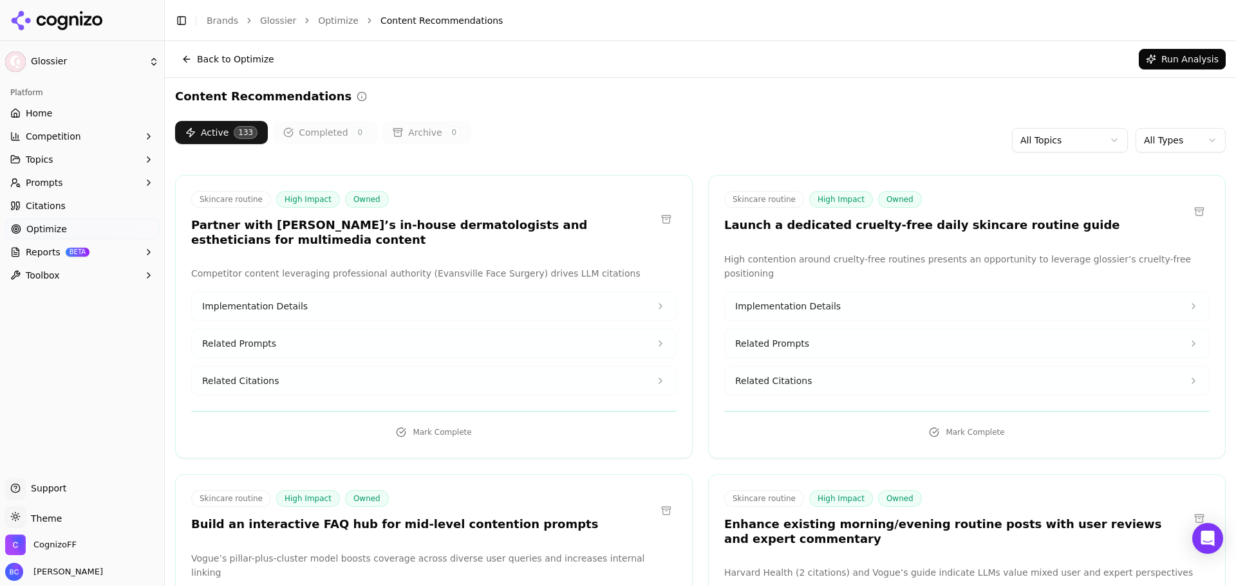
click at [409, 305] on button "Implementation Details" at bounding box center [434, 306] width 484 height 28
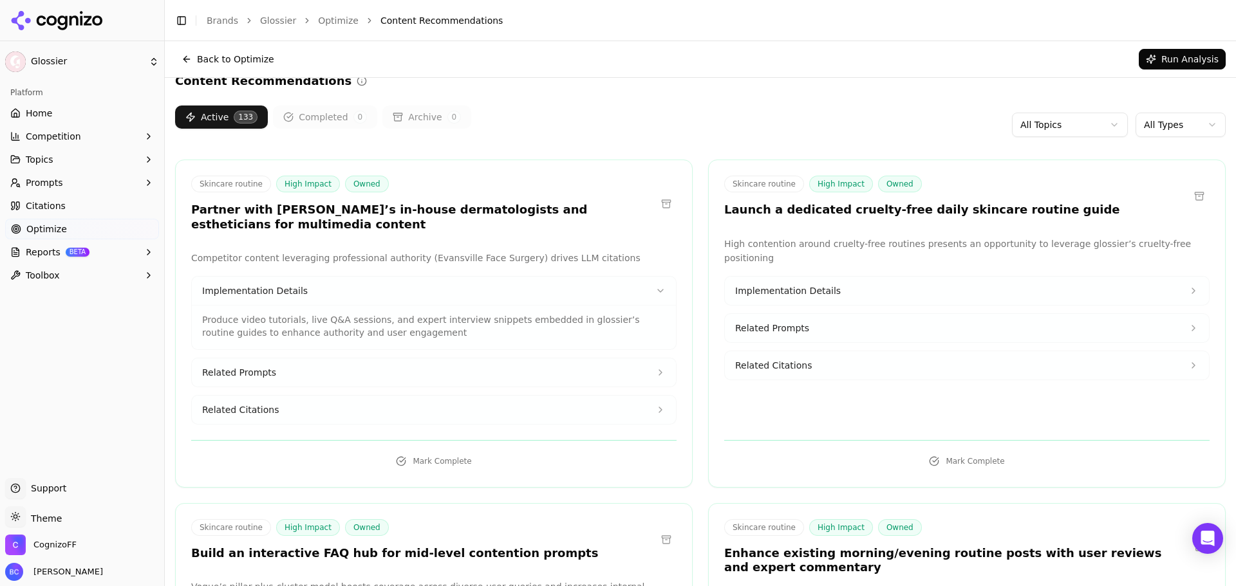
scroll to position [0, 0]
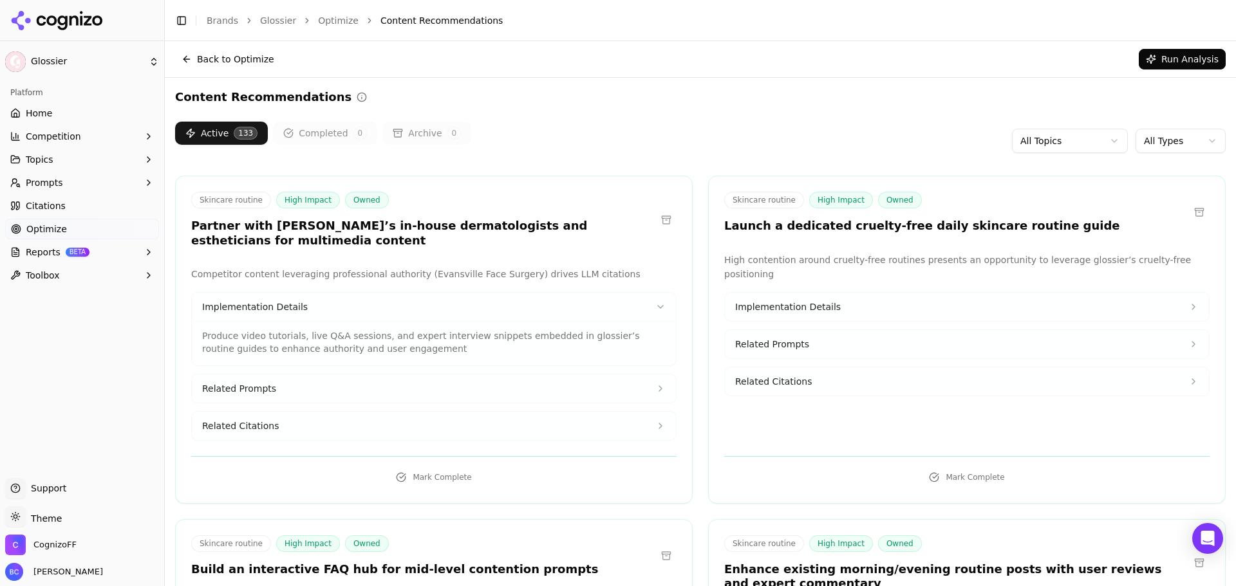
click at [104, 250] on button "Reports BETA" at bounding box center [82, 252] width 154 height 21
click at [66, 272] on span "PDF" at bounding box center [82, 272] width 112 height 13
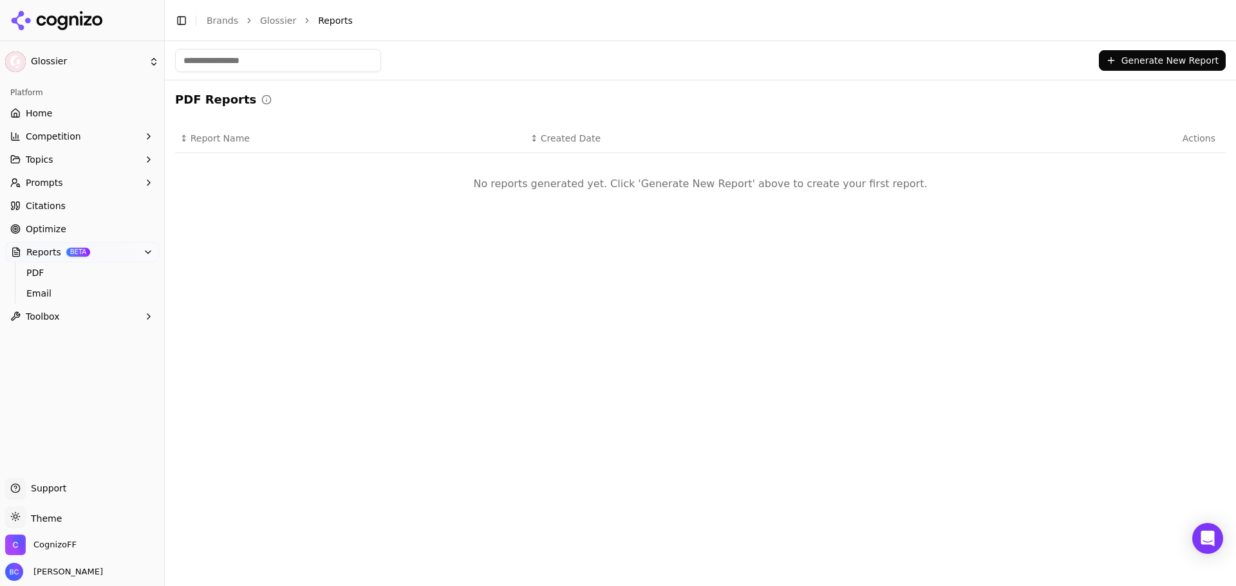
click at [1135, 68] on button "Generate New Report" at bounding box center [1162, 60] width 127 height 21
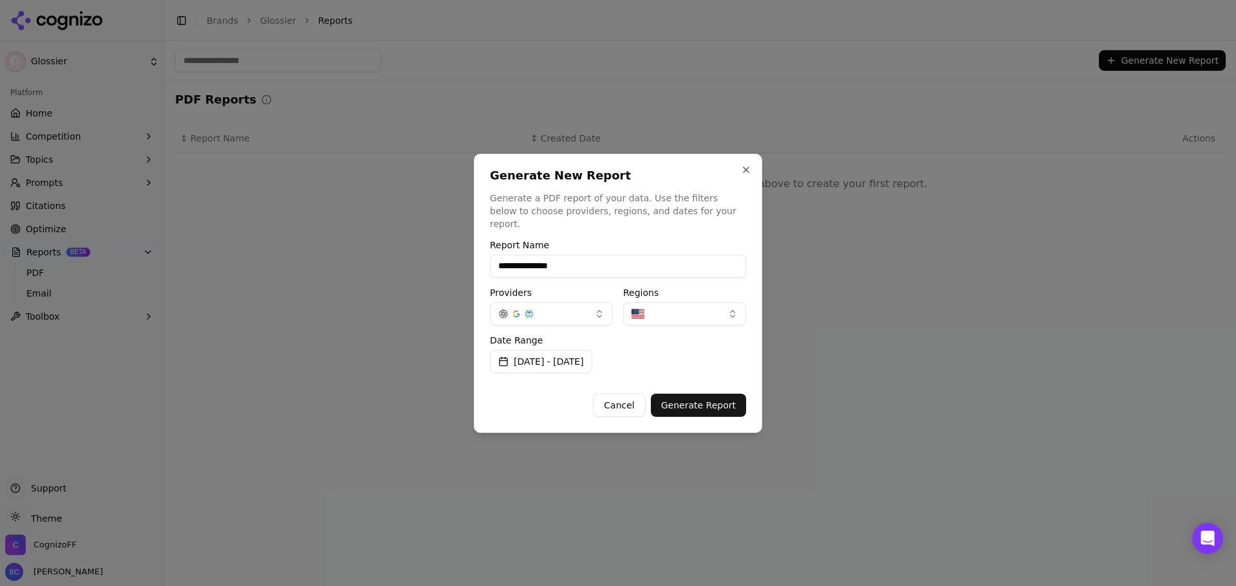
type input "**********"
click at [705, 396] on button "Generate Report" at bounding box center [698, 405] width 95 height 23
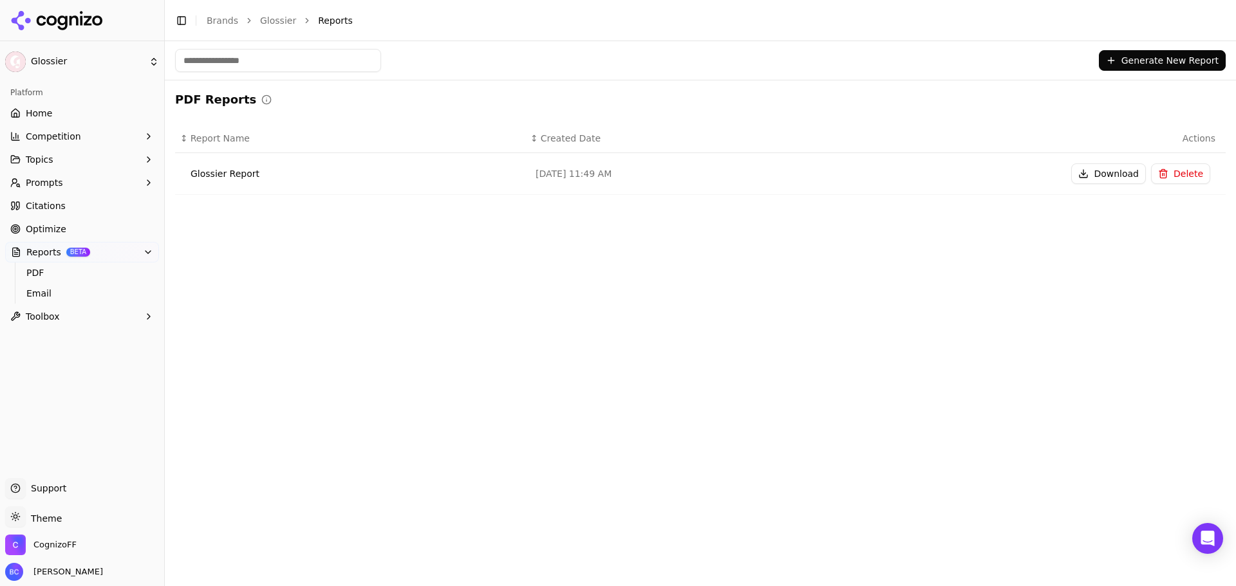
click at [56, 109] on link "Home" at bounding box center [82, 113] width 154 height 21
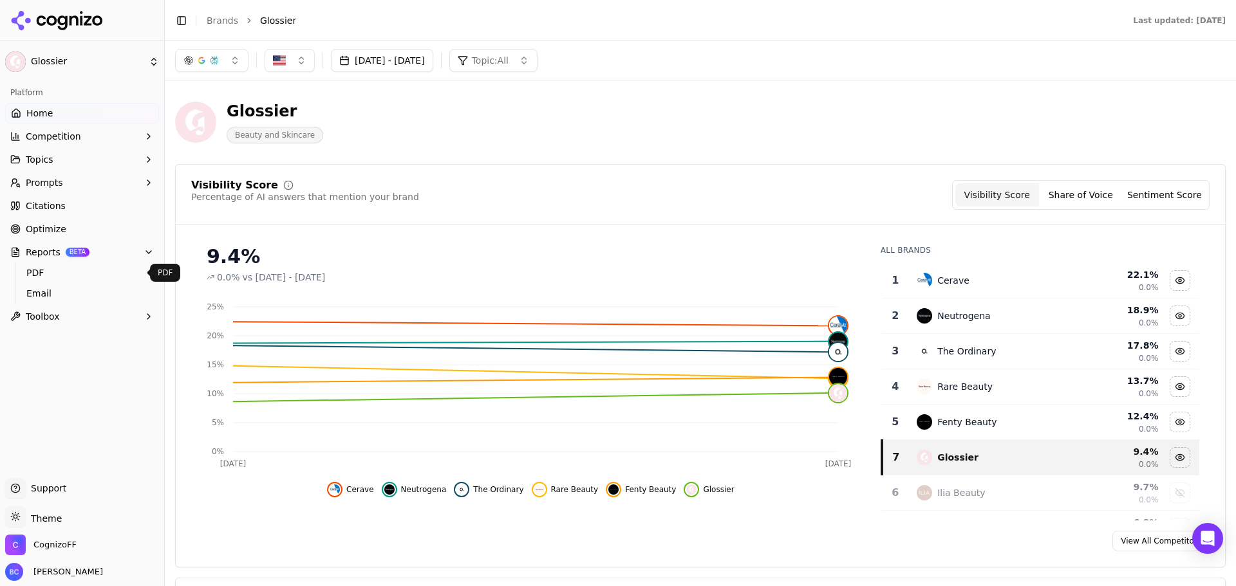
click at [79, 272] on span "PDF" at bounding box center [82, 272] width 112 height 13
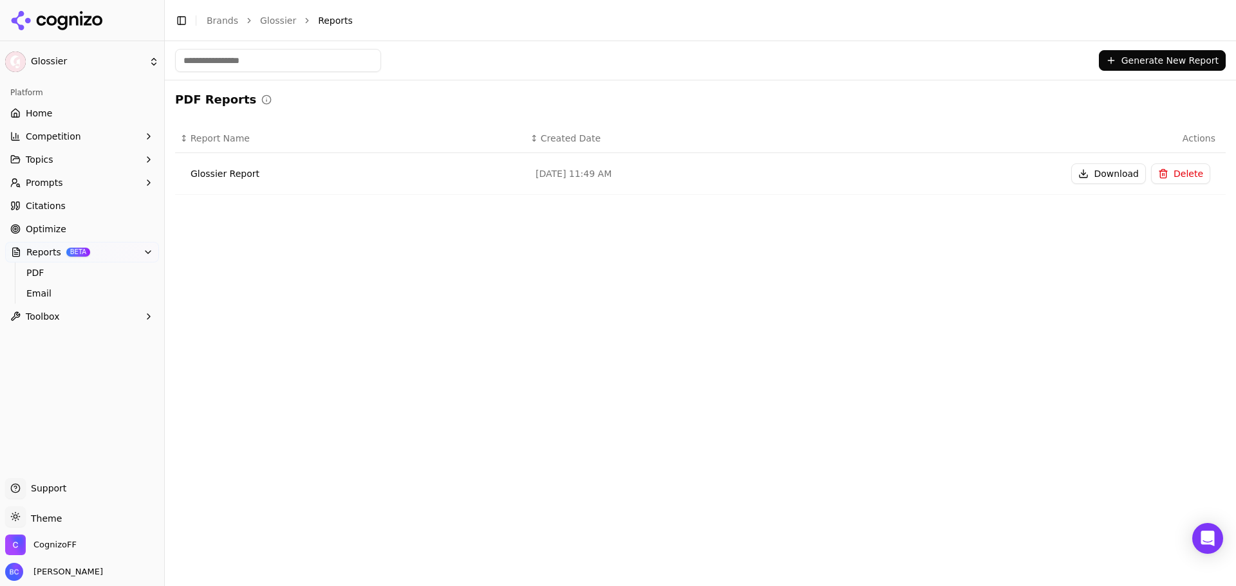
click at [1096, 169] on button "Download" at bounding box center [1108, 173] width 75 height 21
